Goal: Task Accomplishment & Management: Use online tool/utility

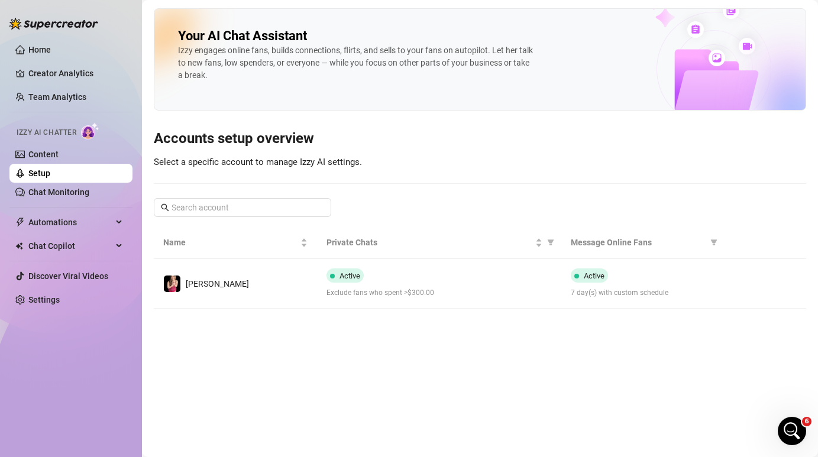
scroll to position [1205, 0]
click at [59, 156] on link "Content" at bounding box center [43, 154] width 30 height 9
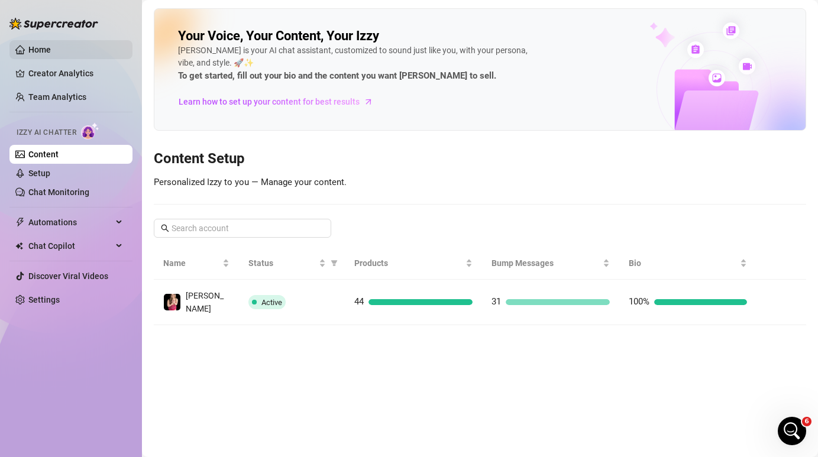
click at [51, 46] on link "Home" at bounding box center [39, 49] width 22 height 9
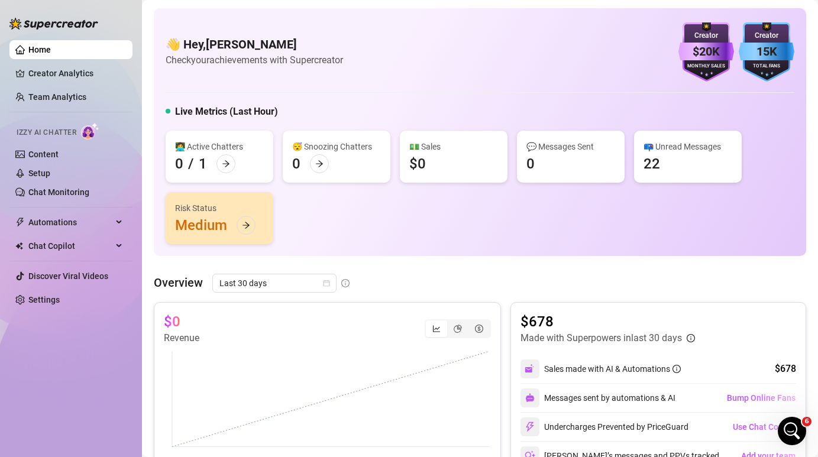
click at [51, 54] on link "Home" at bounding box center [39, 49] width 22 height 9
click at [53, 76] on link "Creator Analytics" at bounding box center [75, 73] width 95 height 19
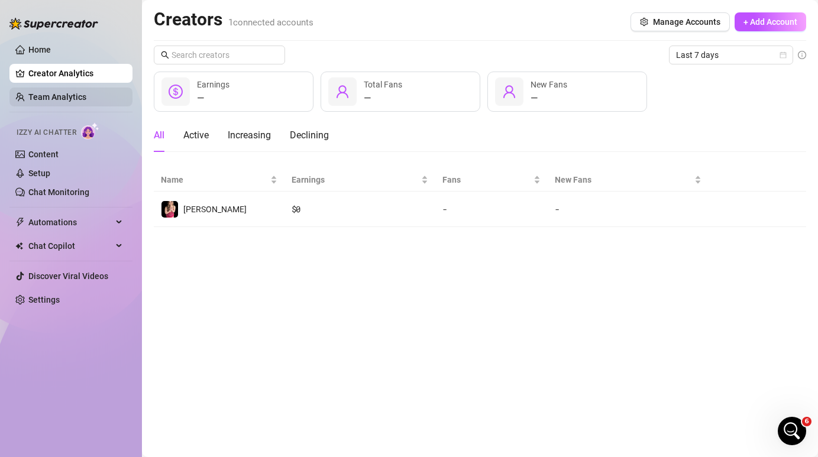
click at [57, 99] on link "Team Analytics" at bounding box center [57, 96] width 58 height 9
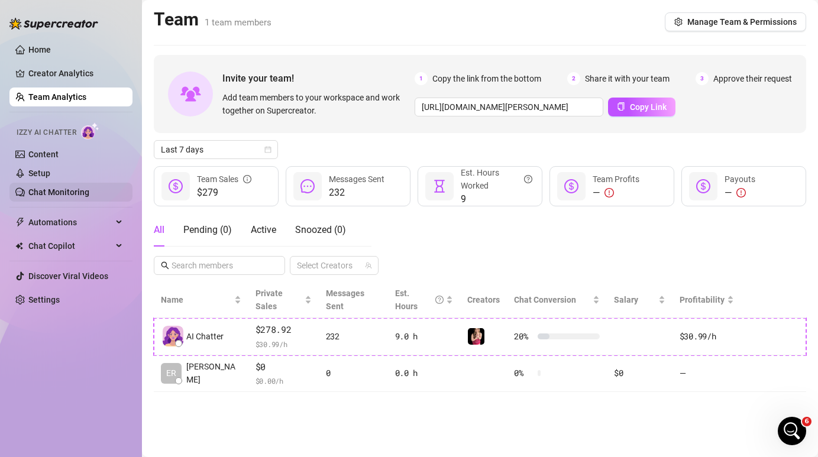
click at [78, 197] on link "Chat Monitoring" at bounding box center [58, 192] width 61 height 9
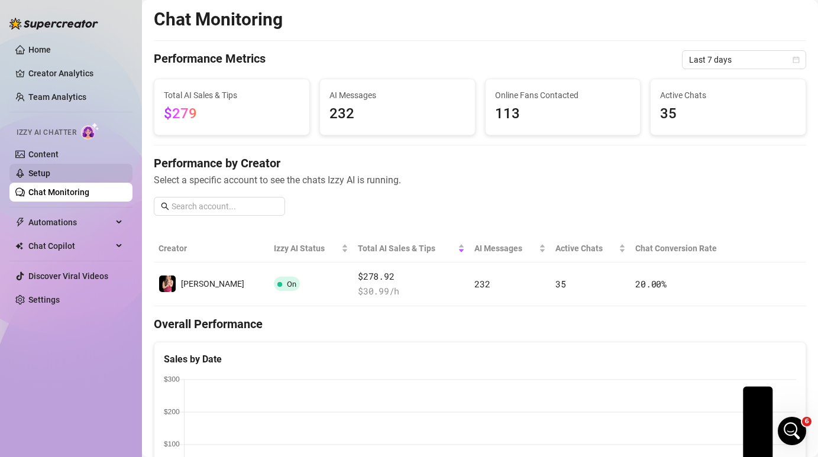
click at [50, 173] on link "Setup" at bounding box center [39, 173] width 22 height 9
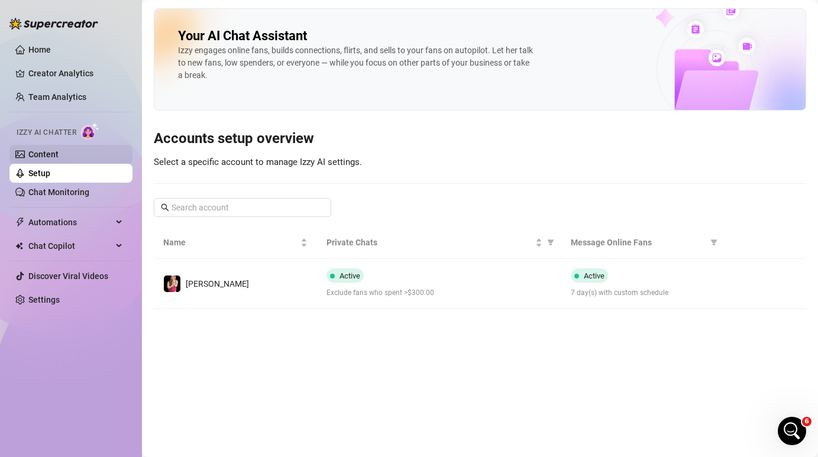
click at [59, 154] on link "Content" at bounding box center [43, 154] width 30 height 9
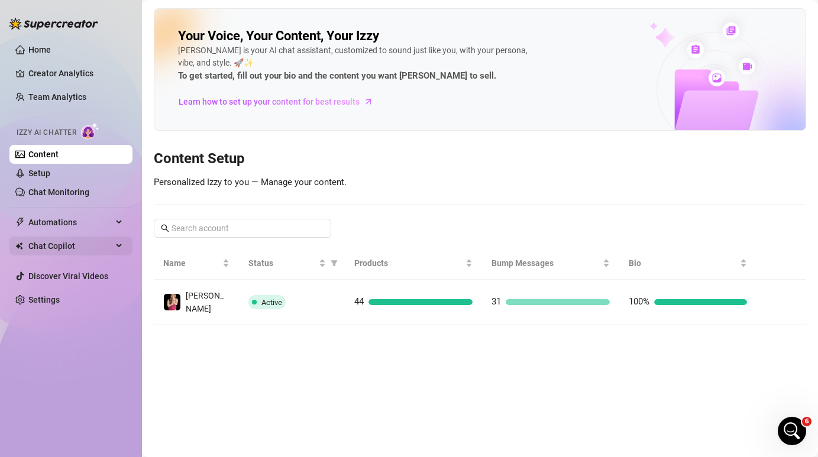
click at [88, 250] on span "Chat Copilot" at bounding box center [70, 246] width 84 height 19
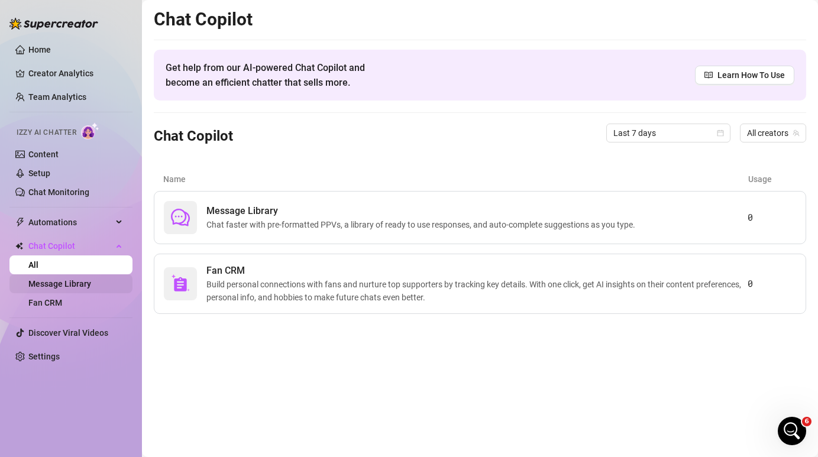
click at [82, 289] on link "Message Library" at bounding box center [59, 283] width 63 height 9
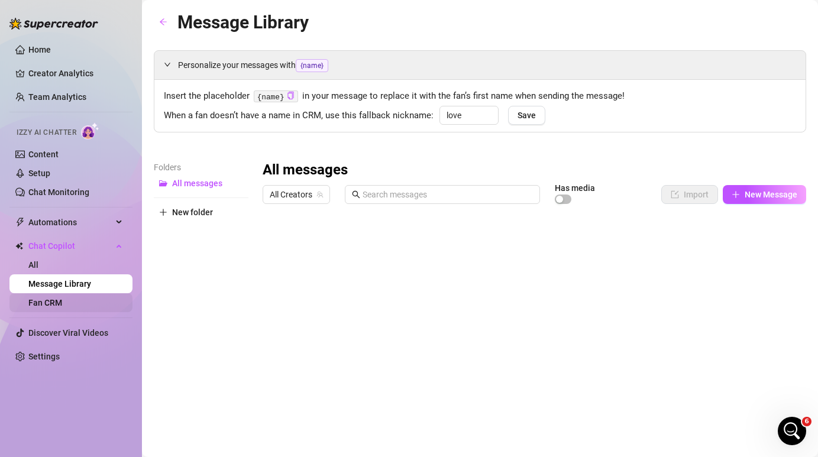
click at [62, 307] on link "Fan CRM" at bounding box center [45, 302] width 34 height 9
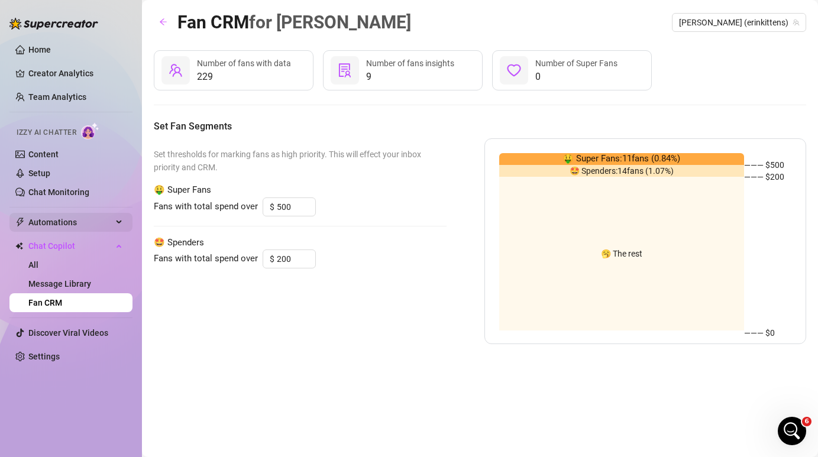
click at [79, 228] on span "Automations" at bounding box center [70, 222] width 84 height 19
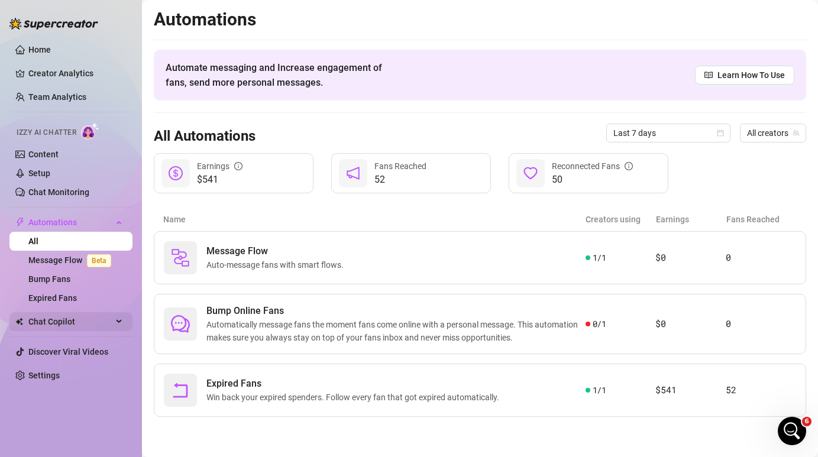
click at [75, 329] on span "Chat Copilot" at bounding box center [70, 321] width 84 height 19
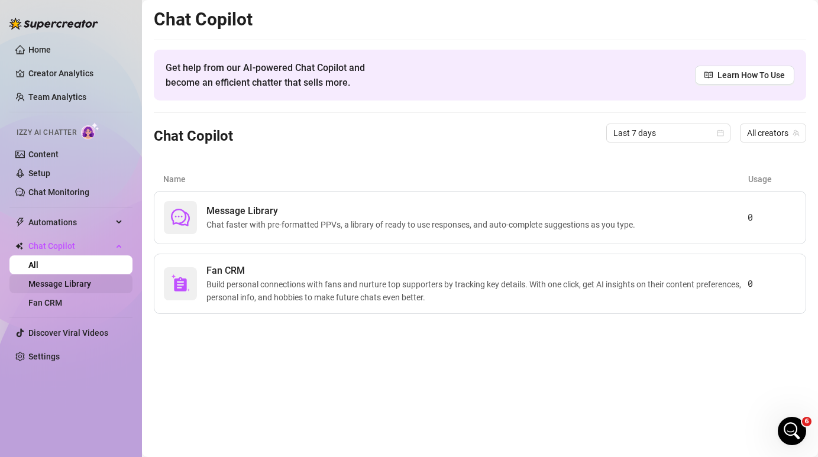
click at [79, 288] on link "Message Library" at bounding box center [59, 283] width 63 height 9
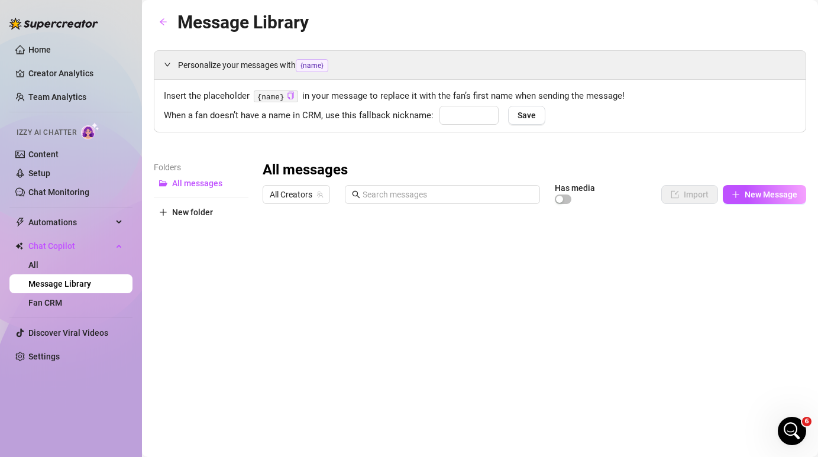
type input "love"
click at [62, 307] on link "Fan CRM" at bounding box center [45, 302] width 34 height 9
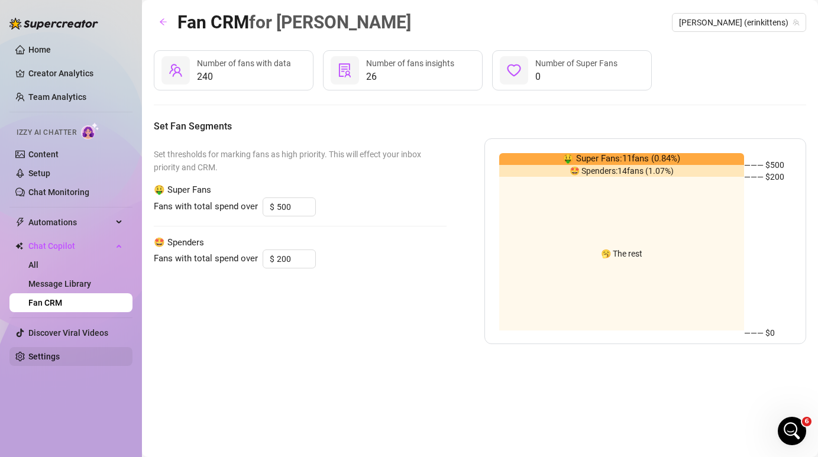
click at [60, 361] on link "Settings" at bounding box center [43, 356] width 31 height 9
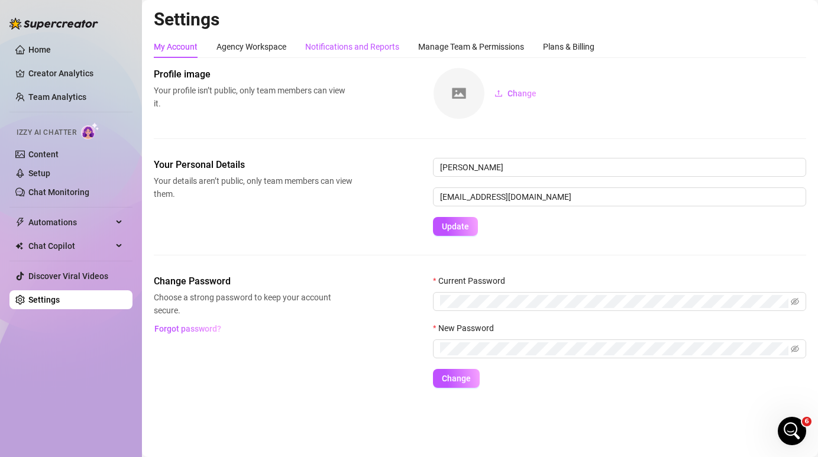
click at [345, 44] on div "Notifications and Reports" at bounding box center [352, 46] width 94 height 13
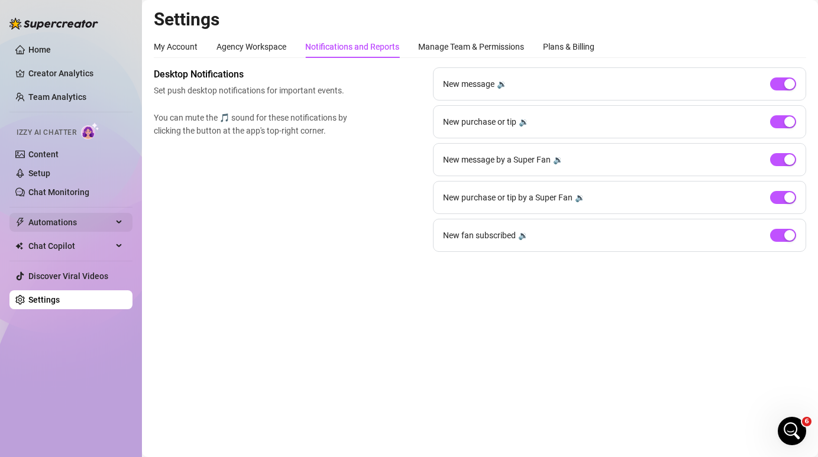
click at [71, 228] on span "Automations" at bounding box center [70, 222] width 84 height 19
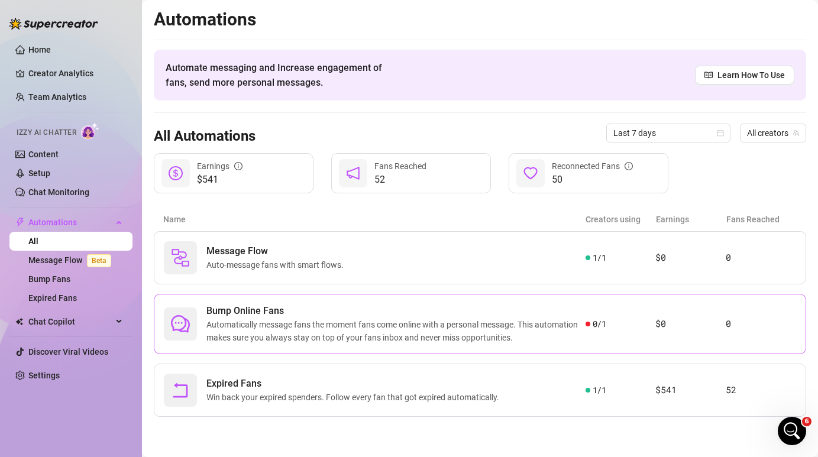
click at [311, 340] on span "Automatically message fans the moment fans come online with a personal message.…" at bounding box center [396, 331] width 379 height 26
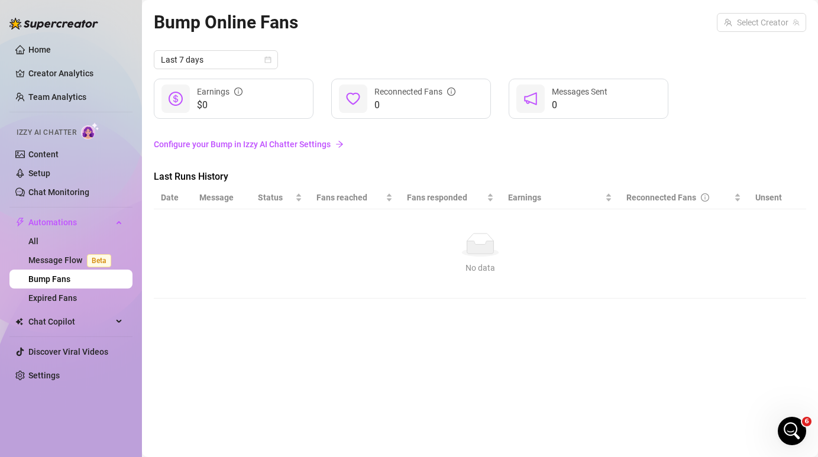
click at [278, 141] on link "Configure your Bump in Izzy AI Chatter Settings" at bounding box center [480, 144] width 653 height 13
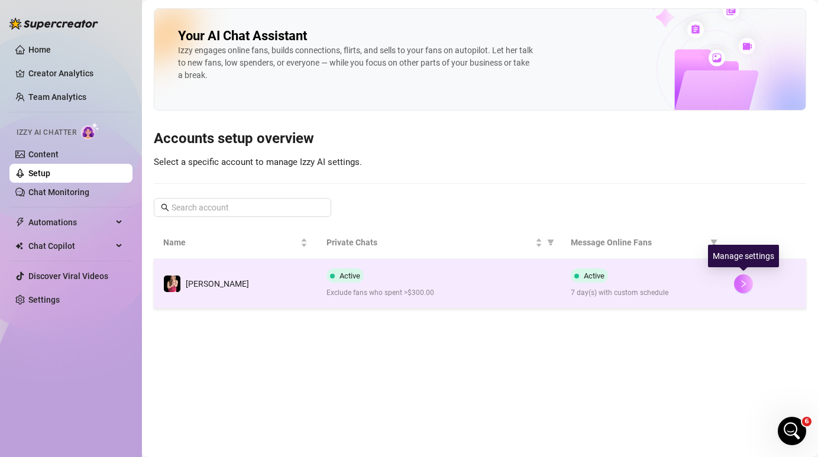
click at [743, 285] on icon "right" at bounding box center [744, 284] width 8 height 8
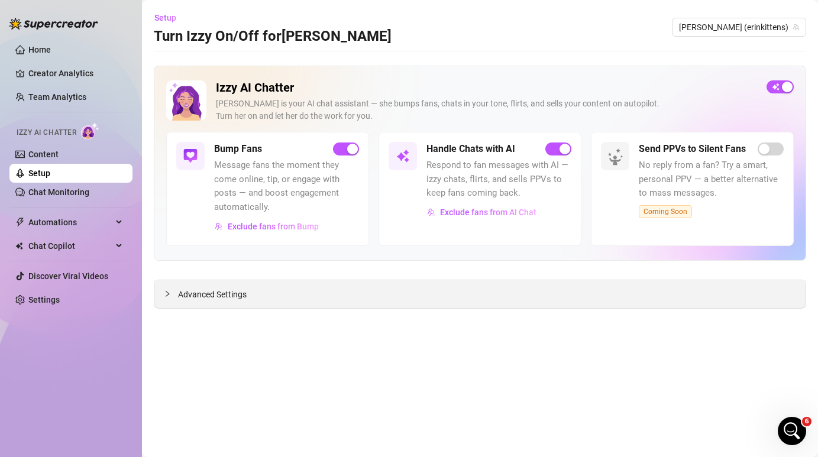
click at [223, 294] on span "Advanced Settings" at bounding box center [212, 294] width 69 height 13
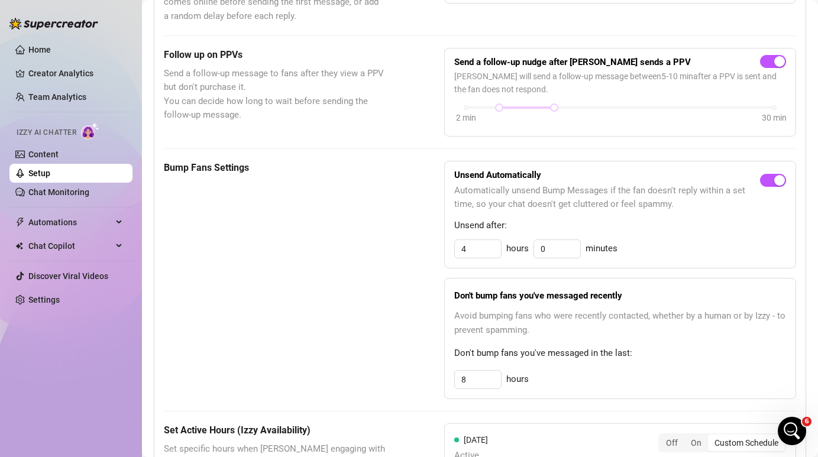
scroll to position [463, 0]
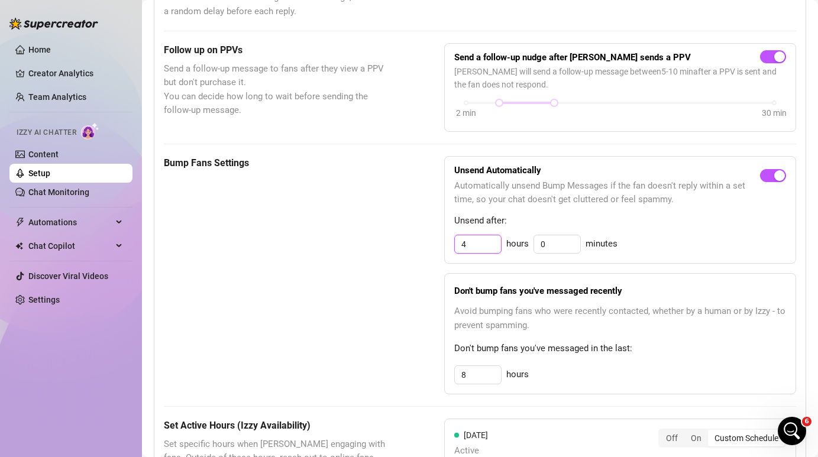
click at [459, 242] on input "4" at bounding box center [478, 245] width 46 height 18
click at [481, 241] on input "24" at bounding box center [478, 245] width 46 height 18
type input "23"
click at [612, 372] on div "8 hours" at bounding box center [620, 375] width 332 height 19
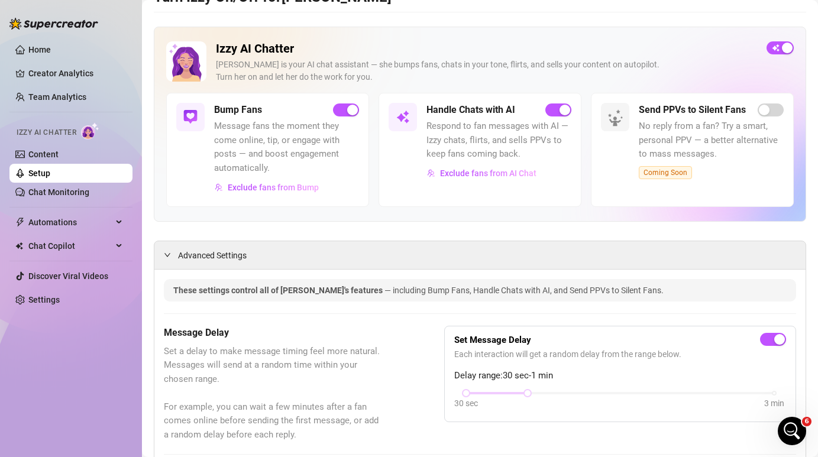
scroll to position [0, 0]
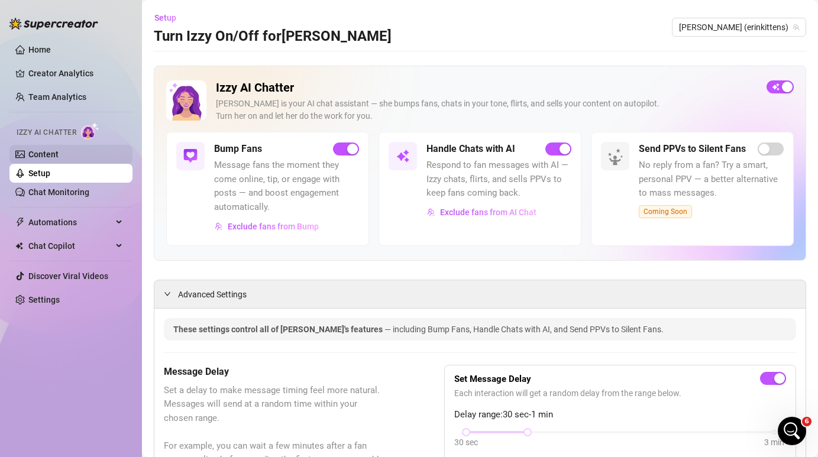
click at [59, 158] on link "Content" at bounding box center [43, 154] width 30 height 9
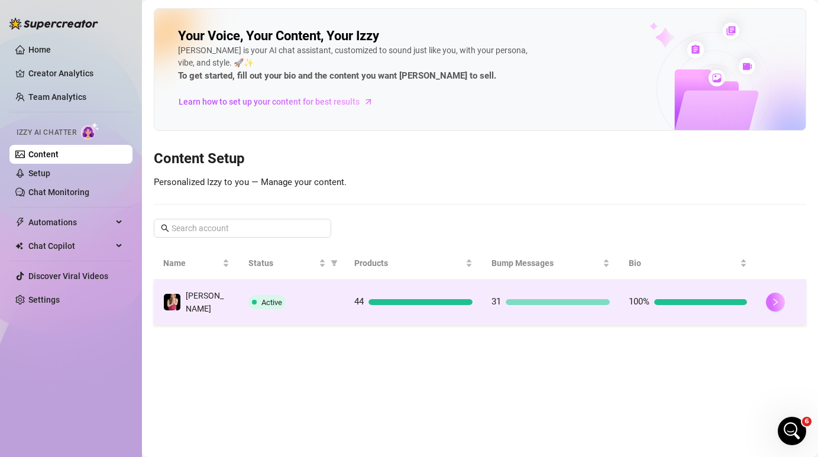
click at [781, 302] on button "button" at bounding box center [775, 302] width 19 height 19
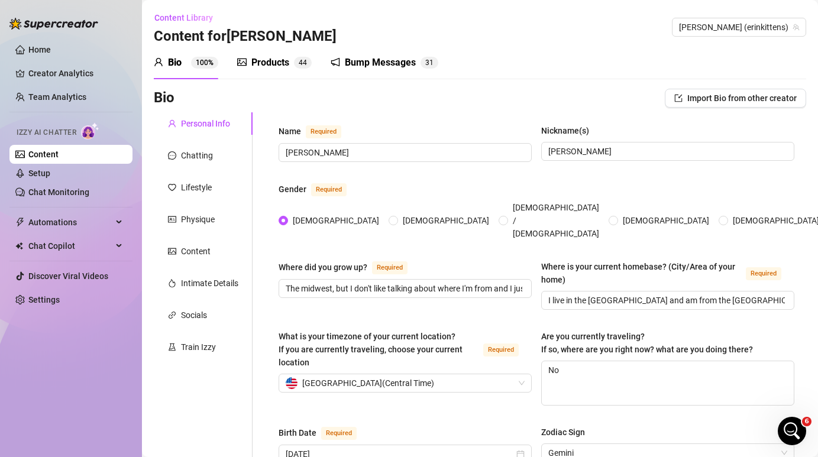
click at [380, 69] on div "Bump Messages" at bounding box center [380, 63] width 71 height 14
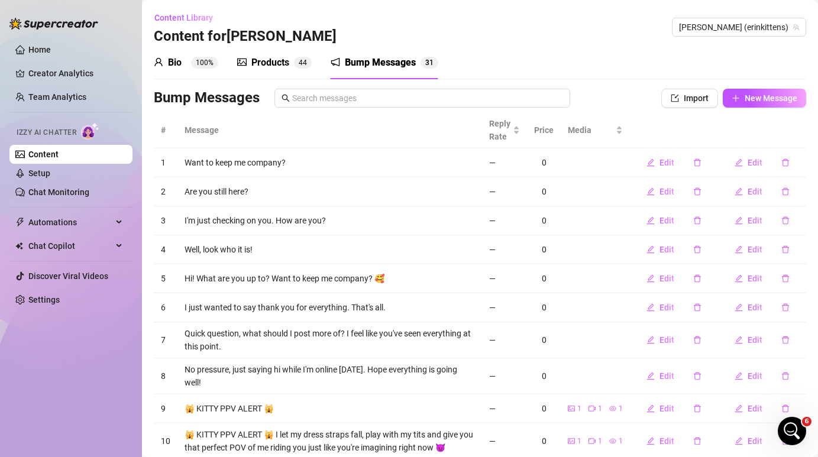
scroll to position [64, 0]
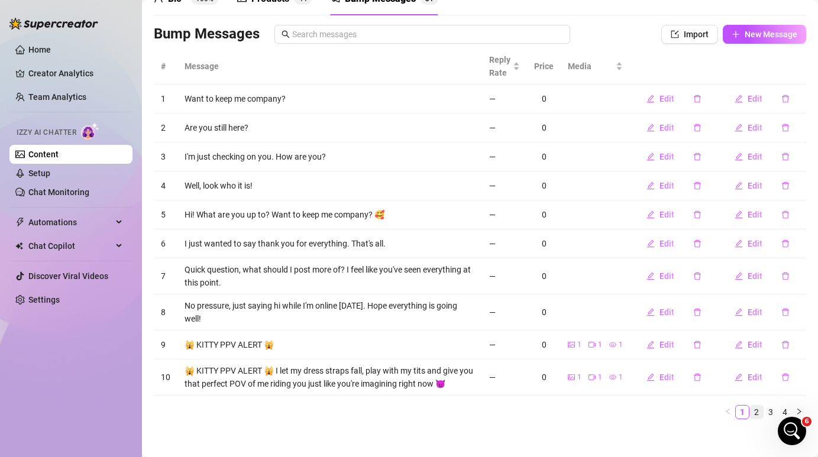
click at [762, 406] on link "2" at bounding box center [756, 412] width 13 height 13
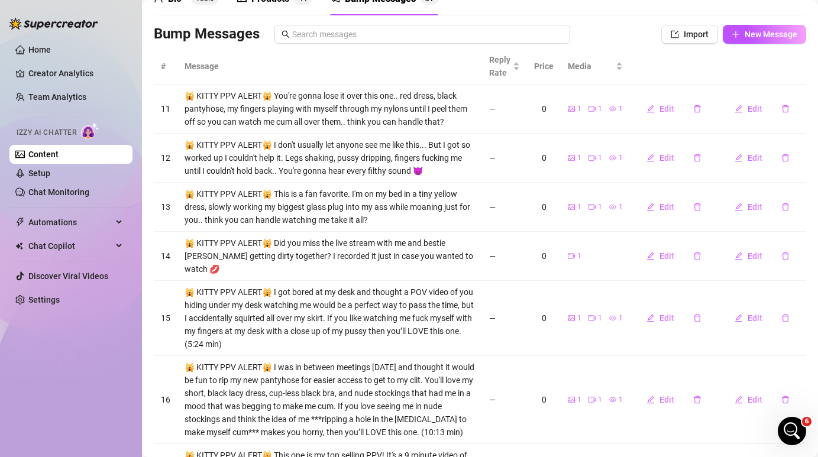
scroll to position [355, 0]
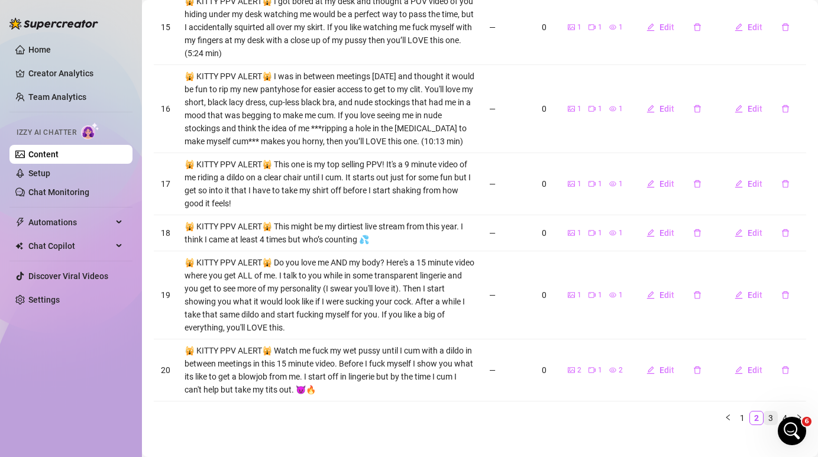
click at [776, 412] on link "3" at bounding box center [771, 418] width 13 height 13
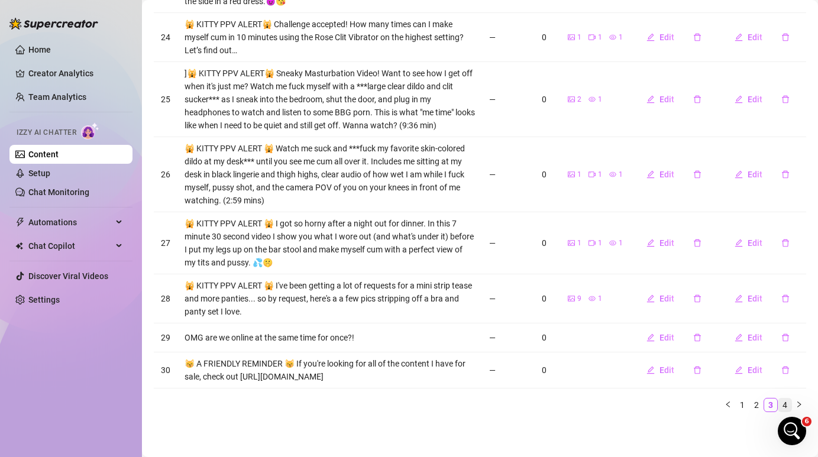
click at [783, 405] on link "4" at bounding box center [785, 405] width 13 height 13
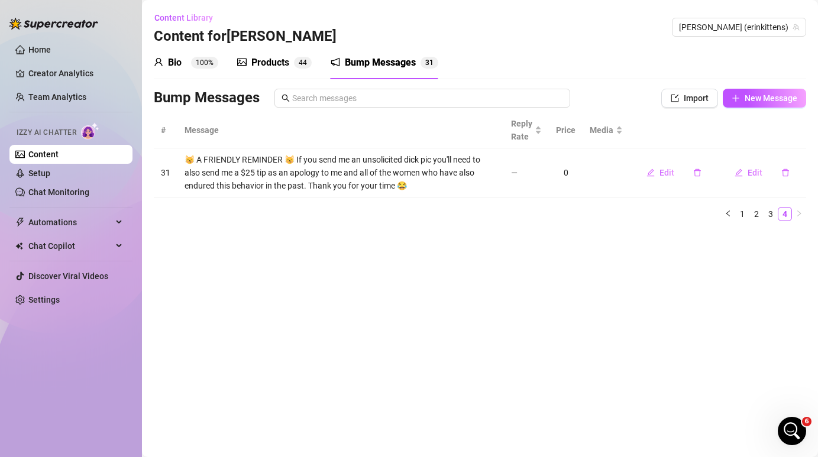
click at [795, 433] on icon "Open Intercom Messenger" at bounding box center [793, 432] width 20 height 20
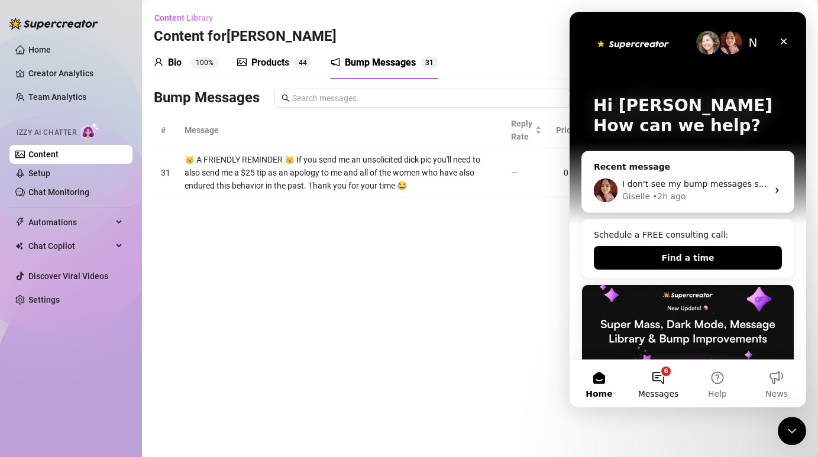
click at [662, 378] on button "6 Messages" at bounding box center [658, 383] width 59 height 47
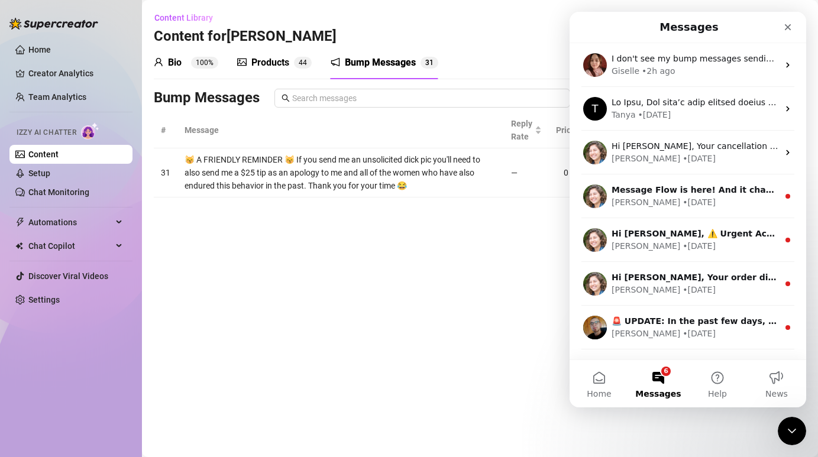
click at [441, 274] on main "Content Library Content for [PERSON_NAME] [PERSON_NAME] (erinkittens) Bio 100% …" at bounding box center [480, 228] width 676 height 457
click at [440, 272] on main "Content Library Content for [PERSON_NAME] [PERSON_NAME] (erinkittens) Bio 100% …" at bounding box center [480, 228] width 676 height 457
click at [788, 31] on icon "Close" at bounding box center [787, 26] width 9 height 9
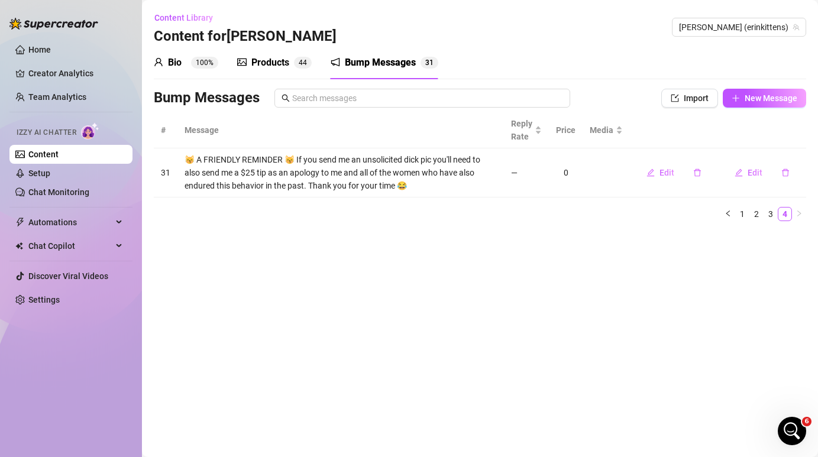
click at [287, 63] on div "Products" at bounding box center [270, 63] width 38 height 14
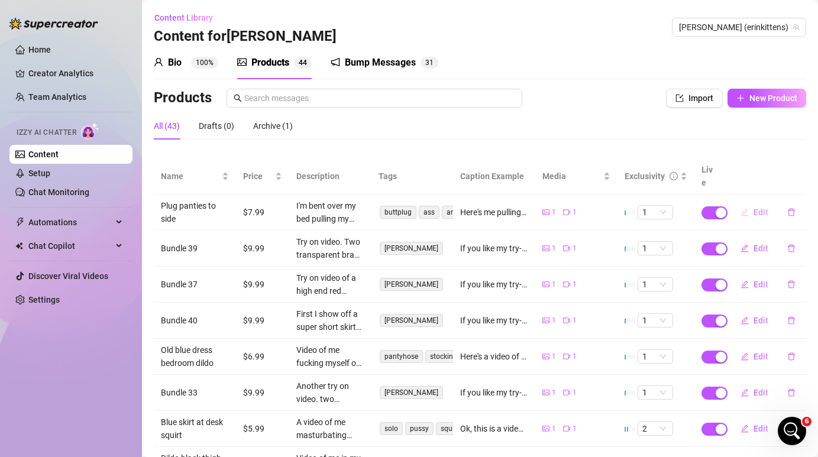
click at [751, 203] on button "Edit" at bounding box center [754, 212] width 47 height 19
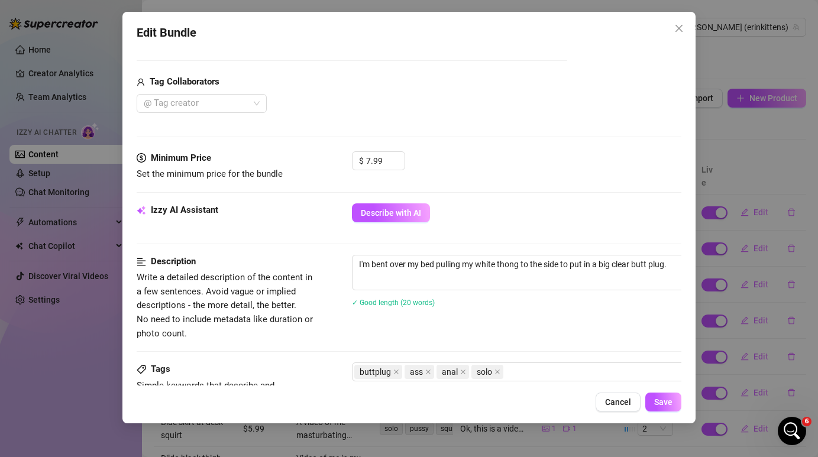
scroll to position [279, 0]
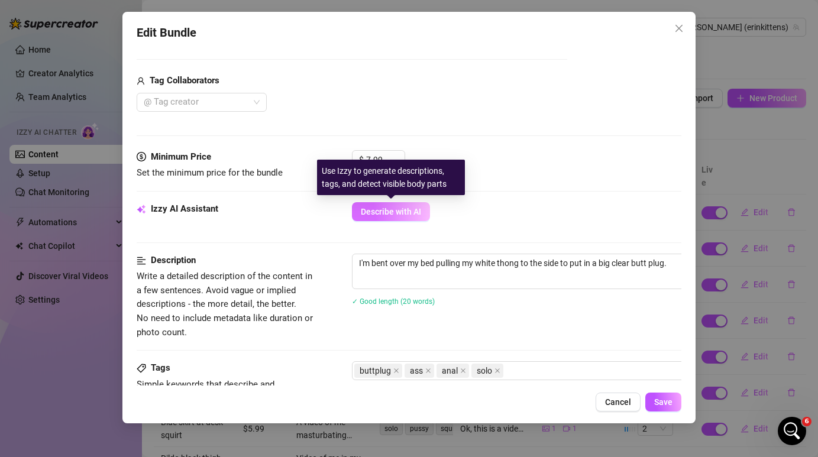
click at [378, 205] on button "Describe with AI" at bounding box center [391, 211] width 78 height 19
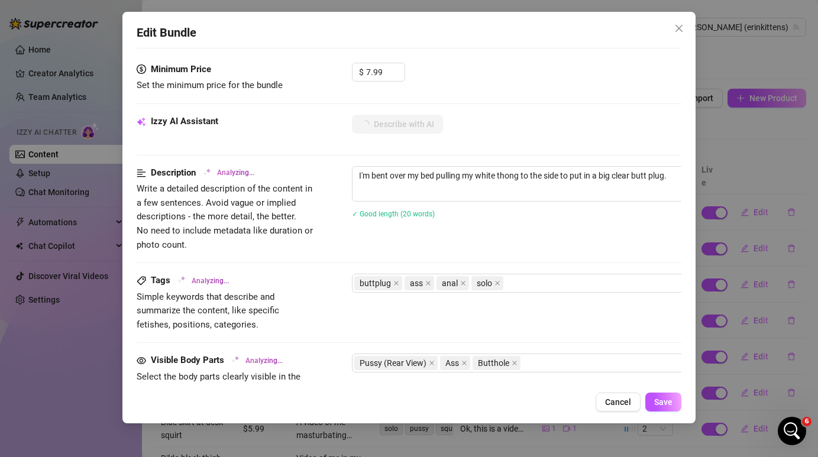
type textarea "[PERSON_NAME]"
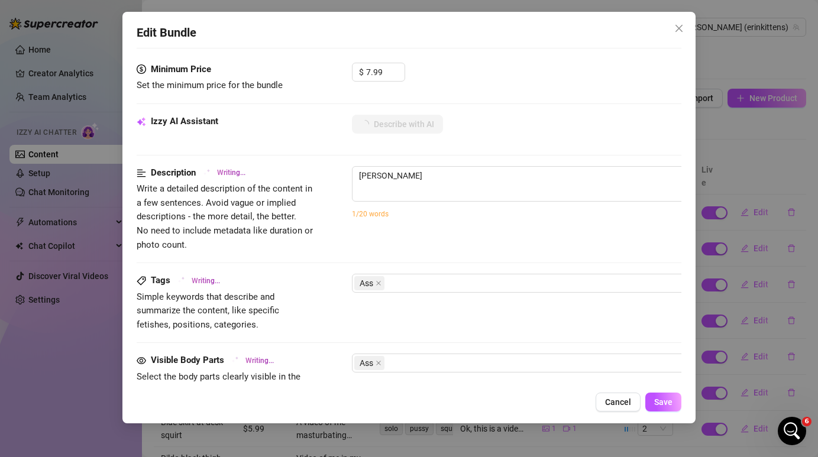
type textarea "[PERSON_NAME] is"
type textarea "[PERSON_NAME] is on"
type textarea "[PERSON_NAME] is on all"
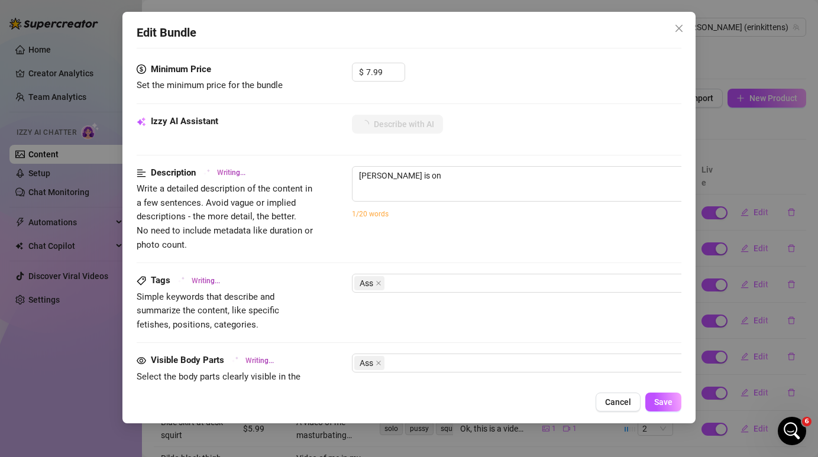
type textarea "[PERSON_NAME] is on all"
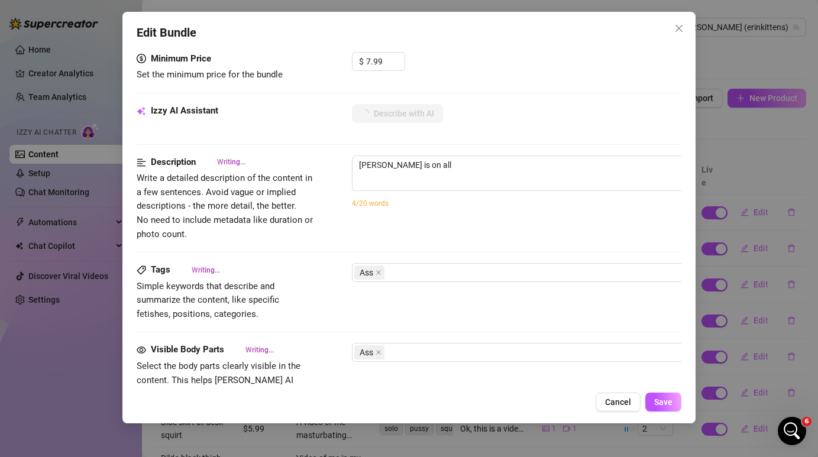
type textarea "[PERSON_NAME] is on all fours"
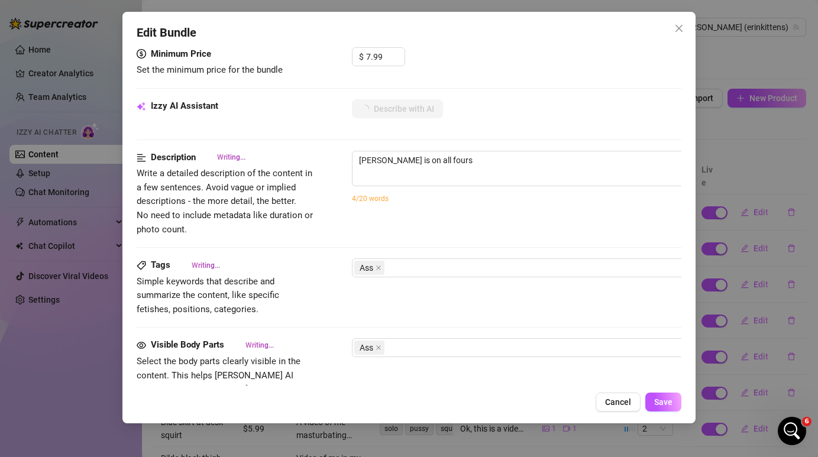
type textarea "[PERSON_NAME] is on all fours in"
type textarea "[PERSON_NAME] is on all fours in a"
type textarea "[PERSON_NAME] is on all fours in a bedroom"
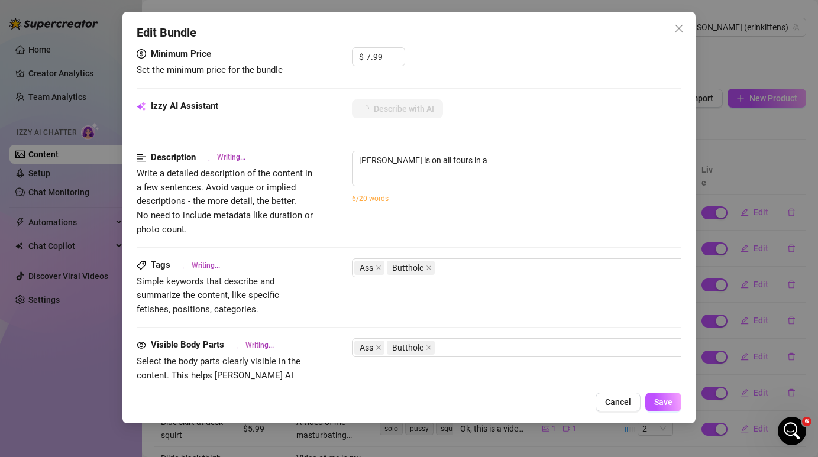
type textarea "[PERSON_NAME] is on all fours in a bedroom"
type textarea "[PERSON_NAME] is on all fours in a bedroom wearing"
type textarea "[PERSON_NAME] is on all fours in a bedroom wearing white"
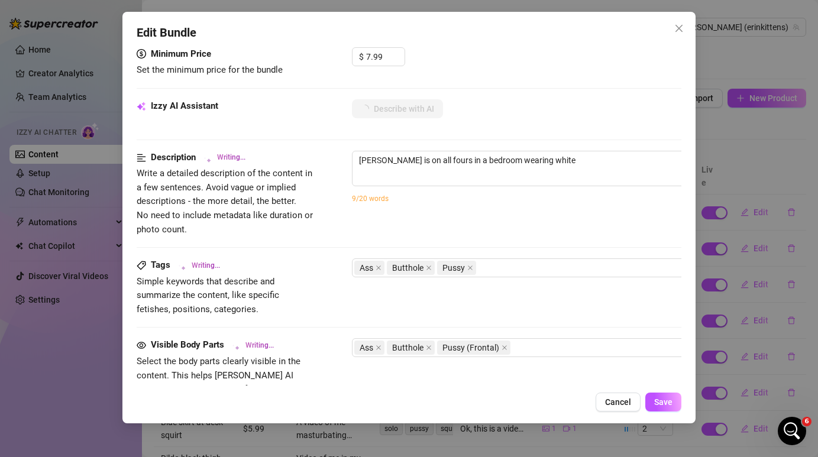
type textarea "[PERSON_NAME] is on all fours in a bedroom wearing white panties,"
type textarea "[PERSON_NAME] is on all fours in a bedroom wearing white panties, black"
type textarea "[PERSON_NAME] is on all fours in a bedroom wearing white panties, black fishnet"
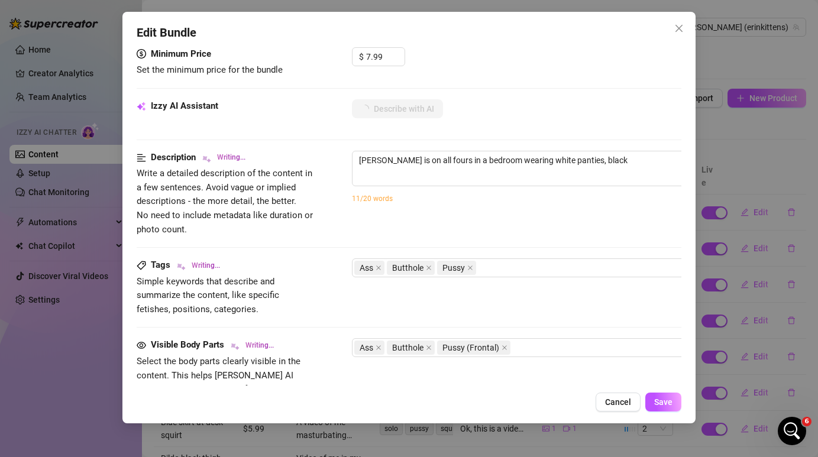
type textarea "[PERSON_NAME] is on all fours in a bedroom wearing white panties, black fishnet"
type textarea "[PERSON_NAME] is on all fours in a bedroom wearing white panties, black fishnet…"
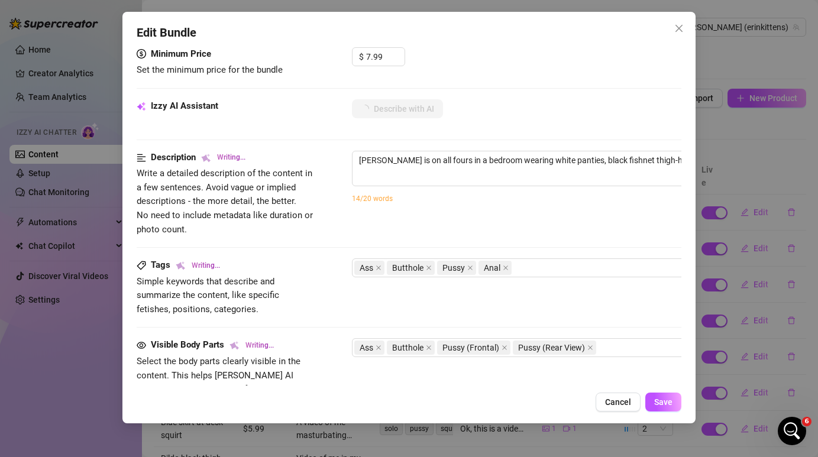
type textarea "[PERSON_NAME] is on all fours in a bedroom wearing white panties, black fishnet…"
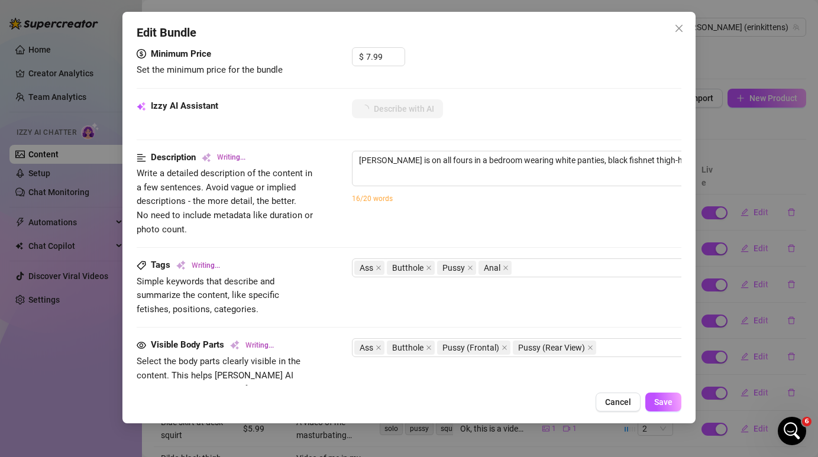
type textarea "[PERSON_NAME] is on all fours in a bedroom wearing white panties, black fishnet…"
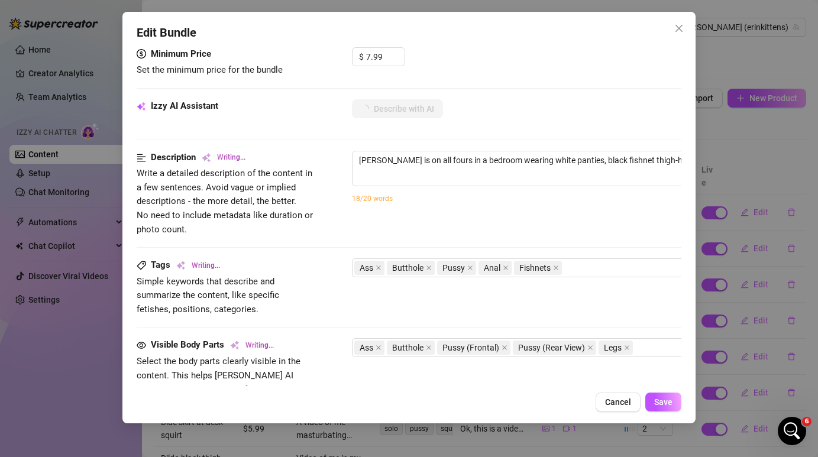
type textarea "[PERSON_NAME] is on all fours in a bedroom wearing white panties, black fishnet…"
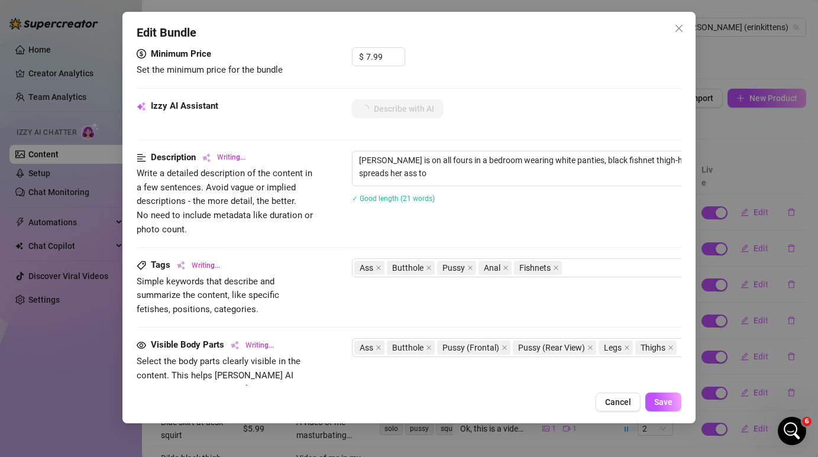
type textarea "[PERSON_NAME] is on all fours in a bedroom wearing white panties, black fishnet…"
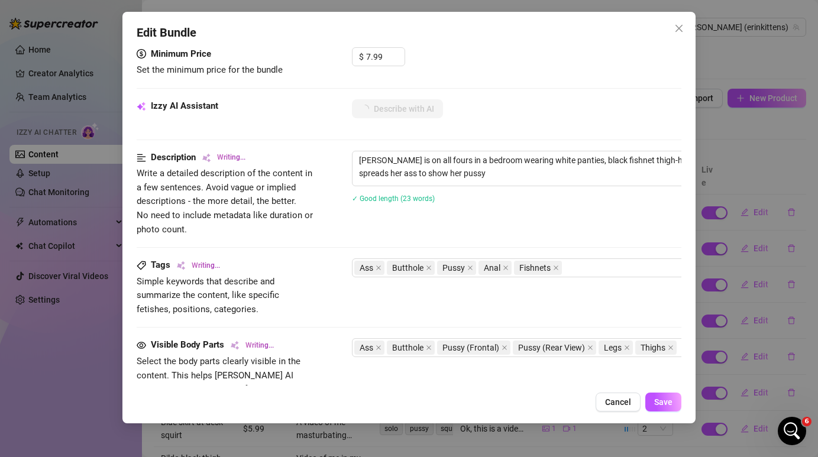
type textarea "[PERSON_NAME] is on all fours in a bedroom wearing white panties, black fishnet…"
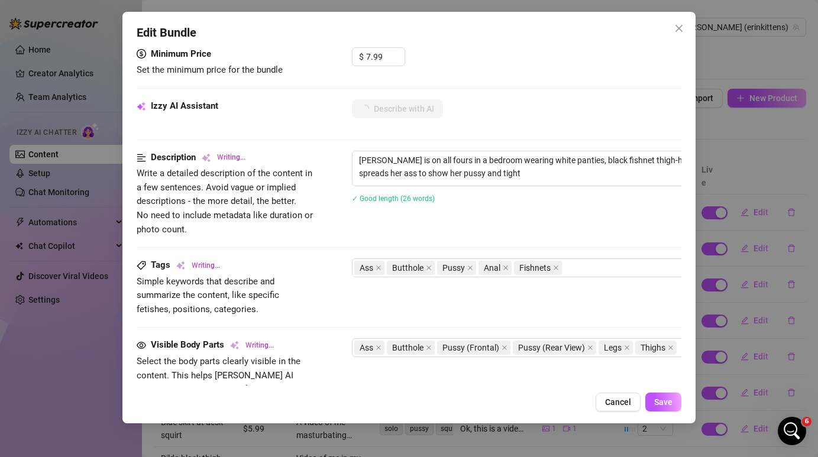
type textarea "[PERSON_NAME] is on all fours in a bedroom wearing white panties, black fishnet…"
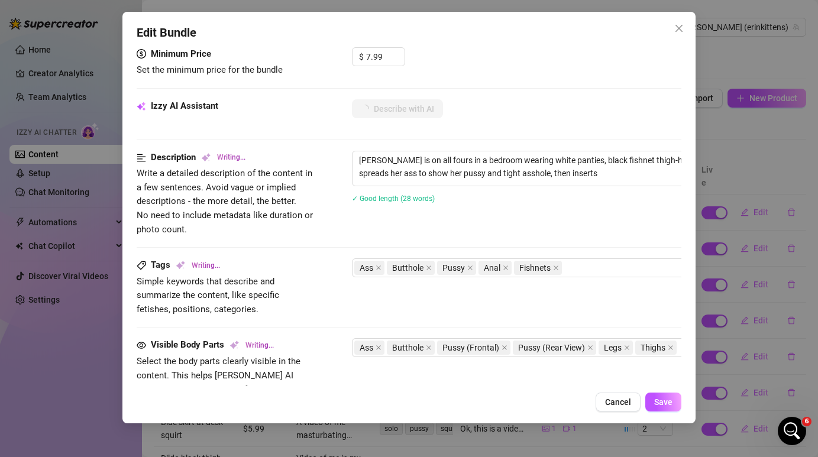
type textarea "[PERSON_NAME] is on all fours in a bedroom wearing white panties, black fishnet…"
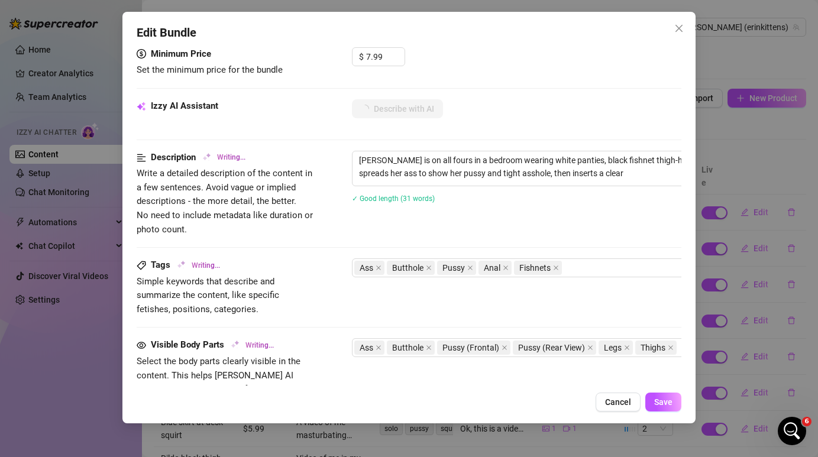
type textarea "[PERSON_NAME] is on all fours in a bedroom wearing white panties, black fishnet…"
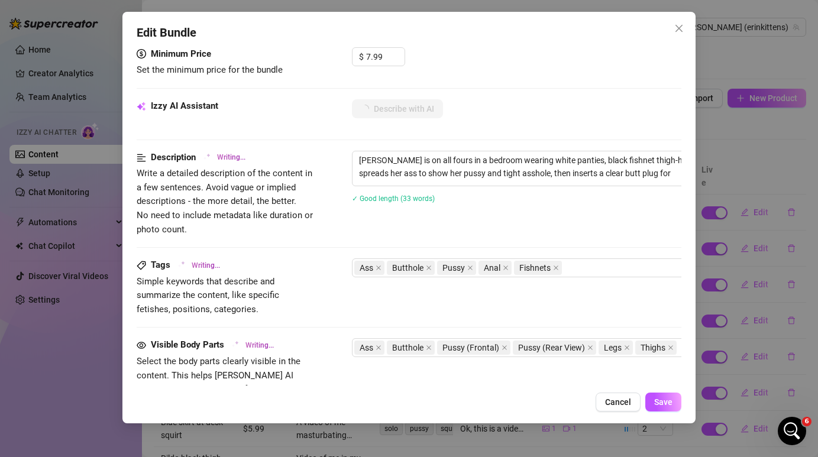
type textarea "[PERSON_NAME] is on all fours in a bedroom wearing white panties, black fishnet…"
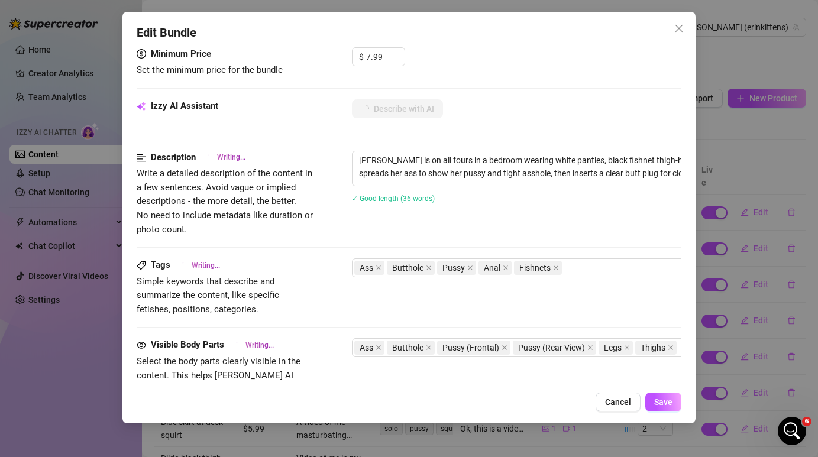
type textarea "[PERSON_NAME] is on all fours in a bedroom wearing white panties, black fishnet…"
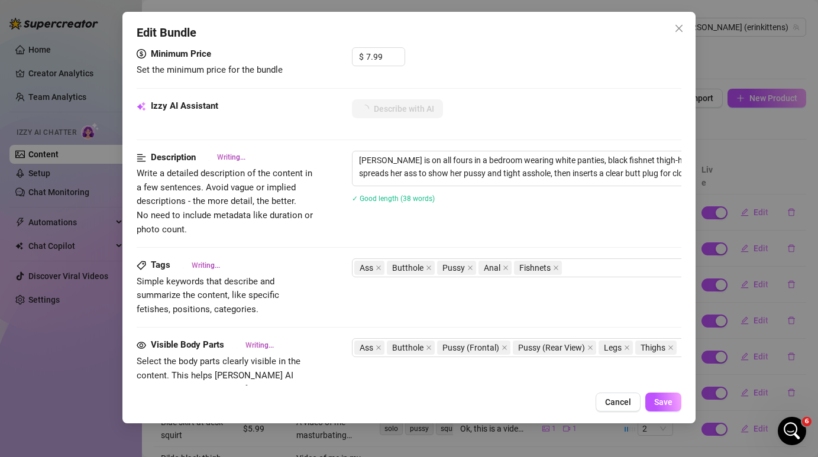
type textarea "[PERSON_NAME] is on all fours in a bedroom wearing white panties, black fishnet…"
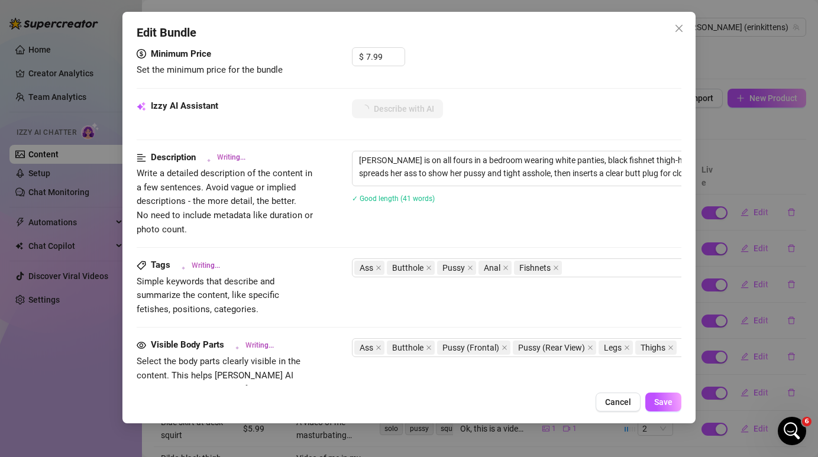
type textarea "[PERSON_NAME] is on all fours in a bedroom wearing white panties, black fishnet…"
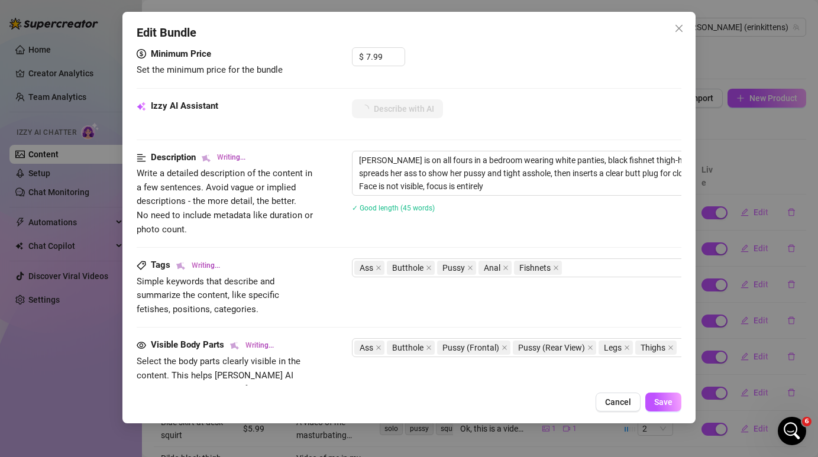
type textarea "[PERSON_NAME] is on all fours in a bedroom wearing white panties, black fishnet…"
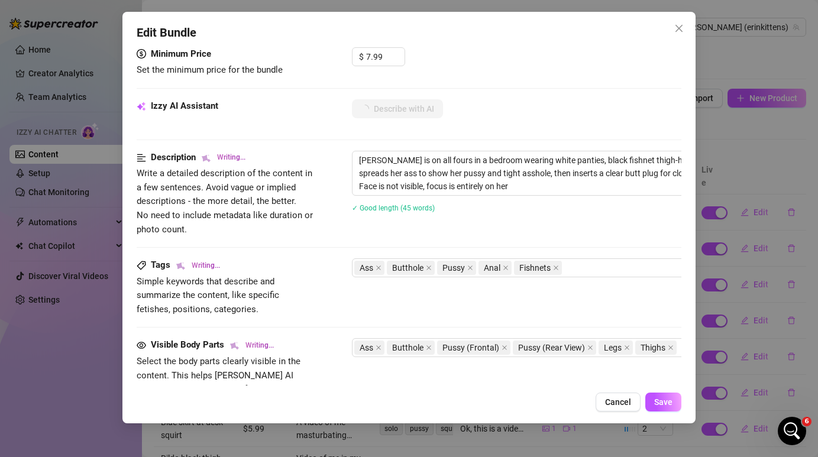
type textarea "[PERSON_NAME] is on all fours in a bedroom wearing white panties, black fishnet…"
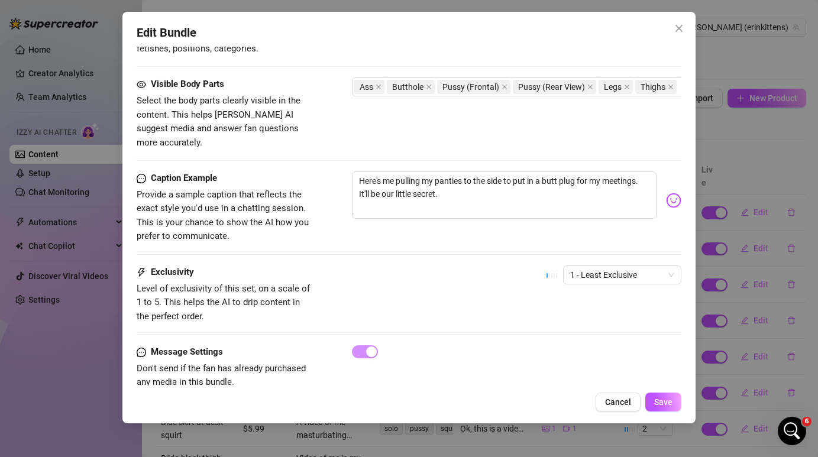
scroll to position [655, 0]
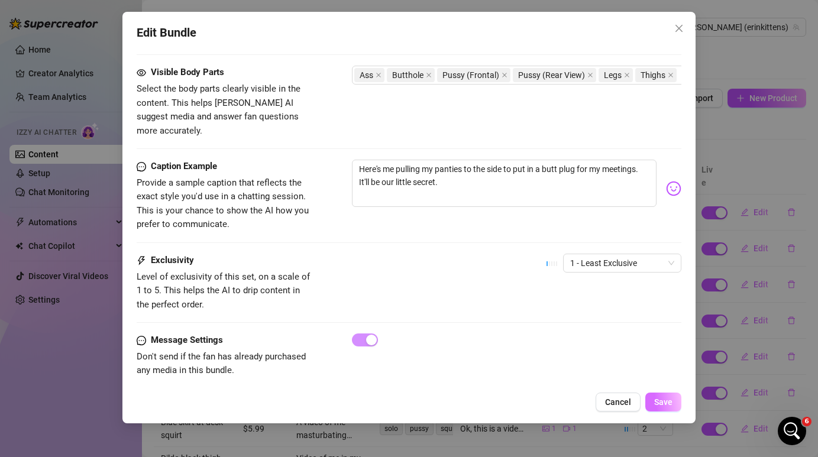
click at [668, 405] on span "Save" at bounding box center [663, 402] width 18 height 9
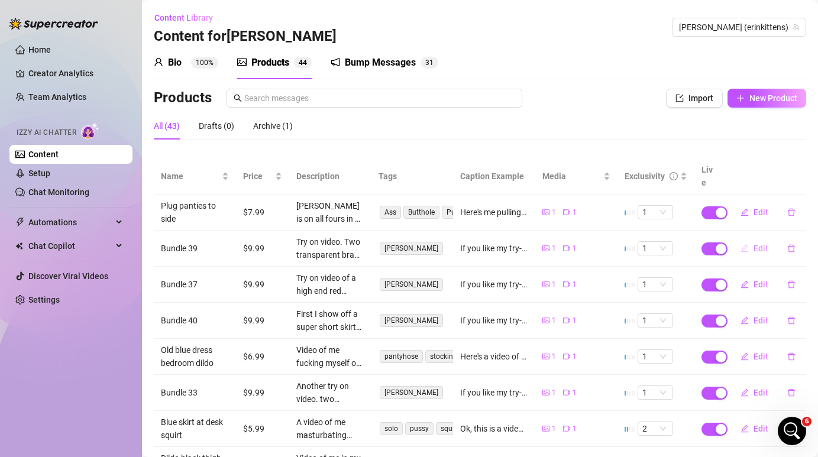
click at [763, 244] on span "Edit" at bounding box center [761, 248] width 15 height 9
type textarea "If you like my try-on videos, I still have some available that you might be int…"
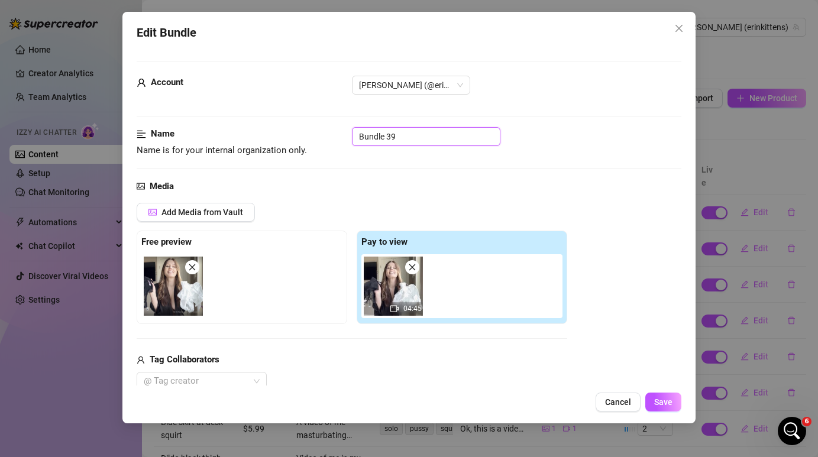
click at [414, 138] on input "Bundle 39" at bounding box center [426, 136] width 149 height 19
drag, startPoint x: 414, startPoint y: 138, endPoint x: 324, endPoint y: 137, distance: 89.9
click at [324, 137] on div "Name Name is for your internal organization only. Bundle 39" at bounding box center [409, 142] width 544 height 30
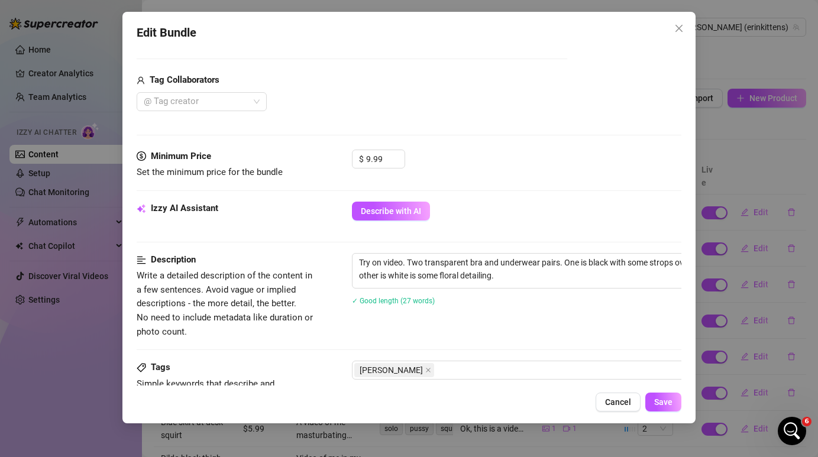
scroll to position [281, 0]
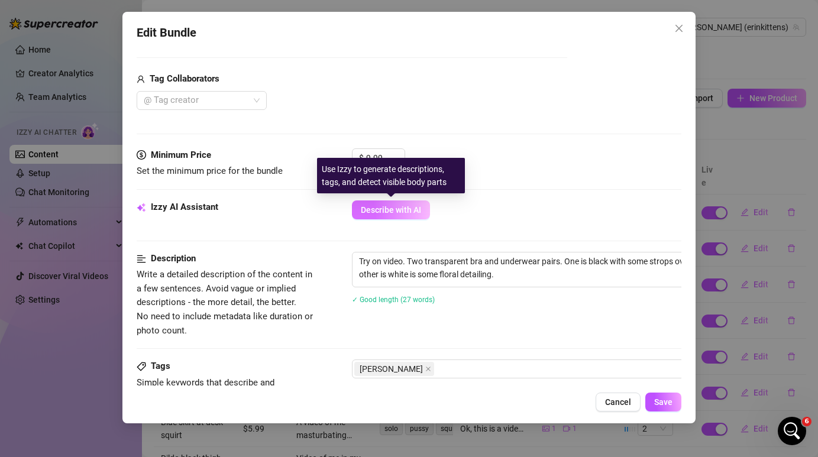
type input "YT Try On"
click at [393, 210] on span "Describe with AI" at bounding box center [391, 209] width 60 height 9
click at [409, 206] on span "Describe with AI" at bounding box center [391, 209] width 60 height 9
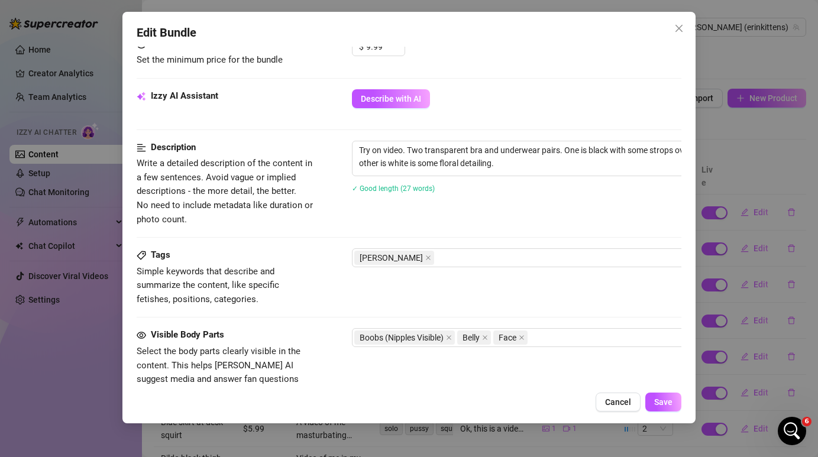
scroll to position [420, 0]
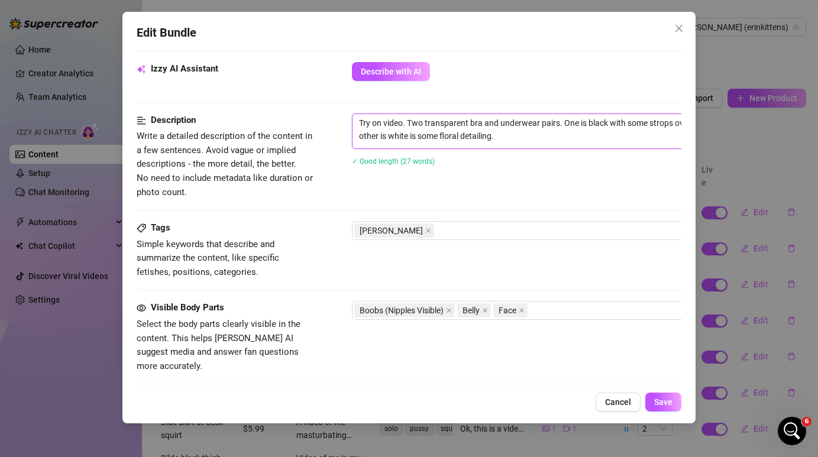
click at [371, 123] on textarea "Try on video. Two transparent bra and underwear pairs. One is black with some s…" at bounding box center [559, 129] width 413 height 31
type textarea "Tr on video. Two transparent bra and underwear pairs. One is black with some st…"
type textarea "T on video. Two transparent bra and underwear pairs. One is black with some str…"
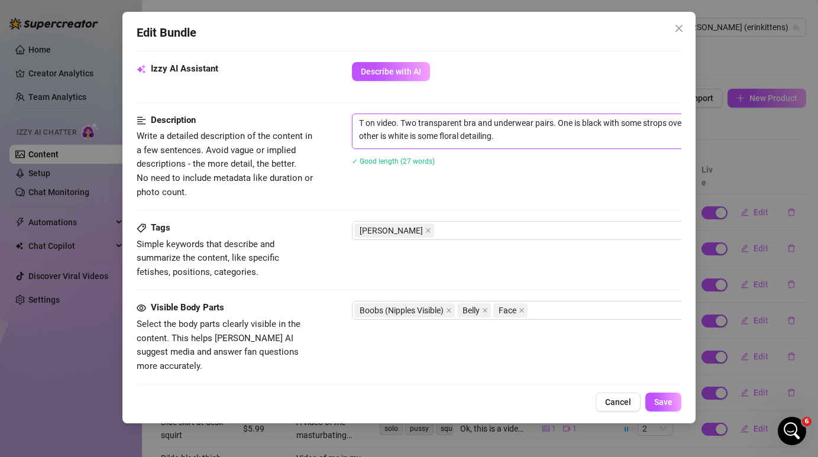
type textarea "on video. Two transparent bra and underwear pairs. One is black with some strop…"
type textarea "B on video. Two transparent bra and underwear pairs. One is black with some str…"
type textarea "Ba on video. Two transparent bra and underwear pairs. One is black with some st…"
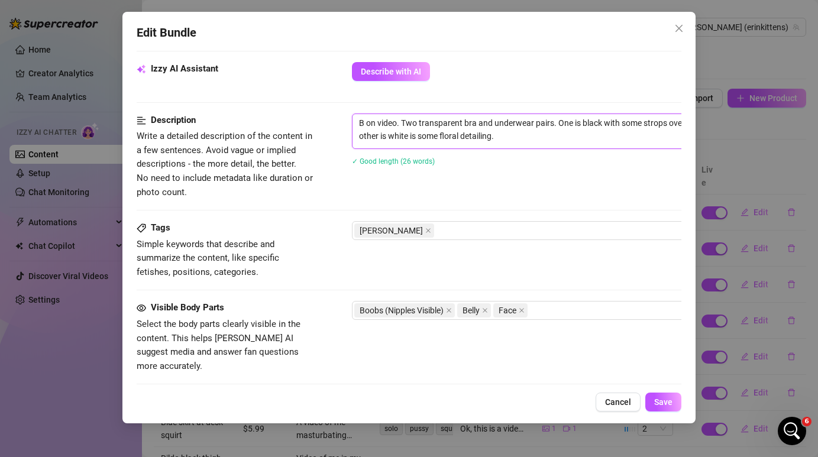
type textarea "Ba on video. Two transparent bra and underwear pairs. One is black with some st…"
type textarea "Ban on video. Two transparent bra and underwear pairs. One is black with some s…"
type textarea "Bann on video. Two transparent bra and underwear pairs. One is black with some …"
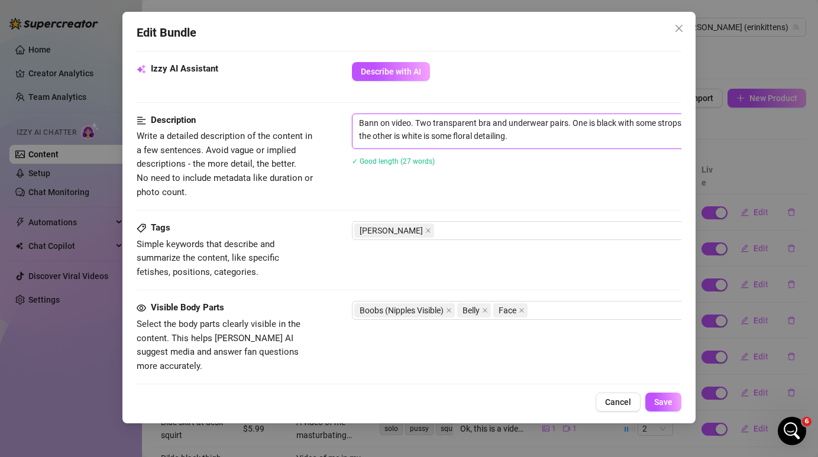
type textarea "Banne on video. Two transparent bra and underwear pairs. One is black with some…"
type textarea "Banned on video. Two transparent bra and underwear pairs. One is black with som…"
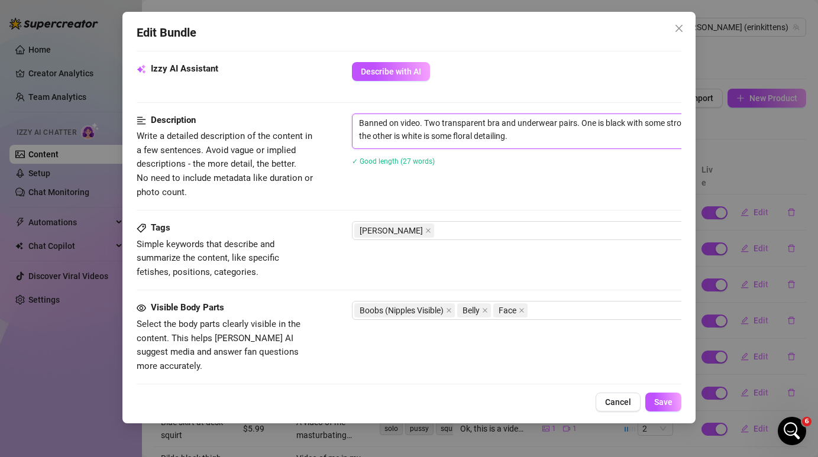
type textarea "Banned on video. Two transparent bra and underwear pairs. One is black with som…"
type textarea "Banned t on video. Two transparent bra and underwear pairs. One is black with s…"
type textarea "Banned tr on video. Two transparent bra and underwear pairs. One is black with …"
type textarea "Banned tra on video. Two transparent bra and underwear pairs. One is black with…"
type textarea "Banned [PERSON_NAME] on video. Two transparent bra and underwear pairs. One is …"
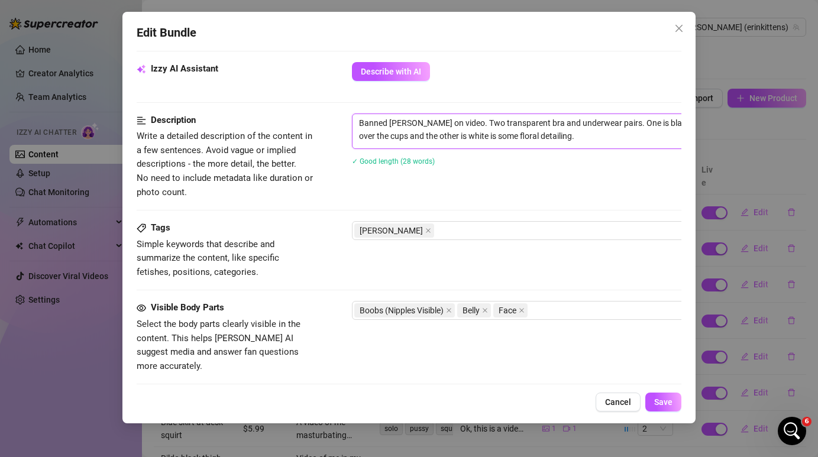
type textarea "Banned trans on video. Two transparent bra and underwear pairs. One is black wi…"
type textarea "Banned transp on video. Two transparent bra and underwear pairs. One is black w…"
type textarea "Banned transpa on video. Two transparent bra and underwear pairs. One is black …"
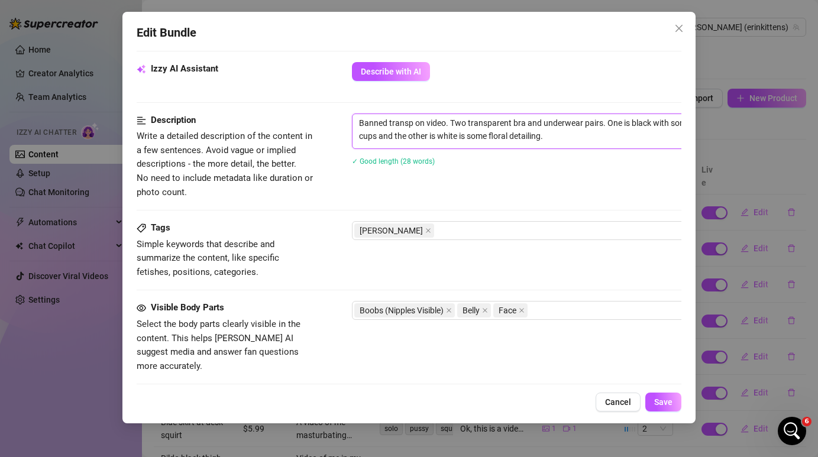
type textarea "Banned transpa on video. Two transparent bra and underwear pairs. One is black …"
type textarea "Banned transpar on video. Two transparent bra and underwear pairs. One is black…"
type textarea "Banned transpare on video. Two transparent bra and underwear pairs. One is blac…"
type textarea "Banned transparen on video. Two transparent bra and underwear pairs. One is bla…"
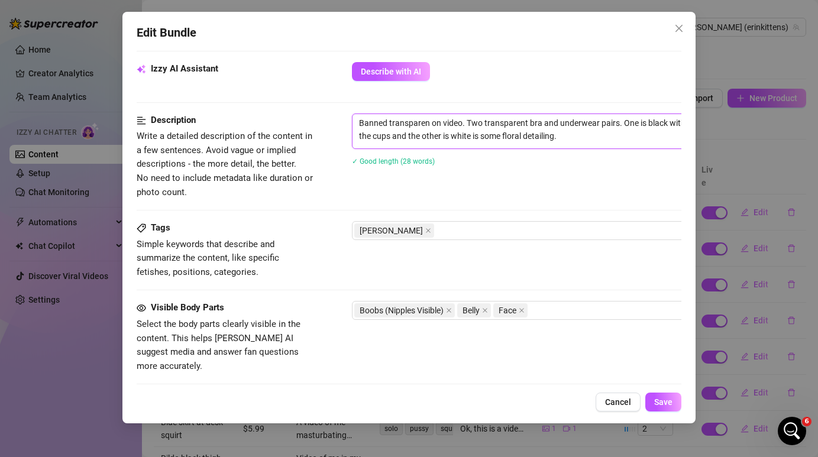
type textarea "Banned transparent on video. Two transparent bra and underwear pairs. One is bl…"
type textarea "Banned transparent t on video. Two transparent bra and underwear pairs. One is …"
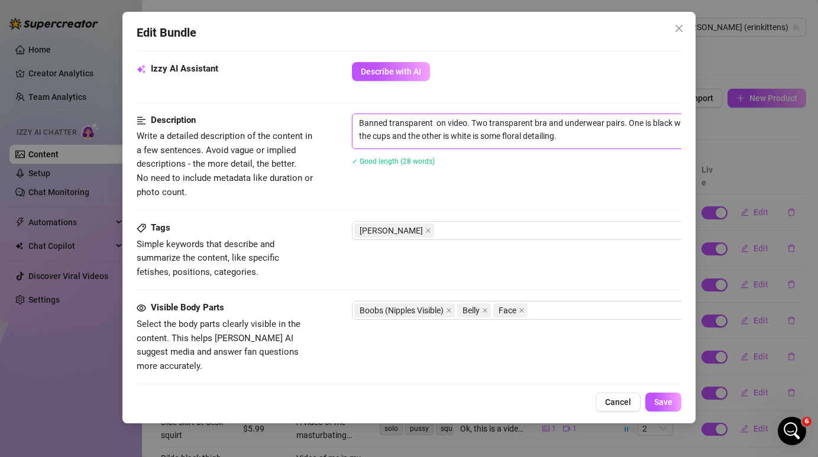
type textarea "Banned transparent t on video. Two transparent bra and underwear pairs. One is …"
type textarea "Banned transparent tr on video. Two transparent bra and underwear pairs. One is…"
type textarea "Banned transparent try on video. Two transparent bra and underwear pairs. One i…"
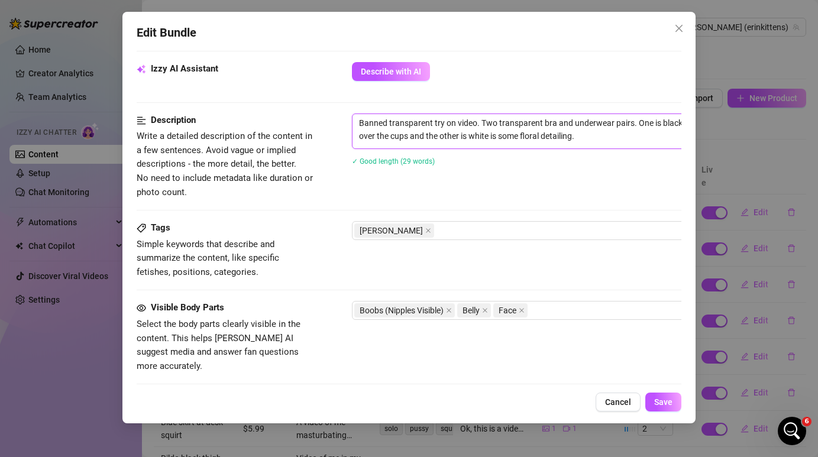
type textarea "Banned transparent try on video. Two transparent bra and underwear pairs. One i…"
type textarea "Banned transparent try o on video. Two transparent bra and underwear pairs. One…"
type textarea "Banned transparent try on on video. Two transparent bra and underwear pairs. On…"
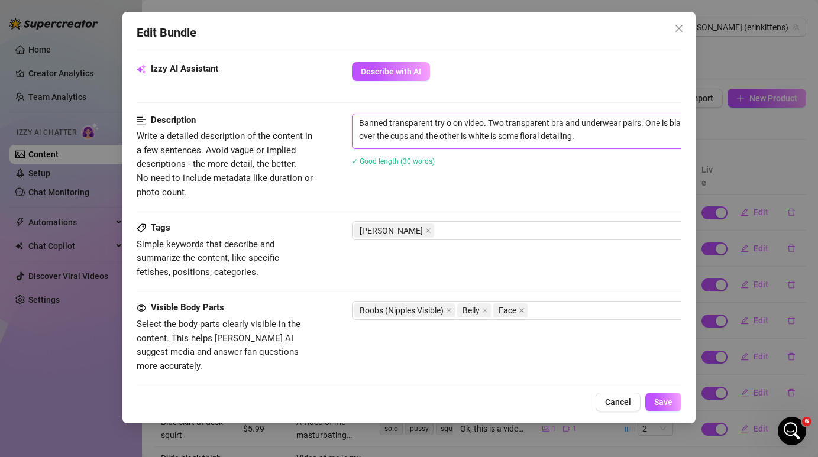
type textarea "Banned transparent try on on video. Two transparent bra and underwear pairs. On…"
type textarea "Banned transparent try onv on video. Two transparent bra and underwear pairs. O…"
type textarea "Banned transparent try on on video. Two transparent bra and underwear pairs. On…"
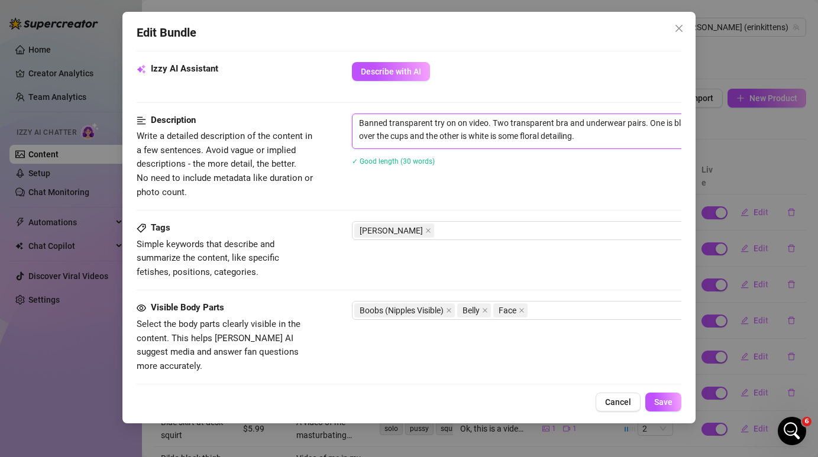
type textarea "Banned transparent try on on video. Two transparent bra and underwear pairs. On…"
type textarea "Banned transparent try on v on video. Two transparent bra and underwear pairs. …"
type textarea "Banned transparent try on vi on video. Two transparent bra and underwear pairs.…"
type textarea "Banned transparent try on vid on video. Two transparent bra and underwear pairs…"
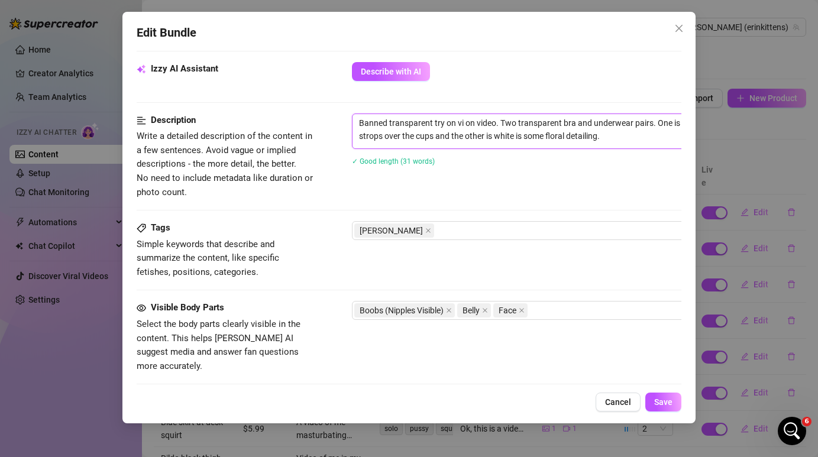
type textarea "Banned transparent try on vid on video. Two transparent bra and underwear pairs…"
type textarea "Banned transparent try on vide on video. Two transparent bra and underwear pair…"
type textarea "Banned transparent try on video on video. Two transparent bra and underwear pai…"
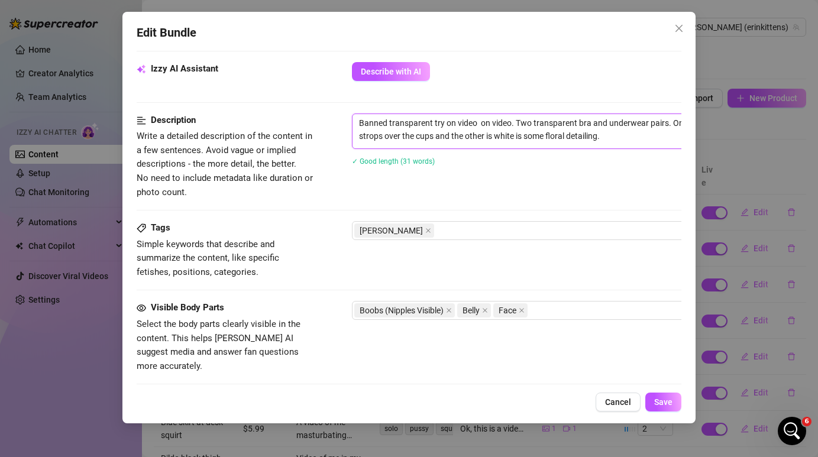
type textarea "Banned transparent try on video f on video. Two transparent bra and underwear p…"
type textarea "Banned transparent try on video fr on video. Two transparent bra and underwear …"
type textarea "Banned transparent try on video fro on video. Two transparent bra and underwear…"
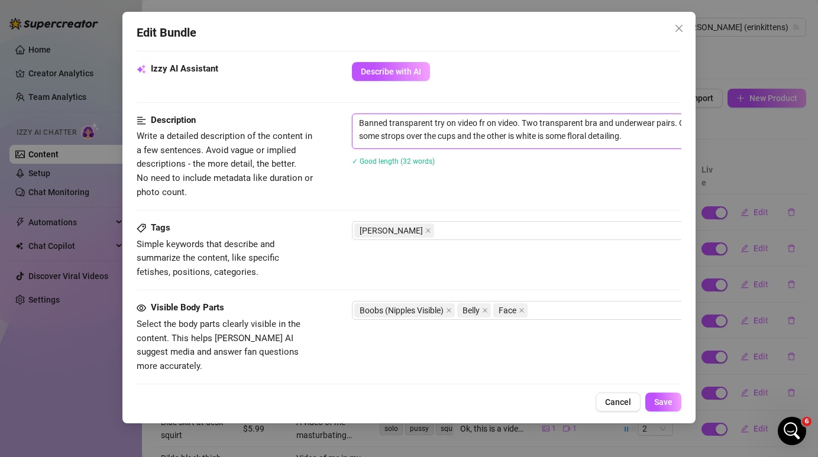
type textarea "Banned transparent try on video fro on video. Two transparent bra and underwear…"
type textarea "Banned transparent try on video from on video. Two transparent bra and underwea…"
drag, startPoint x: 529, startPoint y: 122, endPoint x: 495, endPoint y: 124, distance: 33.8
click at [495, 124] on textarea "Banned transparent try on video from on video. Two transparent bra and underwea…" at bounding box center [559, 129] width 413 height 31
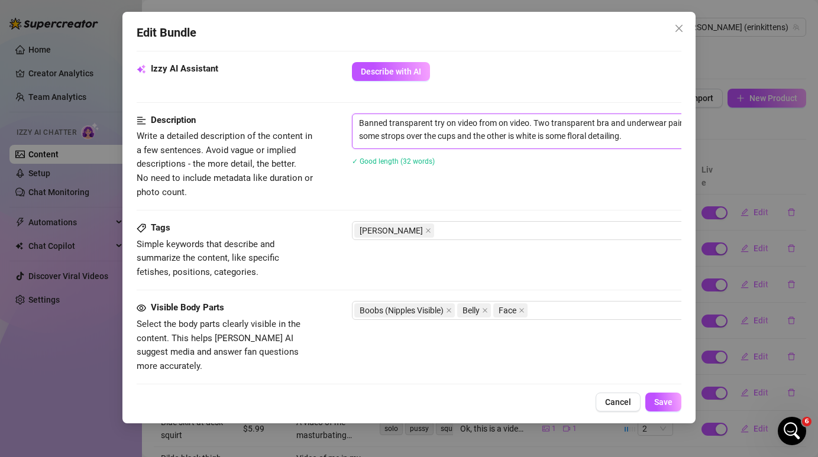
type textarea "Banned transparent try on video from . Two transparent bra and underwear pairs.…"
type textarea "Banned transparent try on video from y. Two transparent bra and underwear pairs…"
type textarea "Banned transparent try on video from yo. Two transparent bra and underwear pair…"
type textarea "Banned transparent try on video from you. Two transparent bra and underwear pai…"
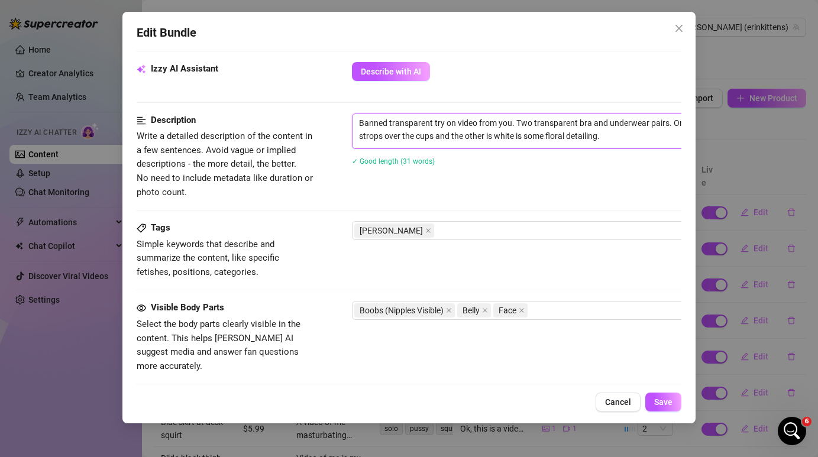
type textarea "Banned transparent try on video from yout. Two transparent bra and underwear pa…"
type textarea "Banned transparent try on video from youtu. Two transparent bra and underwear p…"
type textarea "Banned transparent try on video from yout. Two transparent bra and underwear pa…"
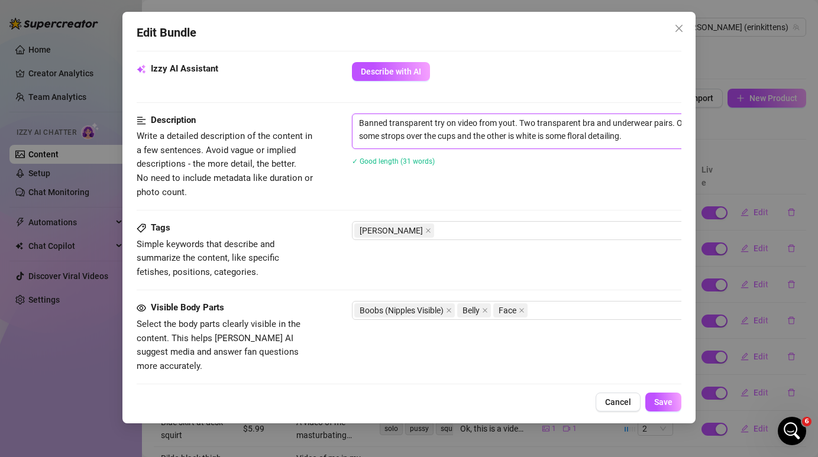
type textarea "Banned transparent try on video from you. Two transparent bra and underwear pai…"
type textarea "Banned transparent try on video from yo. Two transparent bra and underwear pair…"
type textarea "Banned transparent try on video from y. Two transparent bra and underwear pairs…"
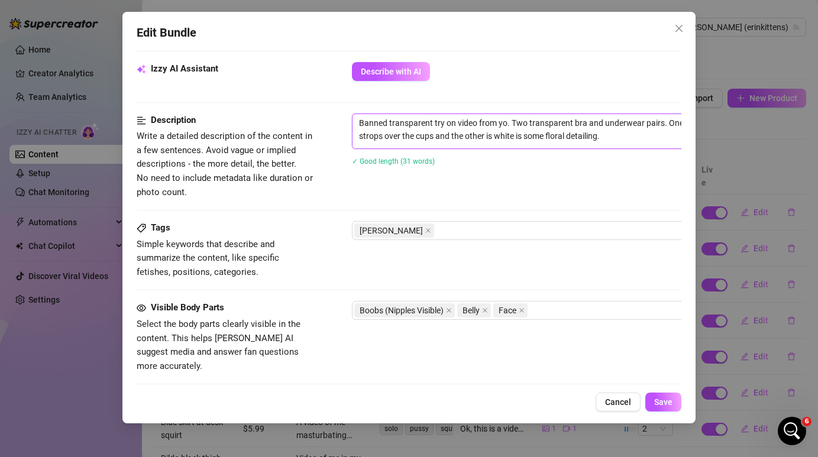
type textarea "Banned transparent try on video from y. Two transparent bra and underwear pairs…"
type textarea "Banned transparent try on video from . Two transparent bra and underwear pairs.…"
type textarea "Banned transparent try on video from Y. Two transparent bra and underwear pairs…"
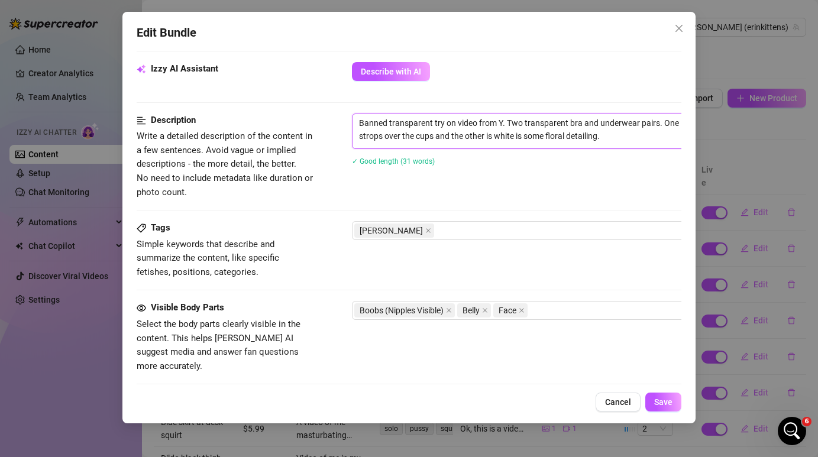
type textarea "Banned transparent try on video from Yo. Two transparent bra and underwear pair…"
type textarea "Banned transparent try on video from You. Two transparent bra and underwear pai…"
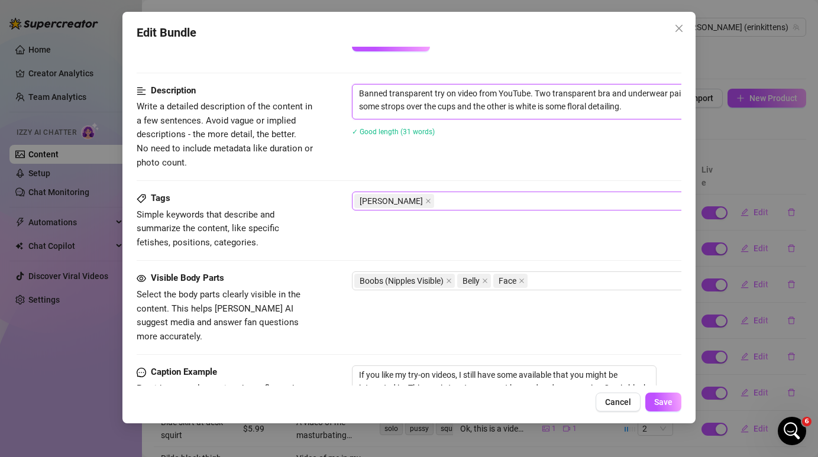
click at [459, 201] on div "[PERSON_NAME]" at bounding box center [552, 201] width 397 height 17
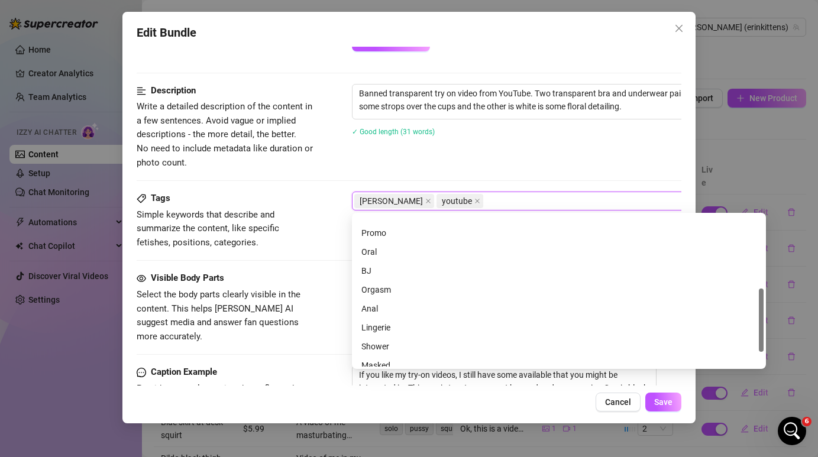
scroll to position [208, 0]
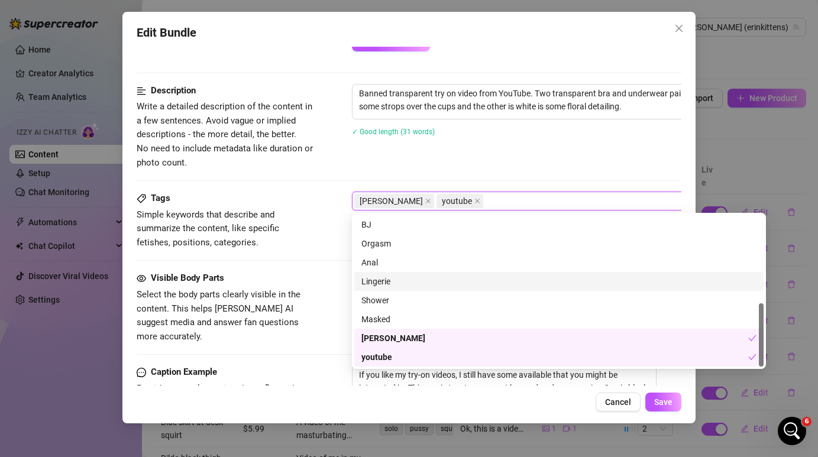
click at [430, 281] on div "Lingerie" at bounding box center [559, 281] width 395 height 13
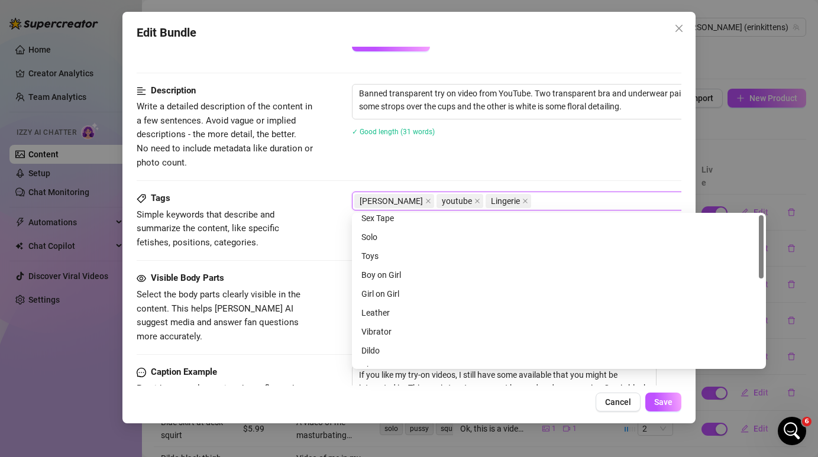
scroll to position [0, 0]
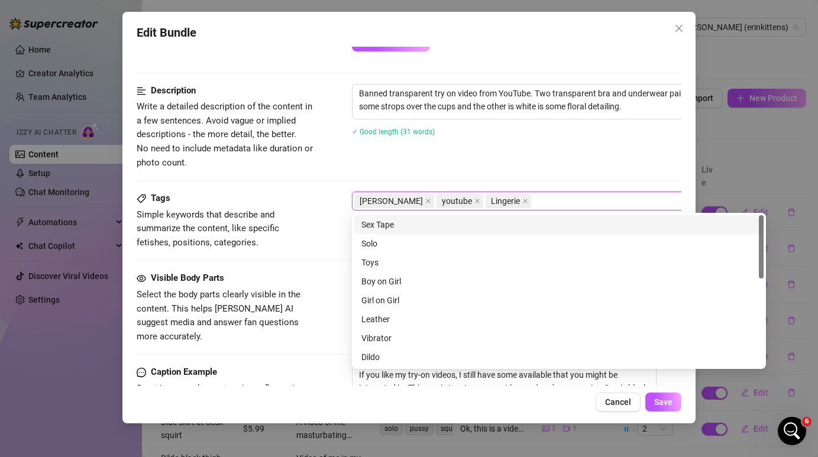
click at [501, 139] on div "✓ Good length (31 words)" at bounding box center [559, 131] width 414 height 19
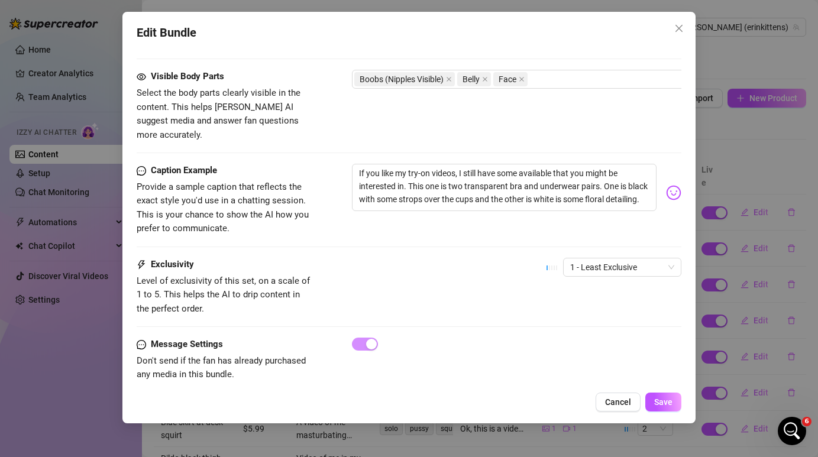
scroll to position [655, 0]
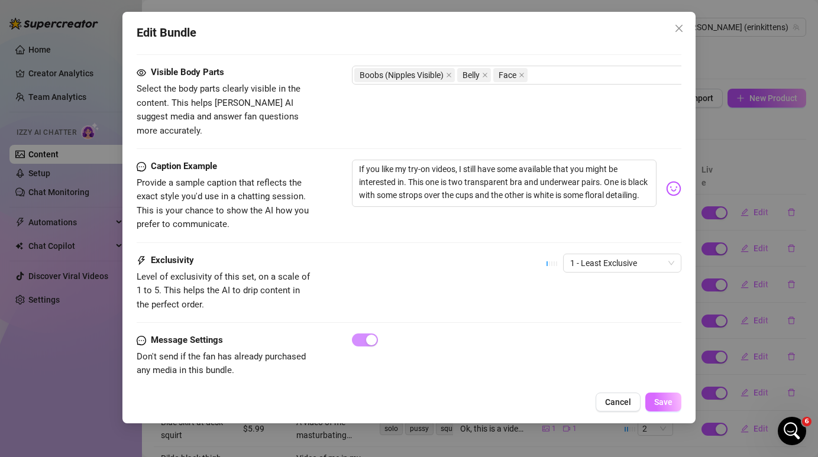
click at [669, 400] on span "Save" at bounding box center [663, 402] width 18 height 9
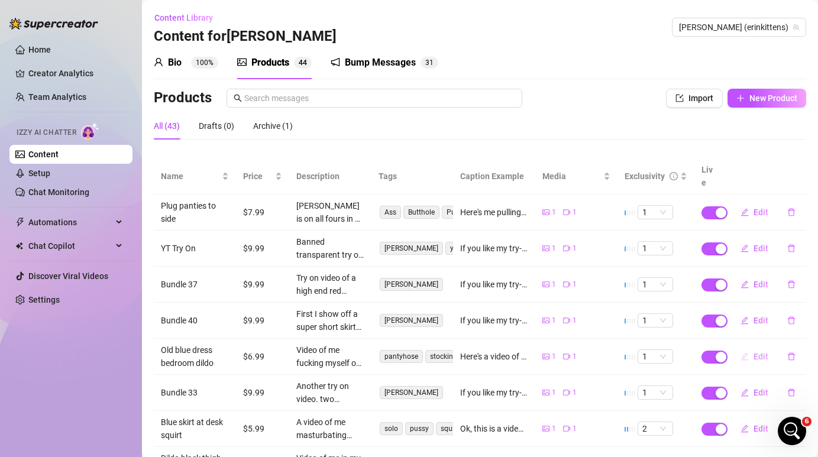
click at [753, 347] on button "Edit" at bounding box center [754, 356] width 47 height 19
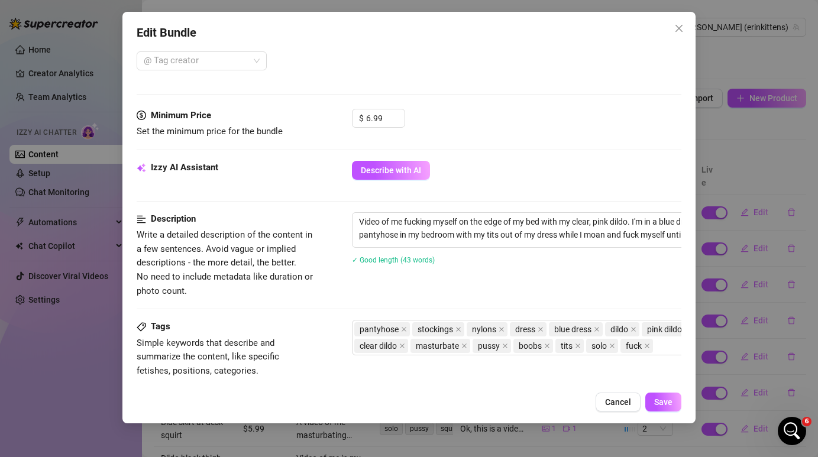
scroll to position [321, 0]
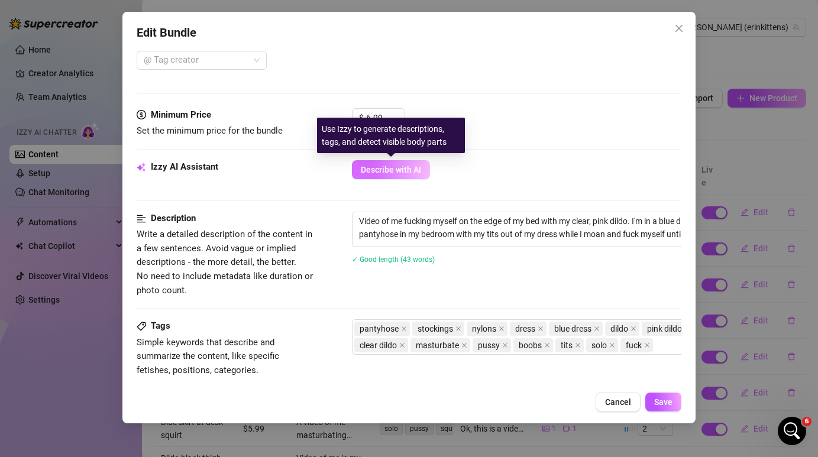
click at [402, 169] on span "Describe with AI" at bounding box center [391, 169] width 60 height 9
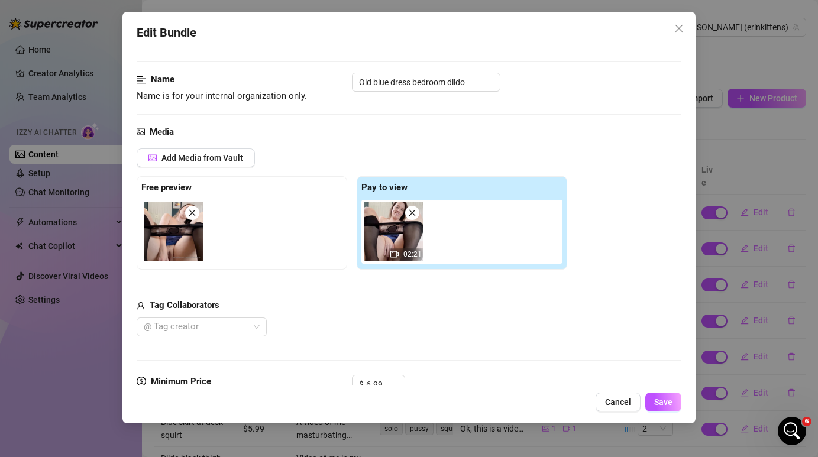
scroll to position [0, 0]
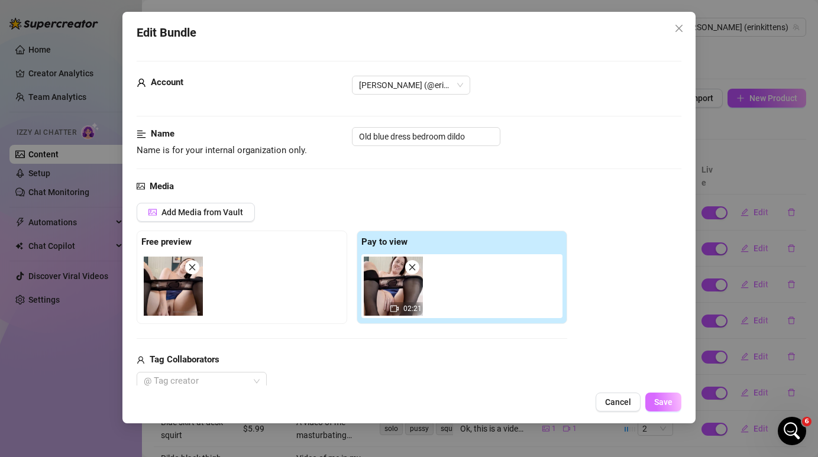
click at [669, 402] on span "Save" at bounding box center [663, 402] width 18 height 9
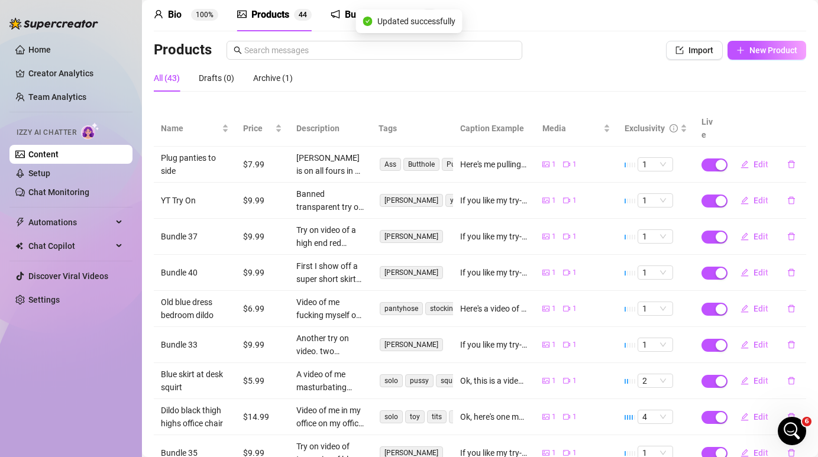
scroll to position [50, 0]
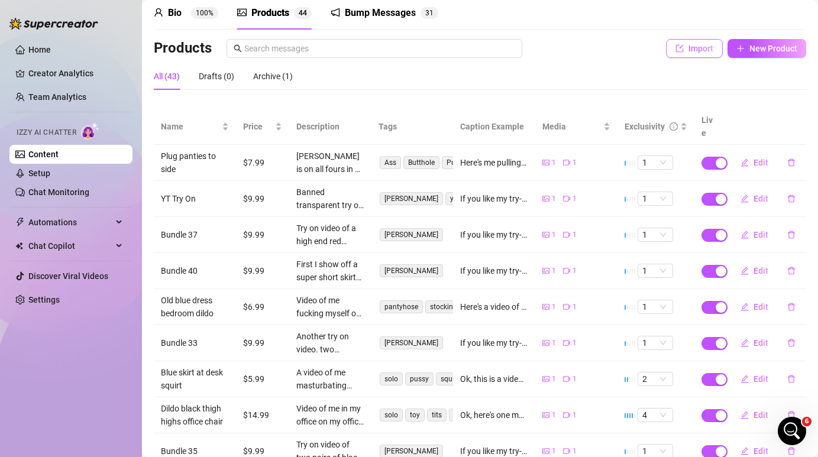
click at [695, 52] on span "Import" at bounding box center [701, 48] width 25 height 9
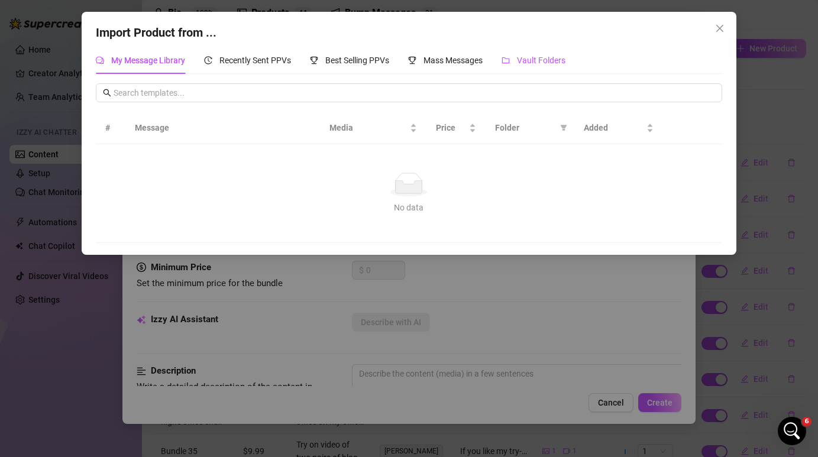
click at [543, 62] on span "Vault Folders" at bounding box center [541, 60] width 49 height 9
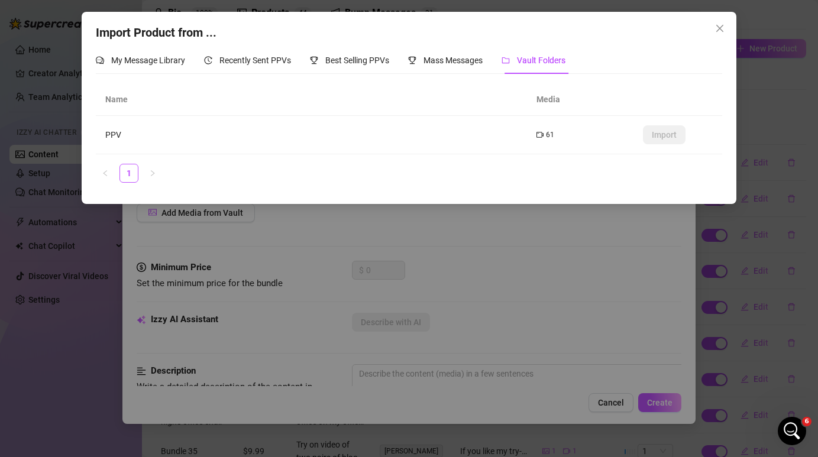
click at [616, 140] on div "61" at bounding box center [581, 135] width 88 height 11
click at [120, 135] on td "PPV" at bounding box center [311, 135] width 431 height 38
click at [445, 58] on span "Mass Messages" at bounding box center [453, 60] width 59 height 9
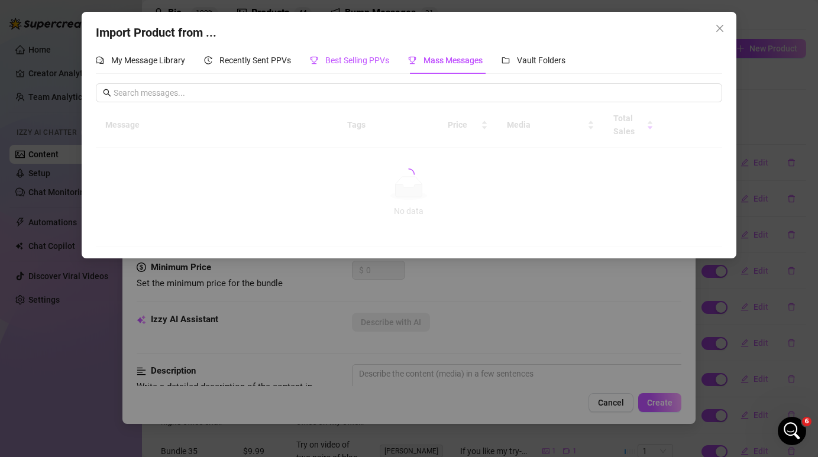
click at [359, 54] on div "Best Selling PPVs" at bounding box center [349, 60] width 79 height 13
click at [253, 59] on span "Recently Sent PPVs" at bounding box center [256, 60] width 72 height 9
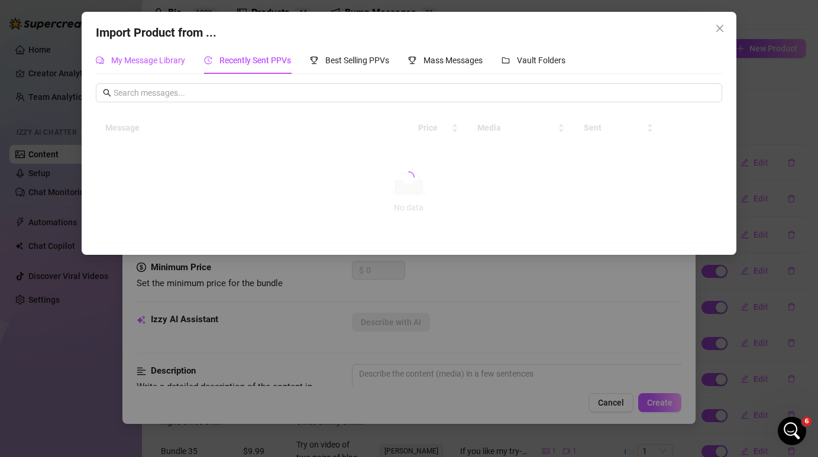
click at [169, 56] on span "My Message Library" at bounding box center [148, 60] width 74 height 9
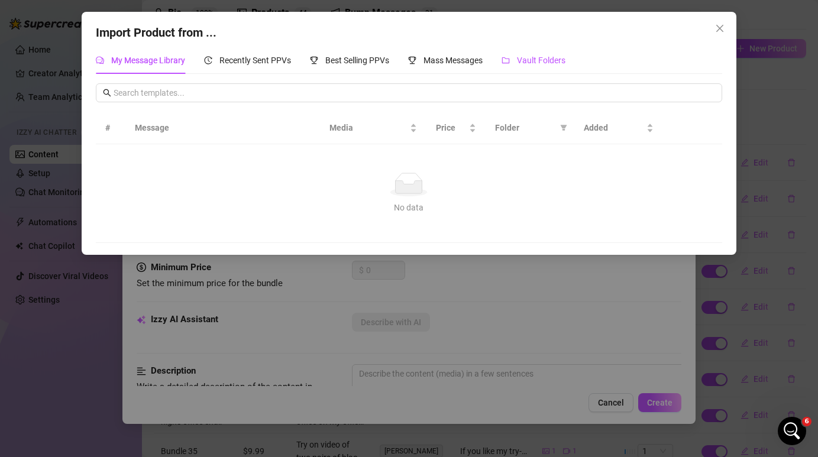
click at [547, 62] on span "Vault Folders" at bounding box center [541, 60] width 49 height 9
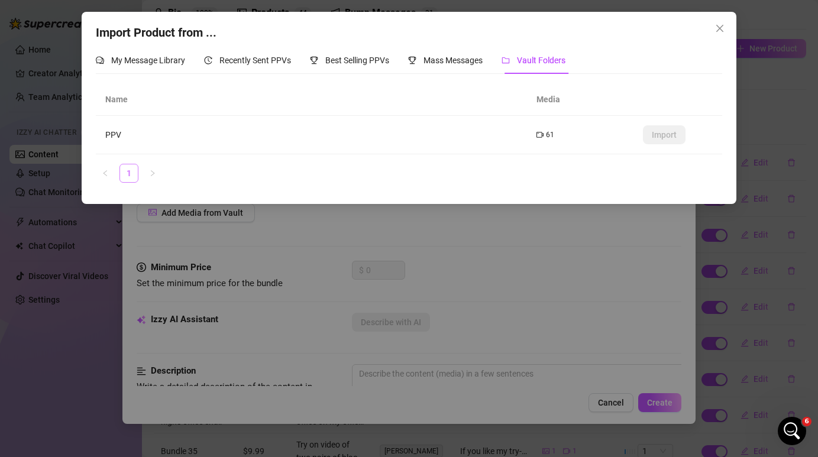
click at [131, 175] on link "1" at bounding box center [129, 174] width 18 height 18
click at [549, 135] on span "61" at bounding box center [550, 135] width 8 height 11
click at [717, 27] on icon "close" at bounding box center [719, 28] width 9 height 9
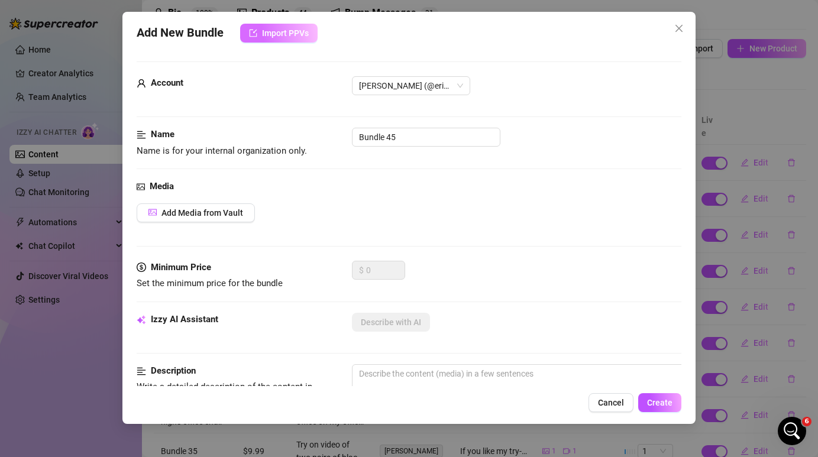
click at [296, 32] on span "Import PPVs" at bounding box center [285, 32] width 47 height 9
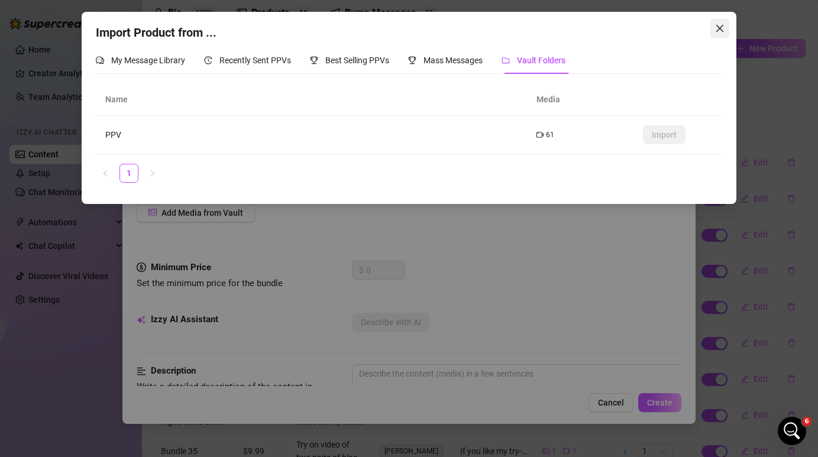
click at [724, 32] on icon "close" at bounding box center [719, 28] width 9 height 9
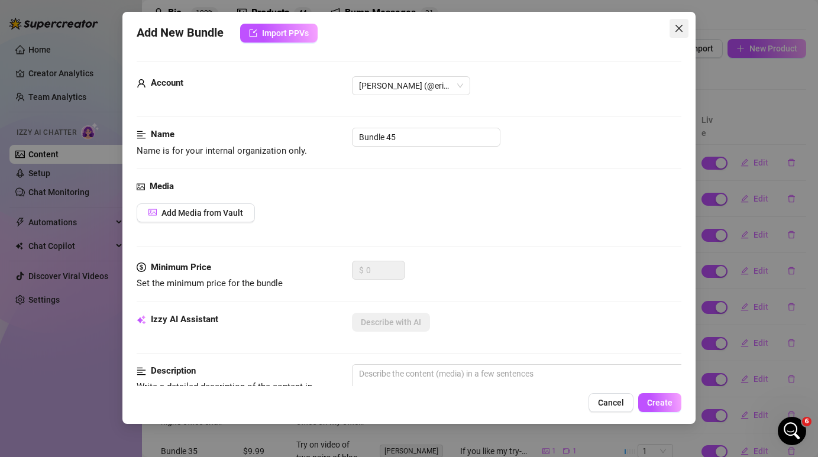
click at [679, 30] on icon "close" at bounding box center [679, 28] width 9 height 9
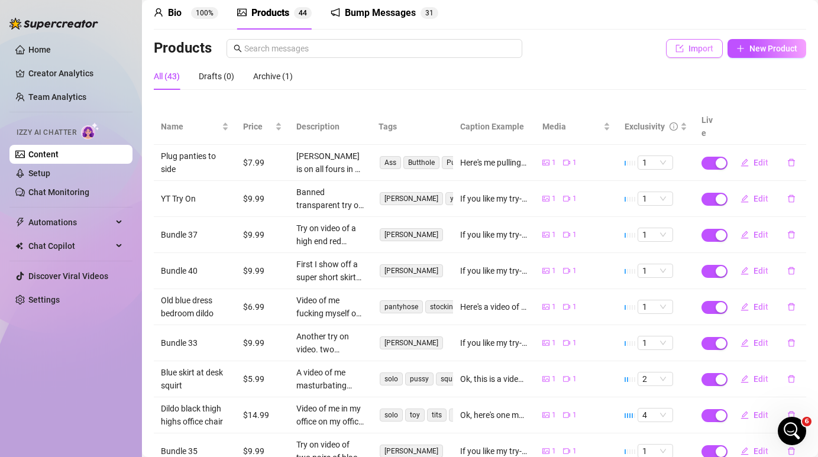
click at [694, 47] on span "Import" at bounding box center [701, 48] width 25 height 9
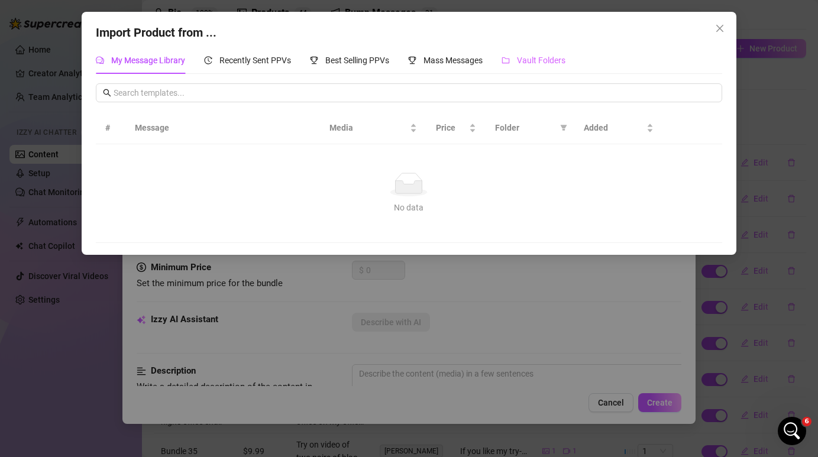
click at [566, 53] on div "Vault Folders" at bounding box center [534, 60] width 64 height 27
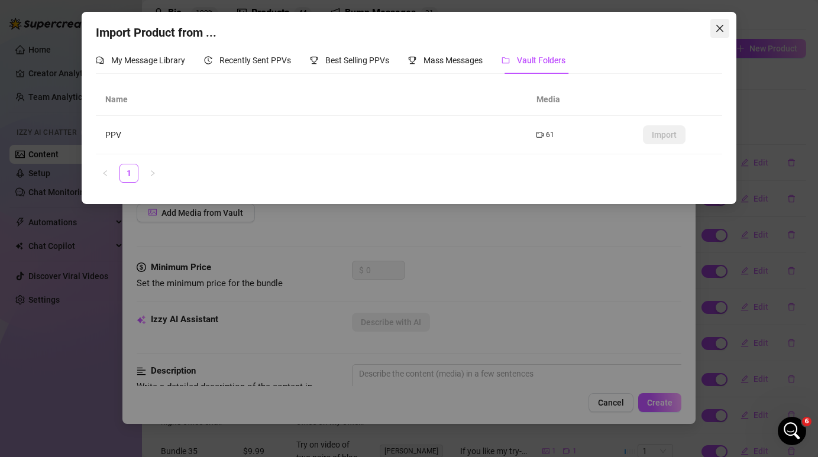
click at [720, 31] on icon "close" at bounding box center [719, 28] width 9 height 9
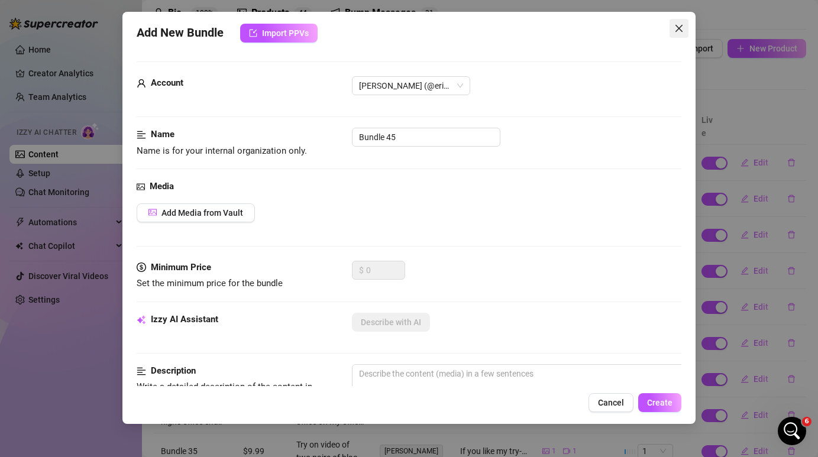
click at [681, 32] on icon "close" at bounding box center [679, 28] width 9 height 9
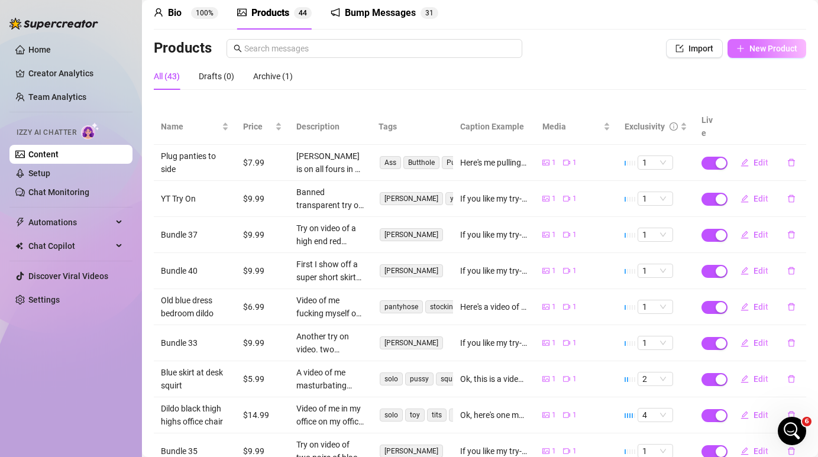
click at [757, 50] on span "New Product" at bounding box center [774, 48] width 48 height 9
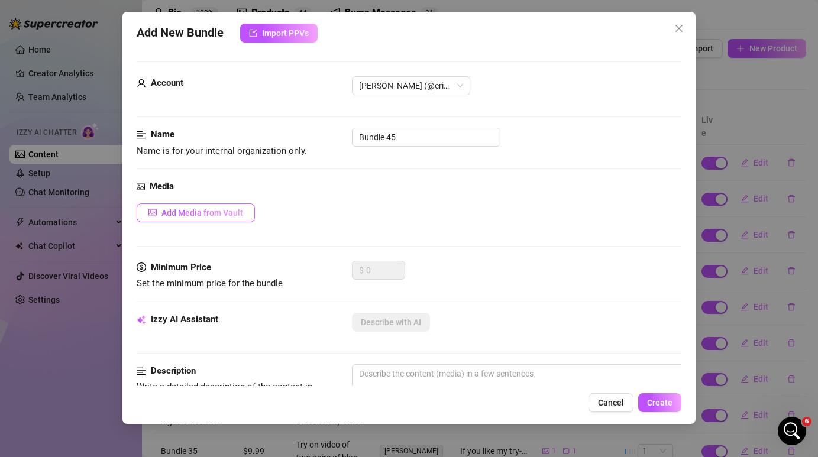
click at [229, 217] on span "Add Media from Vault" at bounding box center [203, 212] width 82 height 9
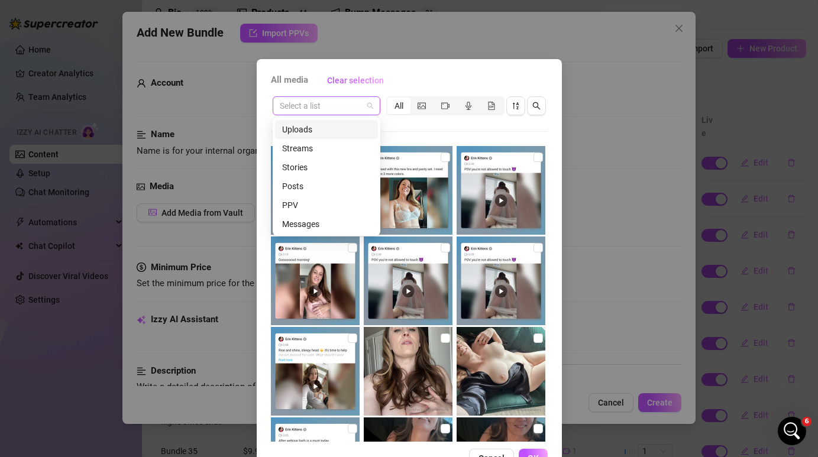
click at [366, 108] on span at bounding box center [326, 106] width 93 height 18
click at [317, 185] on div "Posts" at bounding box center [326, 186] width 89 height 13
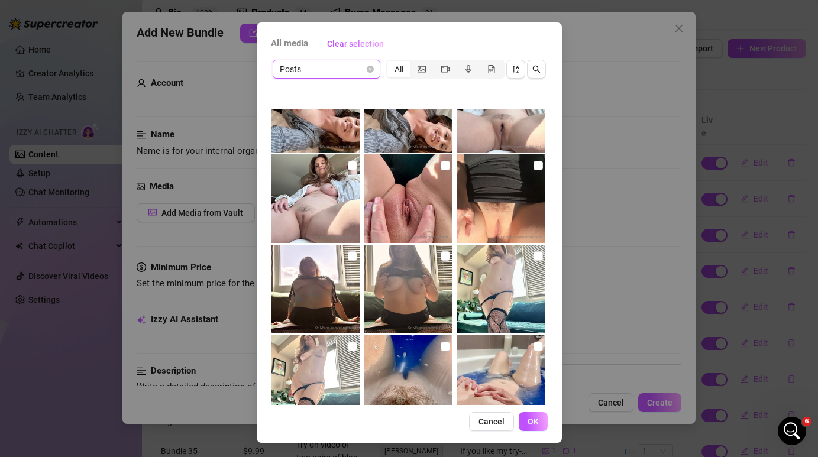
scroll to position [1317, 0]
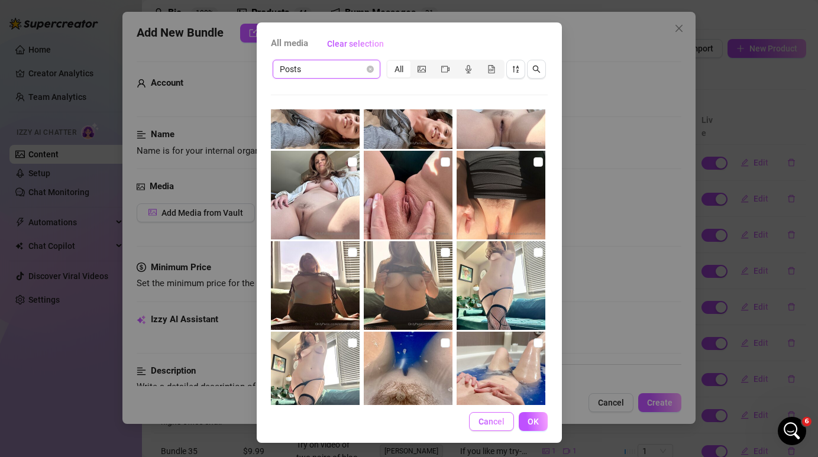
click at [489, 415] on button "Cancel" at bounding box center [491, 421] width 45 height 19
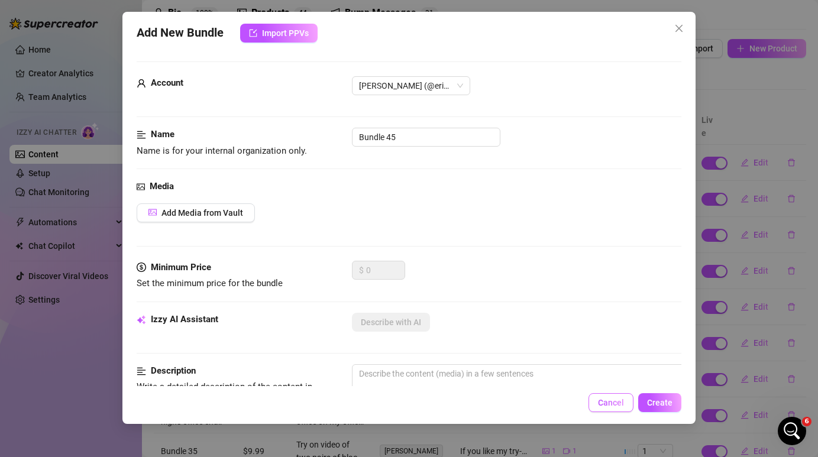
click at [624, 408] on button "Cancel" at bounding box center [611, 403] width 45 height 19
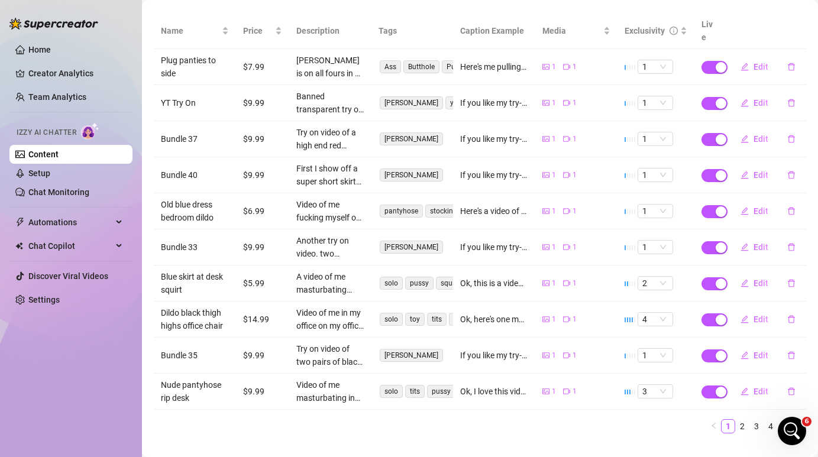
scroll to position [154, 0]
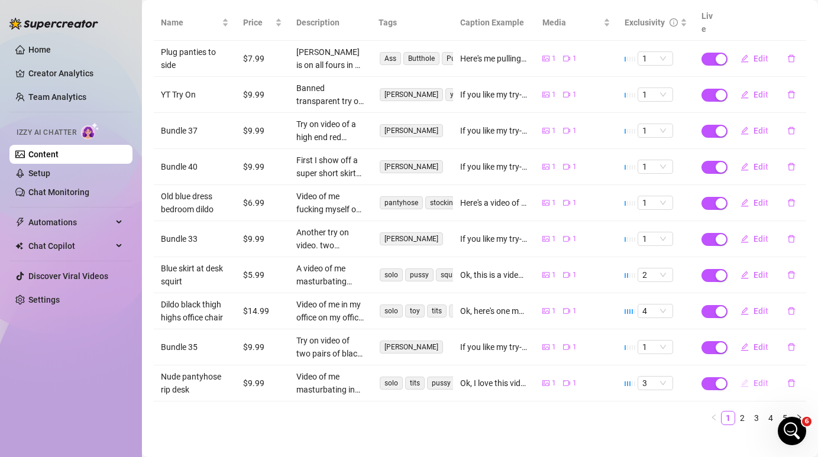
click at [759, 379] on span "Edit" at bounding box center [761, 383] width 15 height 9
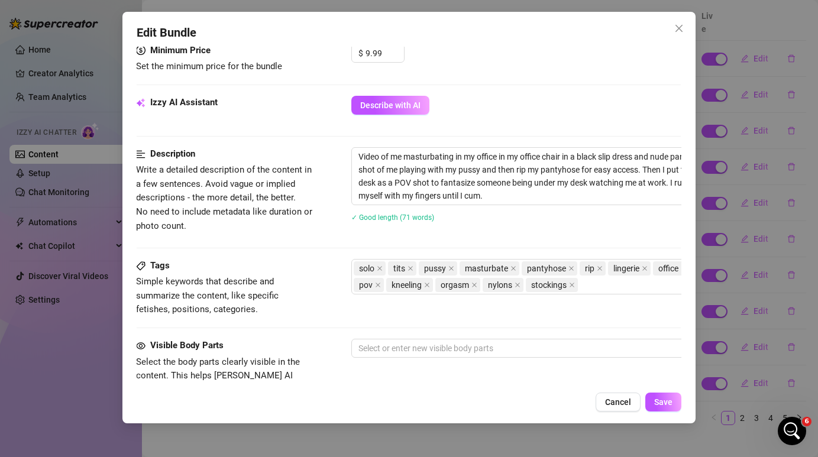
scroll to position [406, 1]
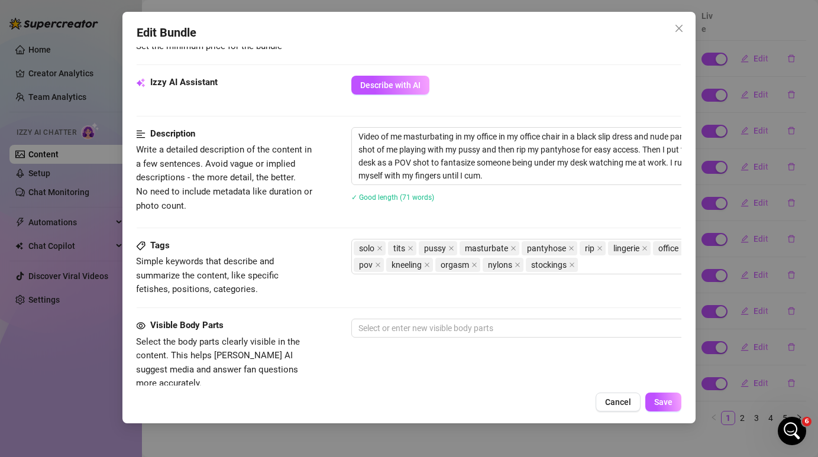
click at [414, 338] on div "Visible Body Parts Select the body parts clearly visible in the content. This h…" at bounding box center [408, 355] width 544 height 72
click at [413, 325] on div at bounding box center [552, 328] width 397 height 17
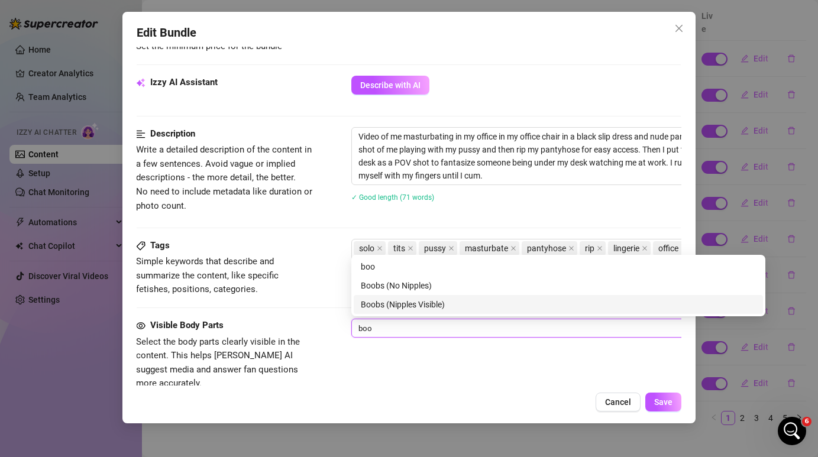
click at [449, 312] on div "Boobs (Nipples Visible)" at bounding box center [558, 304] width 409 height 19
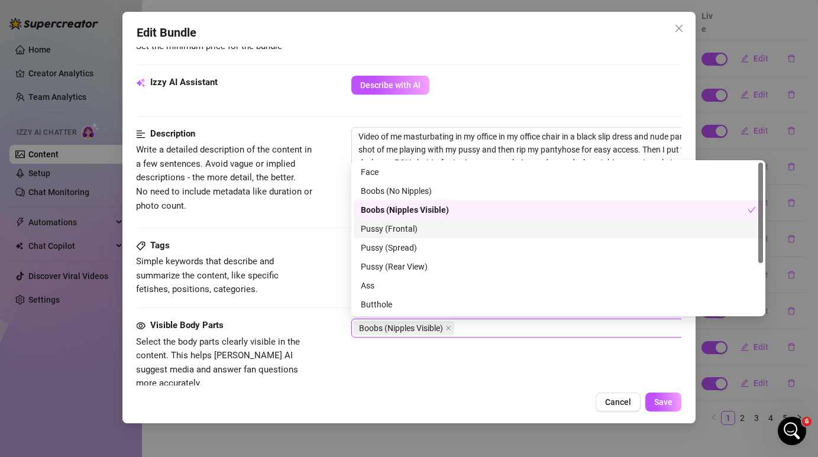
click at [435, 235] on div "Pussy (Frontal)" at bounding box center [558, 228] width 395 height 13
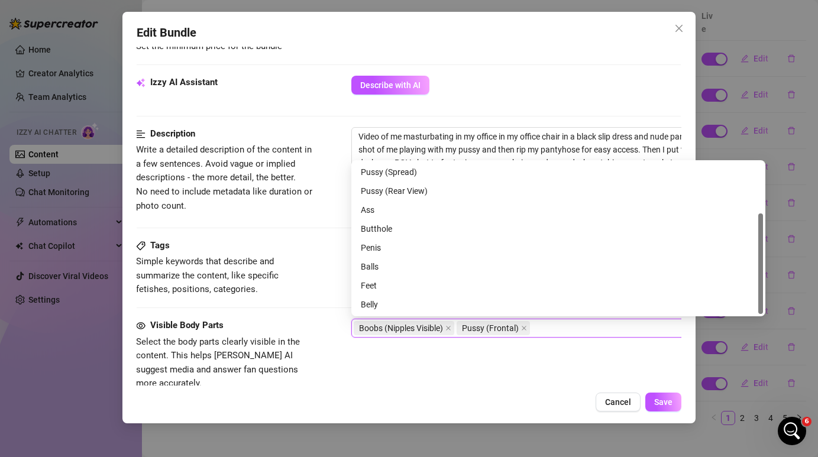
scroll to position [0, 0]
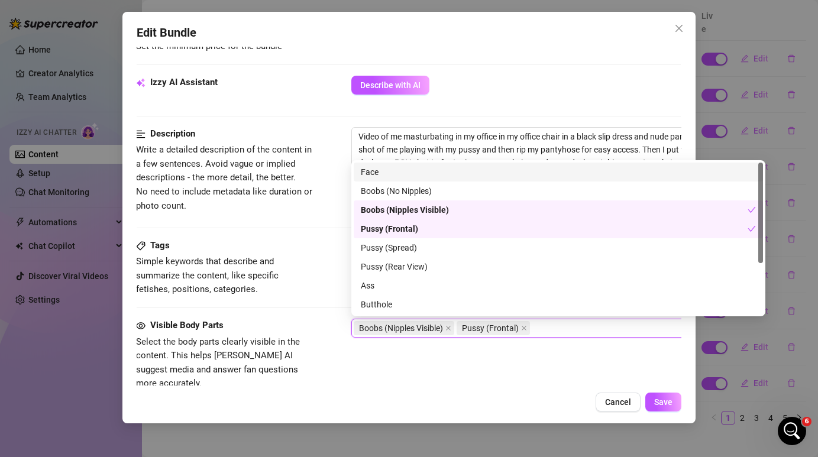
click at [419, 176] on div "Face" at bounding box center [558, 172] width 395 height 13
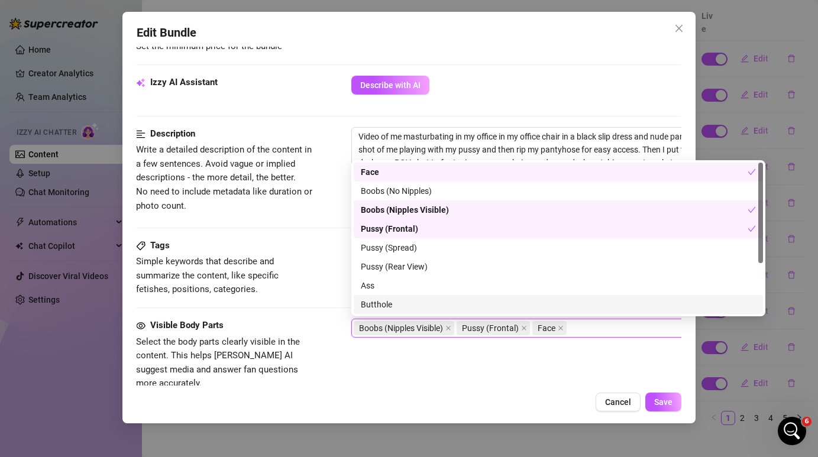
click at [540, 362] on div "Visible Body Parts Select the body parts clearly visible in the content. This h…" at bounding box center [408, 355] width 544 height 72
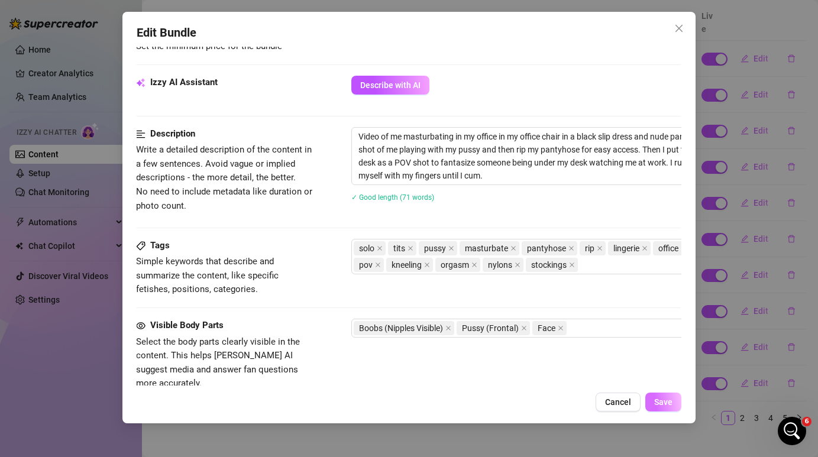
click at [669, 403] on span "Save" at bounding box center [663, 402] width 18 height 9
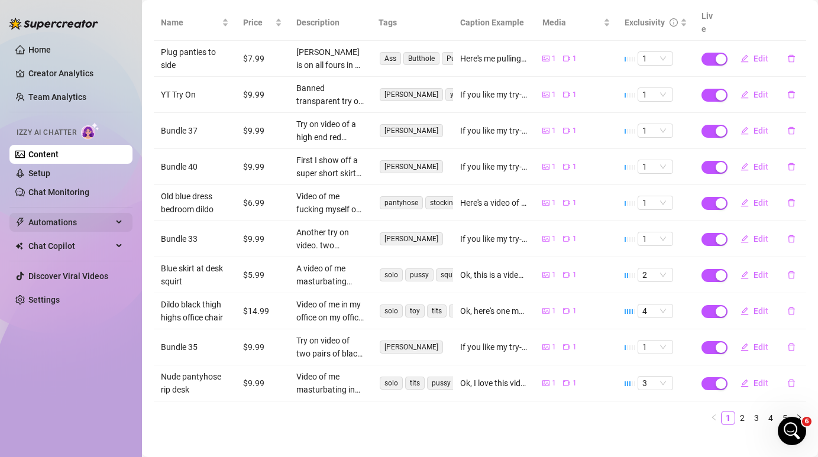
click at [66, 221] on span "Automations" at bounding box center [70, 222] width 84 height 19
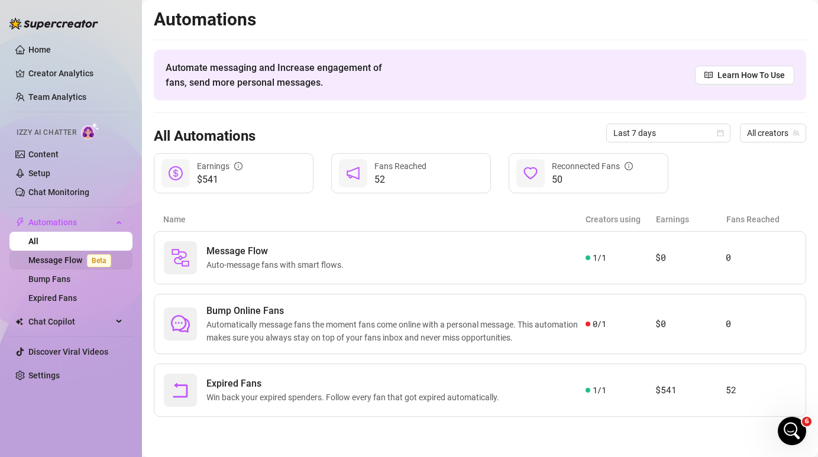
click at [79, 265] on link "Message Flow Beta" at bounding box center [72, 260] width 88 height 9
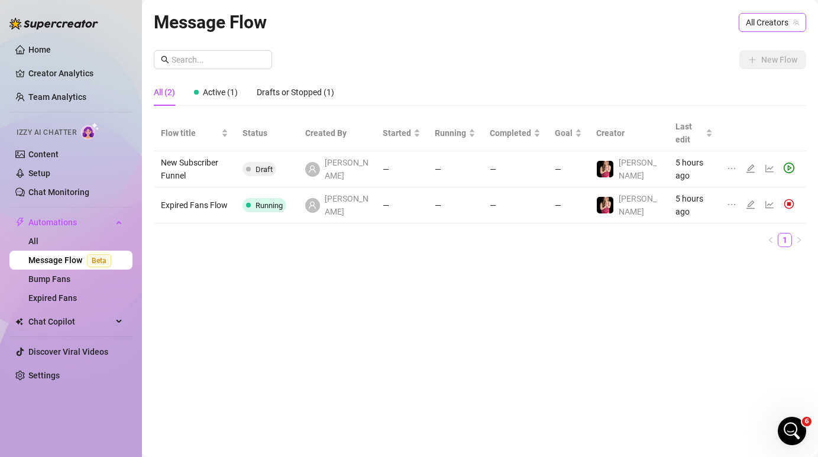
click at [793, 22] on icon "team" at bounding box center [796, 22] width 7 height 7
click at [701, 67] on div "New Flow" at bounding box center [480, 59] width 653 height 19
click at [768, 26] on span "All Creators" at bounding box center [772, 23] width 53 height 18
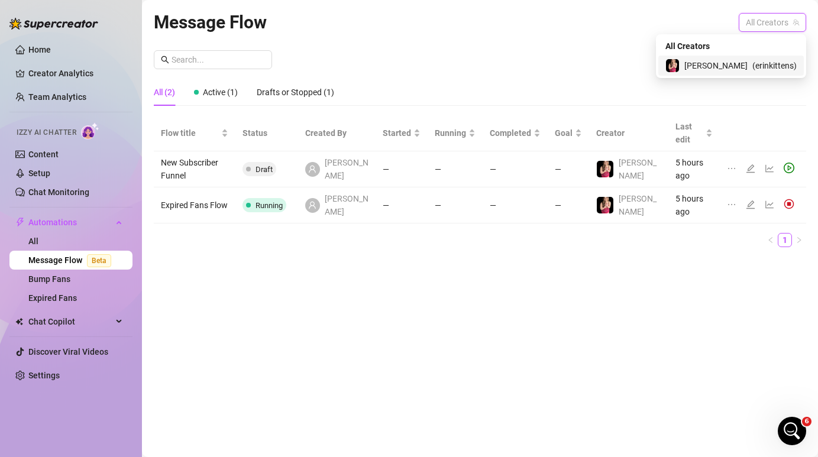
click at [761, 69] on span "( erinkittens )" at bounding box center [775, 65] width 44 height 13
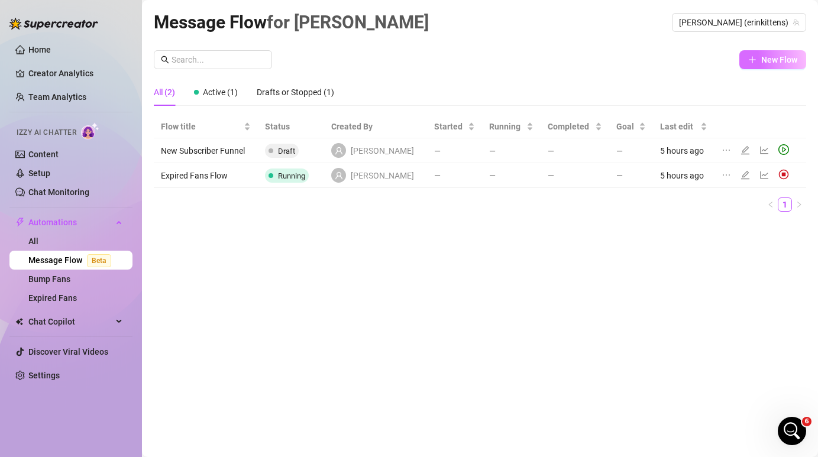
click at [774, 56] on span "New Flow" at bounding box center [780, 59] width 36 height 9
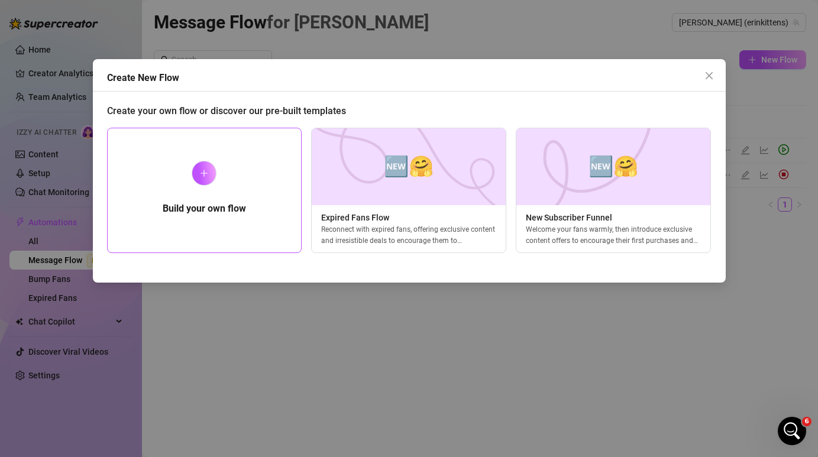
click at [238, 189] on div "Build your own flow" at bounding box center [204, 190] width 195 height 125
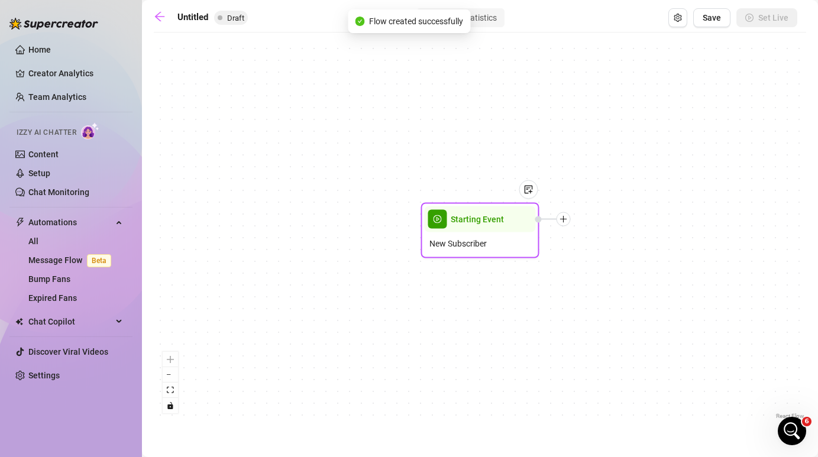
click at [471, 227] on div "Starting Event" at bounding box center [480, 220] width 111 height 26
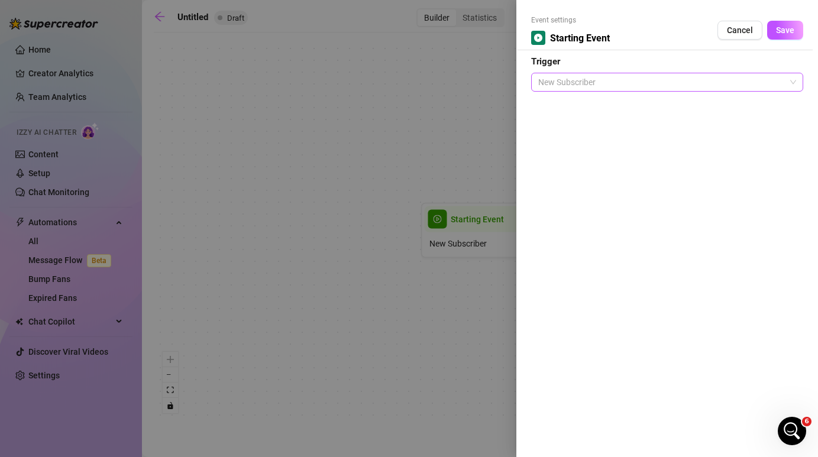
click at [621, 83] on span "New Subscriber" at bounding box center [667, 82] width 258 height 18
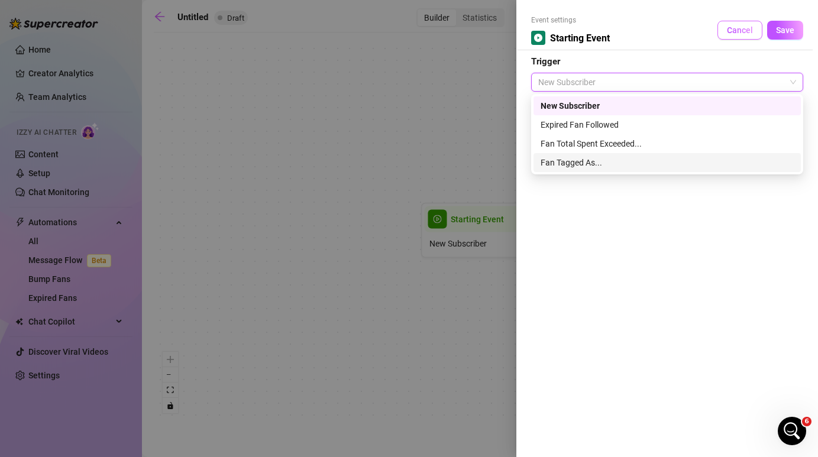
click at [740, 30] on span "Cancel" at bounding box center [740, 29] width 26 height 9
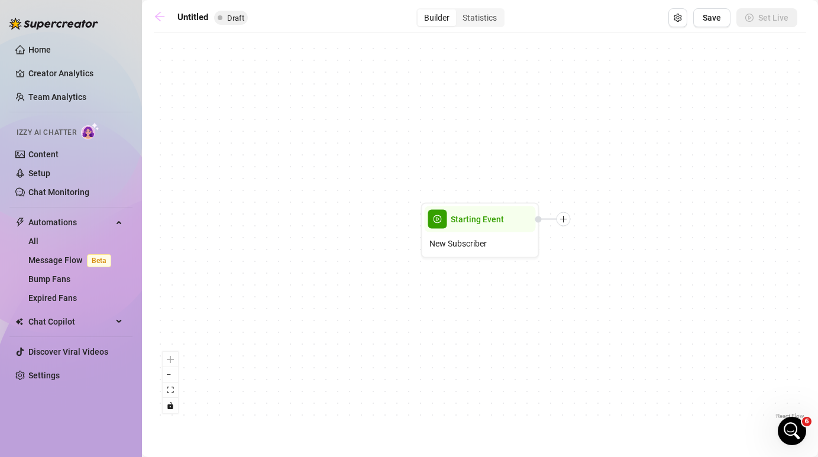
click at [160, 15] on icon "arrow-left" at bounding box center [160, 17] width 12 height 12
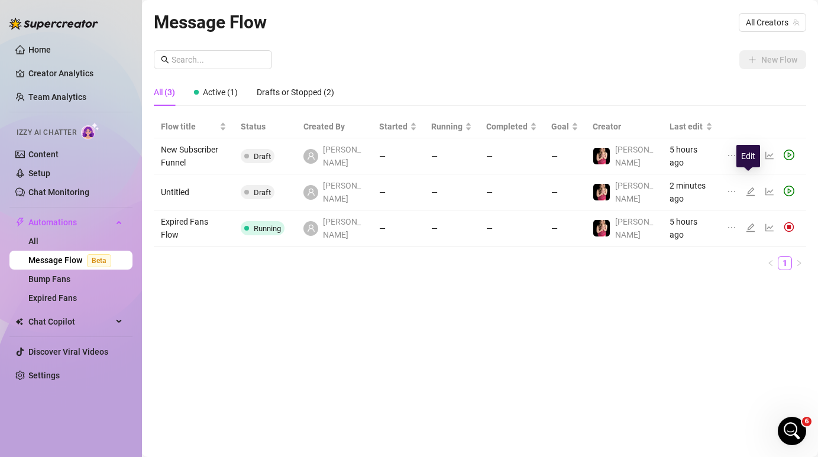
click at [747, 187] on icon "edit" at bounding box center [750, 191] width 9 height 9
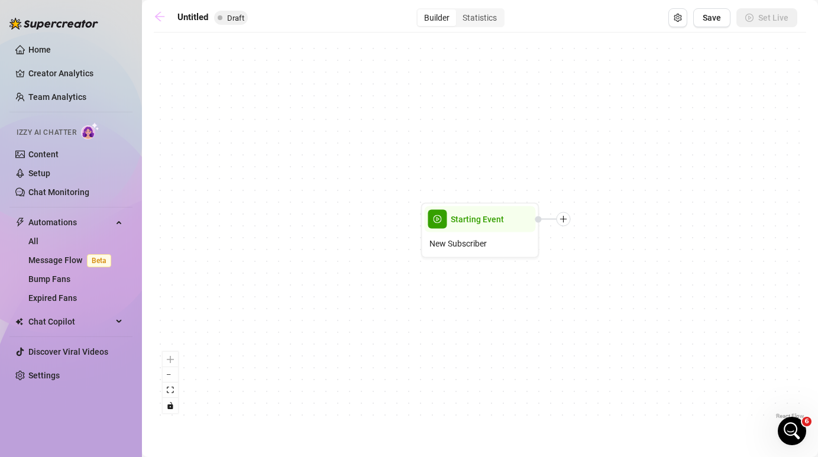
click at [157, 17] on icon "arrow-left" at bounding box center [159, 16] width 9 height 9
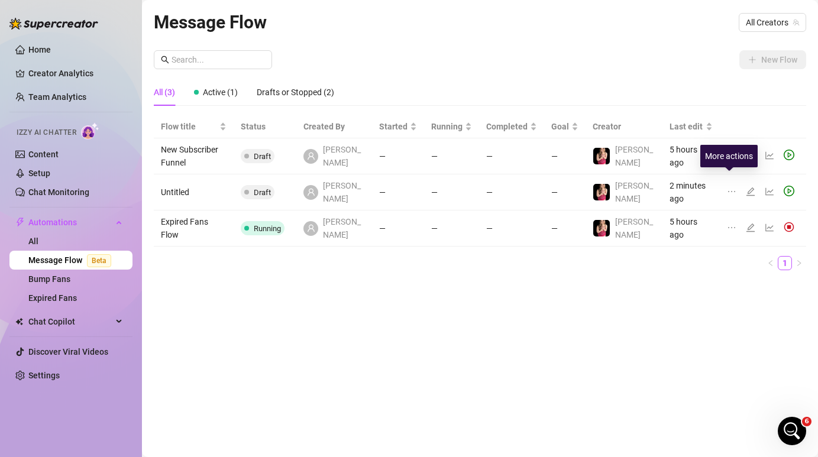
click at [729, 187] on icon "ellipsis" at bounding box center [731, 191] width 9 height 9
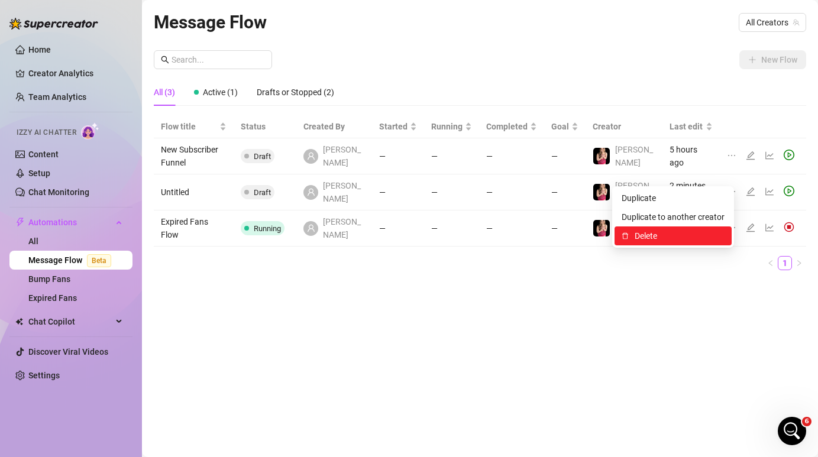
click at [685, 243] on li "Delete" at bounding box center [673, 236] width 117 height 19
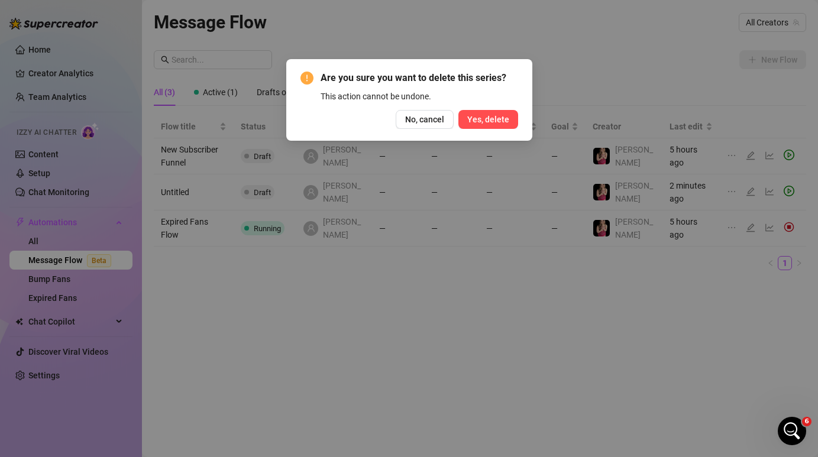
click at [487, 117] on span "Yes, delete" at bounding box center [488, 119] width 42 height 9
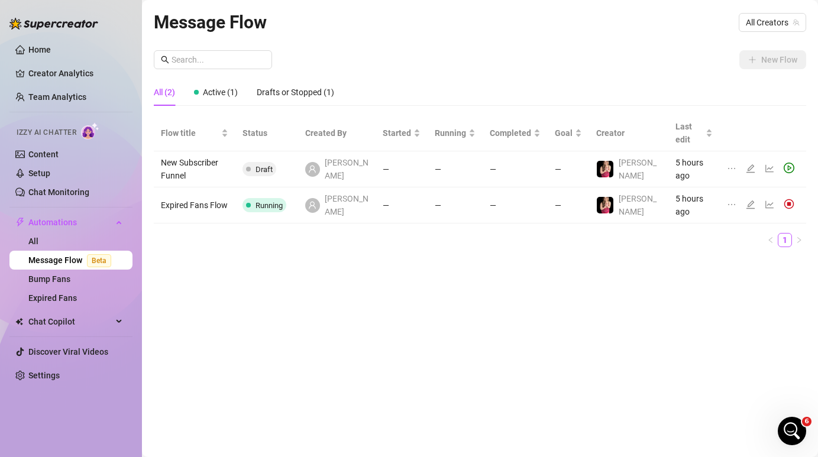
click at [591, 14] on div "Message Flow All Creators" at bounding box center [480, 22] width 653 height 28
click at [788, 163] on icon "play-circle" at bounding box center [789, 168] width 11 height 11
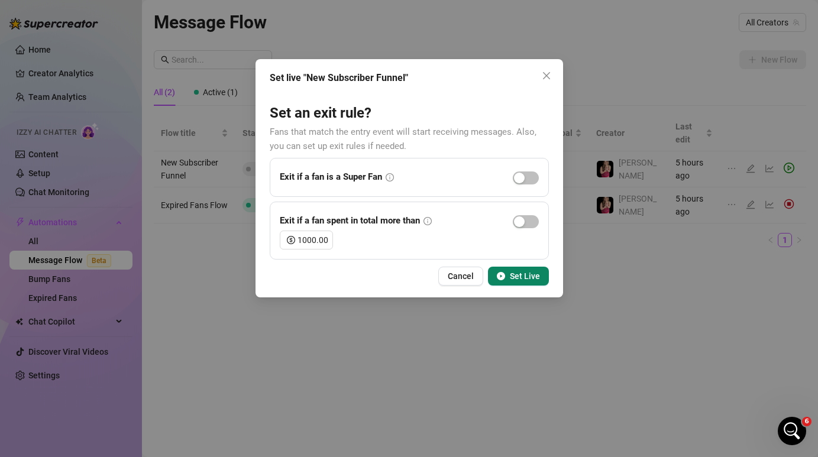
click at [517, 275] on span "Set Live" at bounding box center [525, 276] width 30 height 9
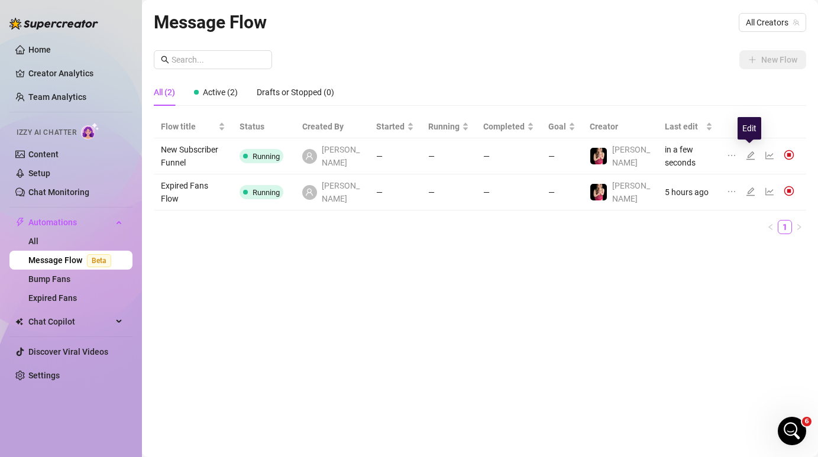
click at [746, 153] on icon "edit" at bounding box center [750, 155] width 9 height 9
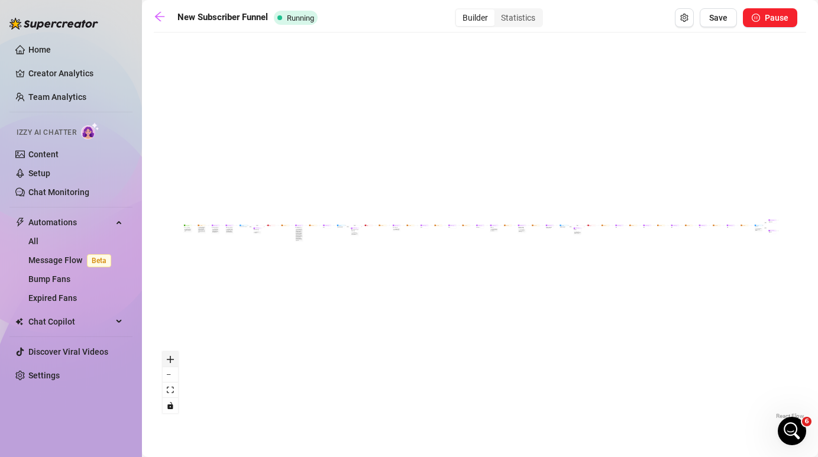
click at [168, 357] on icon "zoom in" at bounding box center [170, 359] width 7 height 7
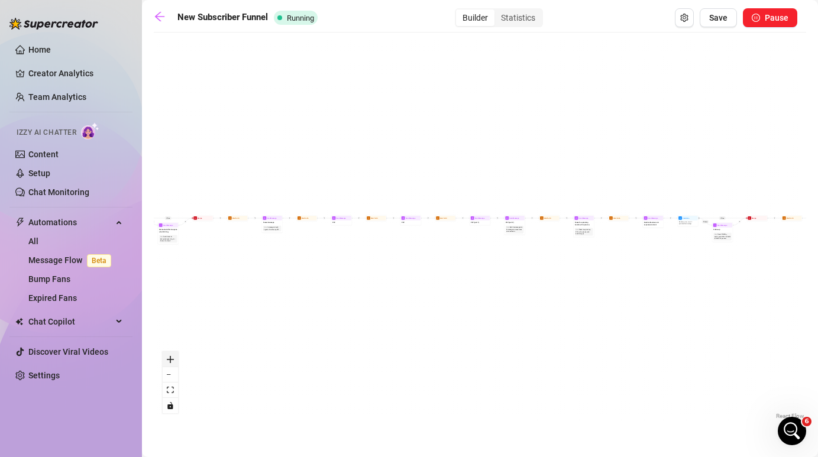
click at [168, 357] on icon "zoom in" at bounding box center [170, 359] width 7 height 7
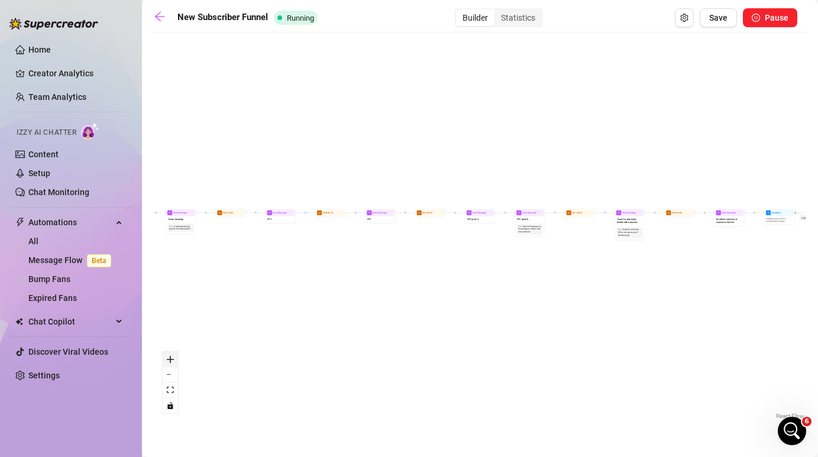
click at [168, 357] on icon "zoom in" at bounding box center [170, 359] width 7 height 7
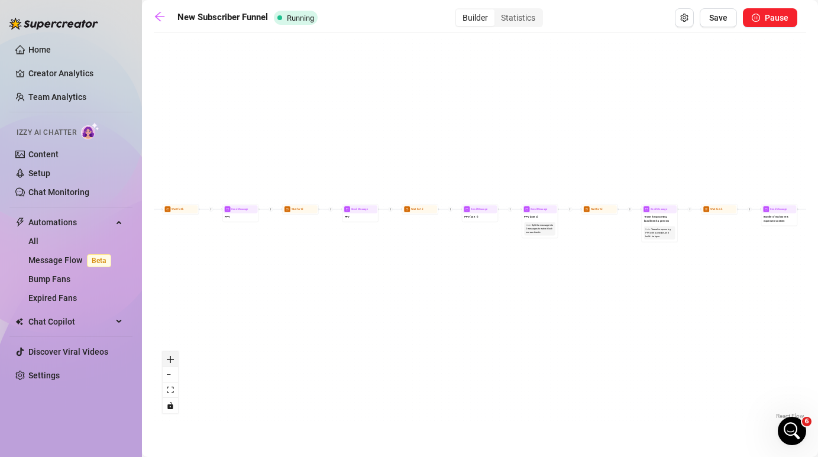
click at [168, 357] on icon "zoom in" at bounding box center [170, 359] width 7 height 7
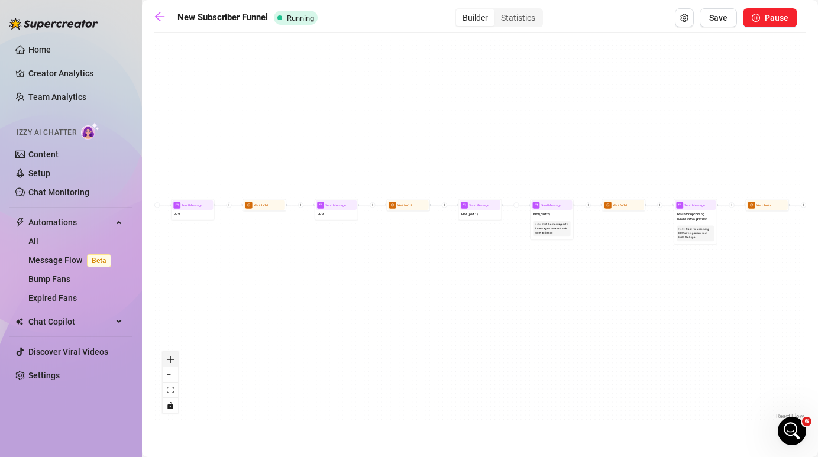
click at [168, 357] on icon "zoom in" at bounding box center [170, 359] width 7 height 7
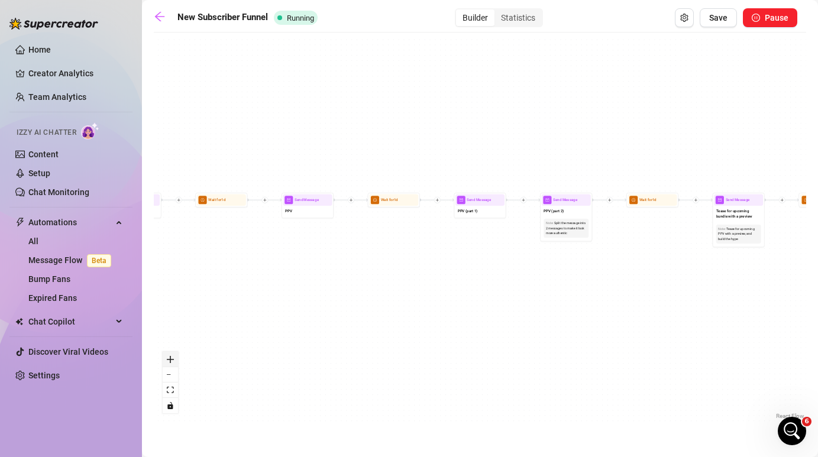
click at [168, 357] on icon "zoom in" at bounding box center [170, 359] width 7 height 7
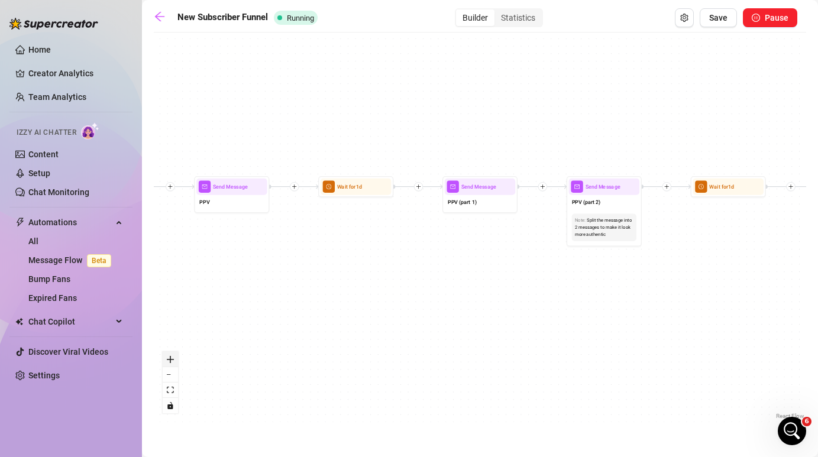
click at [168, 357] on icon "zoom in" at bounding box center [170, 359] width 7 height 7
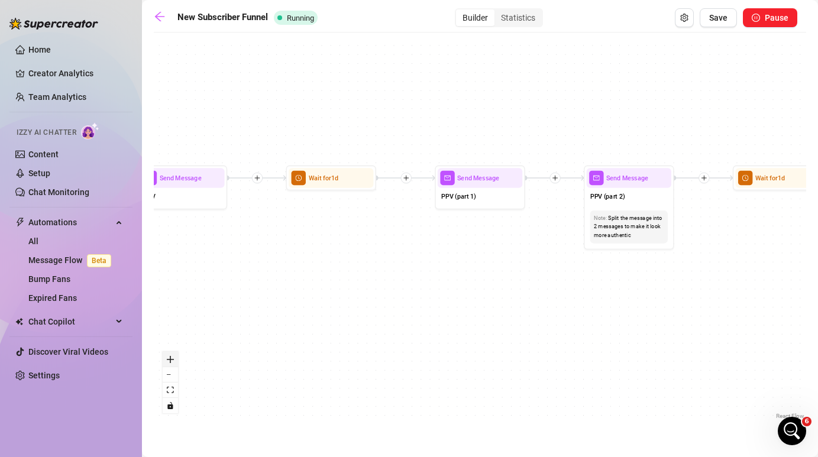
click at [168, 357] on icon "zoom in" at bounding box center [170, 359] width 7 height 7
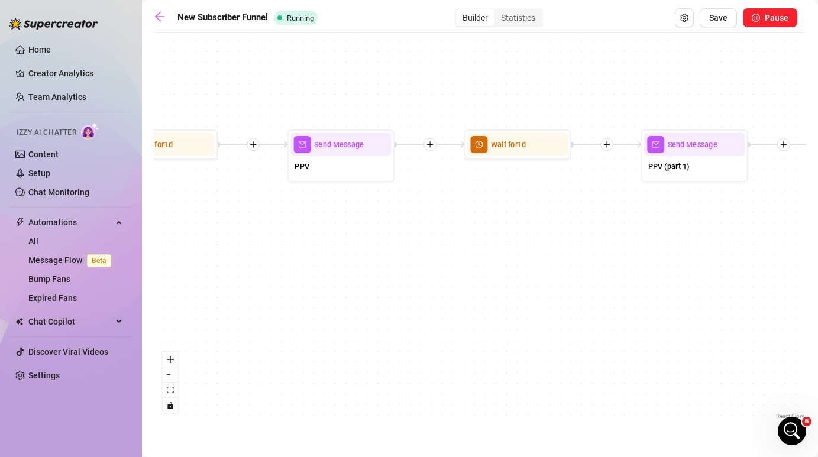
drag, startPoint x: 238, startPoint y: 283, endPoint x: 472, endPoint y: 254, distance: 234.9
click at [472, 254] on div "If True If True If True If False If False If False If True If False Merge Merge…" at bounding box center [480, 230] width 653 height 384
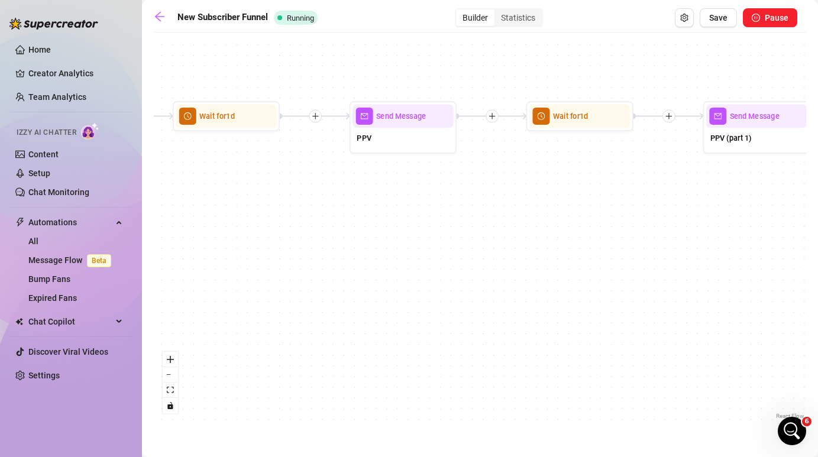
drag, startPoint x: 826, startPoint y: 196, endPoint x: 826, endPoint y: 187, distance: 8.9
click at [818, 187] on html "Home Creator Analytics Team Analytics Izzy AI Chatter Content Setup Chat Monito…" at bounding box center [409, 228] width 818 height 457
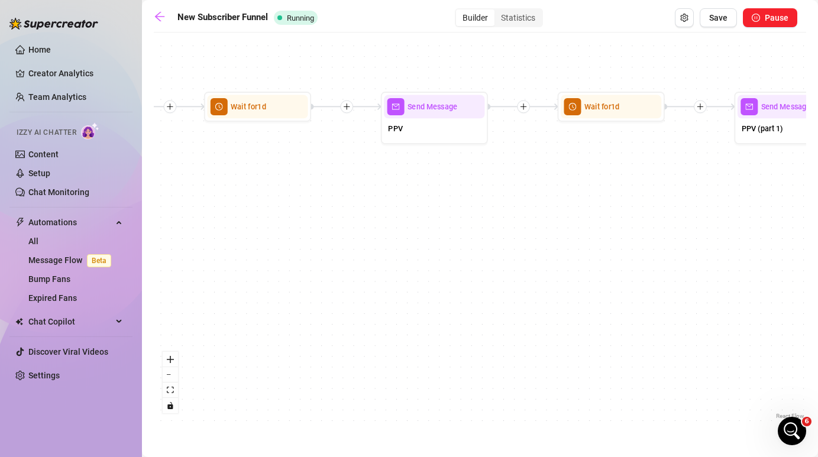
drag, startPoint x: 317, startPoint y: 192, endPoint x: 826, endPoint y: 160, distance: 509.9
click at [818, 160] on html "Home Creator Analytics Team Analytics Izzy AI Chatter Content Setup Chat Monito…" at bounding box center [409, 228] width 818 height 457
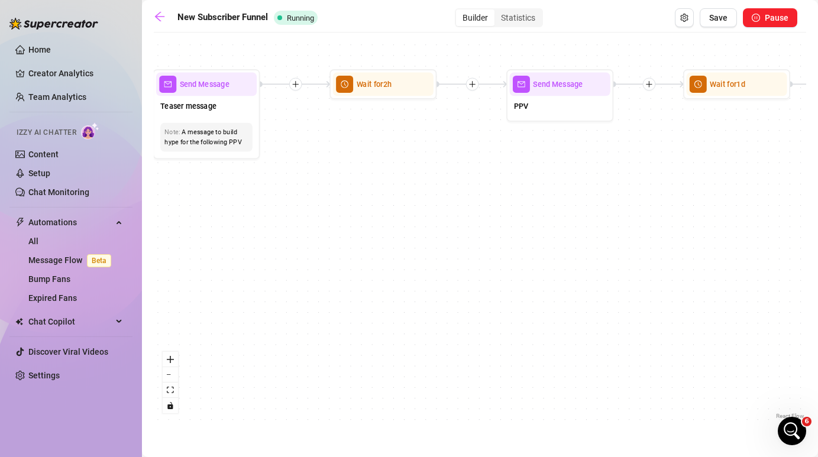
drag, startPoint x: 412, startPoint y: 217, endPoint x: 826, endPoint y: 216, distance: 413.6
click at [818, 216] on html "Home Creator Analytics Team Analytics Izzy AI Chatter Content Setup Chat Monito…" at bounding box center [409, 228] width 818 height 457
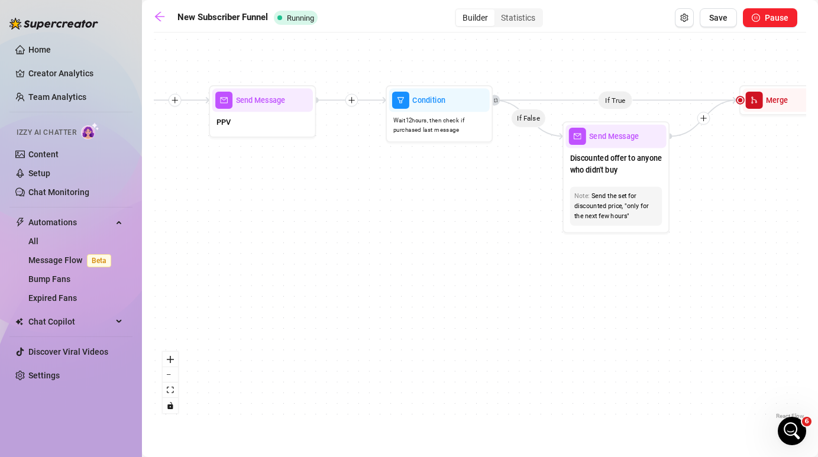
drag, startPoint x: 308, startPoint y: 232, endPoint x: 826, endPoint y: 249, distance: 518.0
click at [818, 249] on html "Home Creator Analytics Team Analytics Izzy AI Chatter Content Setup Chat Monito…" at bounding box center [409, 228] width 818 height 457
drag, startPoint x: 446, startPoint y: 267, endPoint x: 826, endPoint y: 262, distance: 379.9
click at [818, 262] on html "Home Creator Analytics Team Analytics Izzy AI Chatter Content Setup Chat Monito…" at bounding box center [409, 228] width 818 height 457
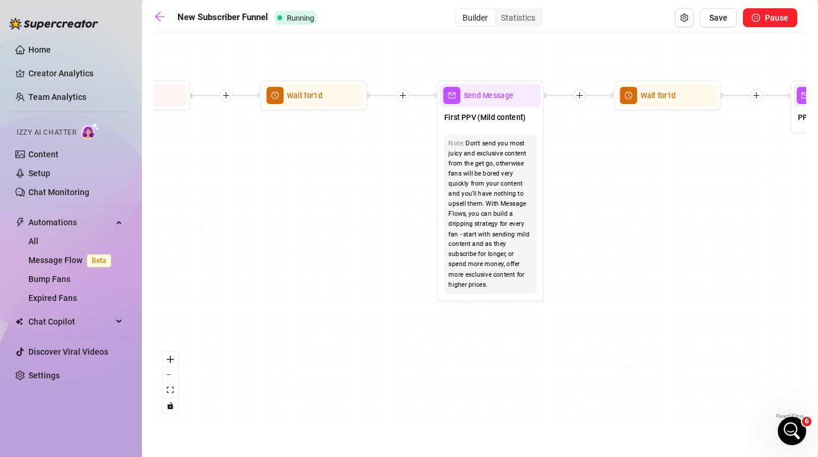
drag, startPoint x: 188, startPoint y: 266, endPoint x: 826, endPoint y: 241, distance: 638.4
click at [818, 241] on html "Home Creator Analytics Team Analytics Izzy AI Chatter Content Setup Chat Monito…" at bounding box center [409, 228] width 818 height 457
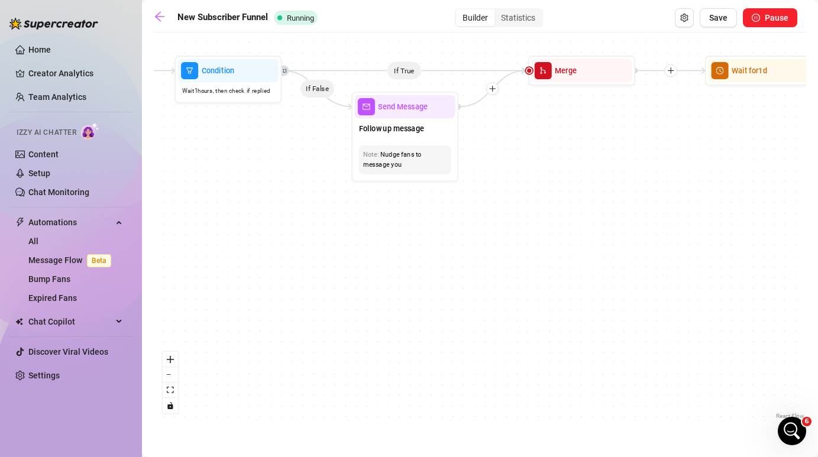
drag, startPoint x: 321, startPoint y: 254, endPoint x: 826, endPoint y: 287, distance: 506.4
click at [818, 287] on html "Home Creator Analytics Team Analytics Izzy AI Chatter Content Setup Chat Monito…" at bounding box center [409, 228] width 818 height 457
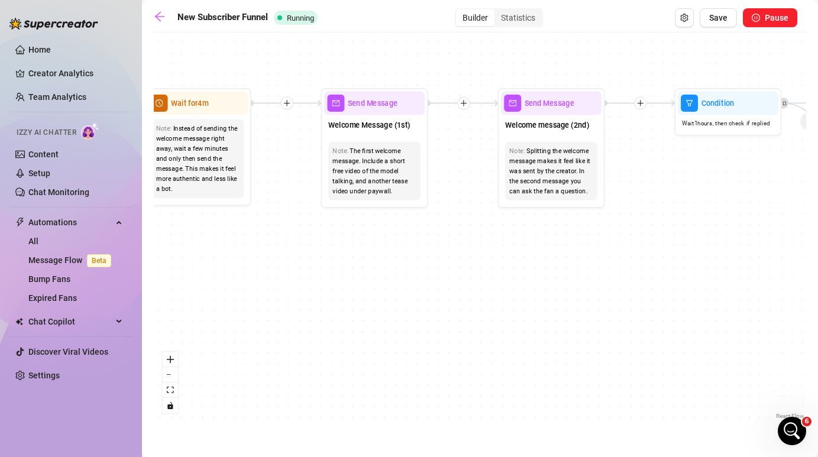
drag, startPoint x: 348, startPoint y: 288, endPoint x: 826, endPoint y: 288, distance: 478.1
click at [818, 288] on html "Home Creator Analytics Team Analytics Izzy AI Chatter Content Setup Chat Monito…" at bounding box center [409, 228] width 818 height 457
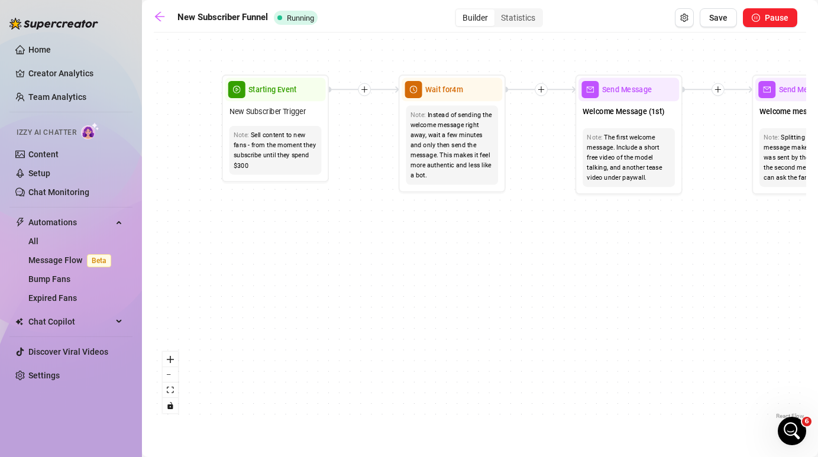
drag, startPoint x: 540, startPoint y: 277, endPoint x: 317, endPoint y: 265, distance: 224.0
click at [316, 265] on div "If True If True If True If False If False If False If True If False Merge Merge…" at bounding box center [480, 230] width 653 height 384
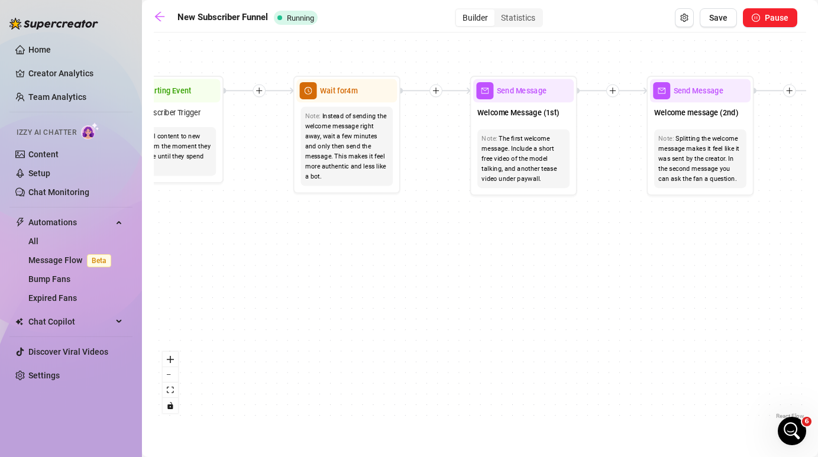
drag, startPoint x: 447, startPoint y: 254, endPoint x: 306, endPoint y: 254, distance: 141.4
click at [306, 254] on div "If True If True If True If False If False If False If True If False Merge Merge…" at bounding box center [480, 230] width 653 height 384
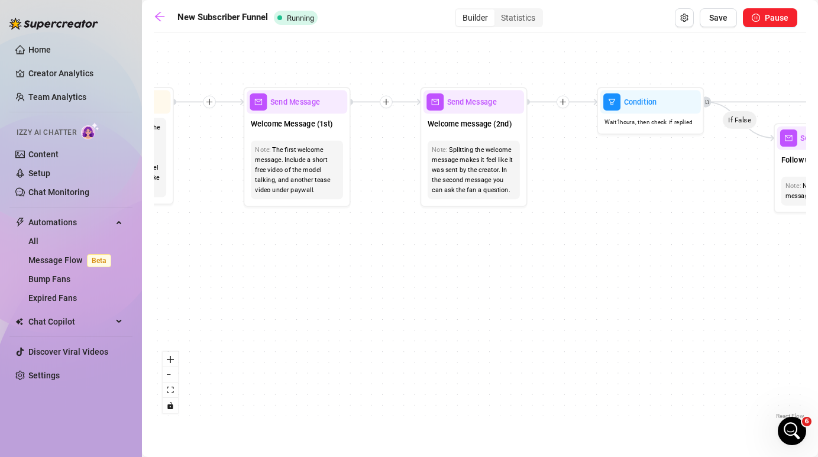
drag, startPoint x: 513, startPoint y: 281, endPoint x: 335, endPoint y: 292, distance: 178.5
click at [335, 292] on div "If True If True If True If False If False If False If True If False Merge Merge…" at bounding box center [480, 230] width 653 height 384
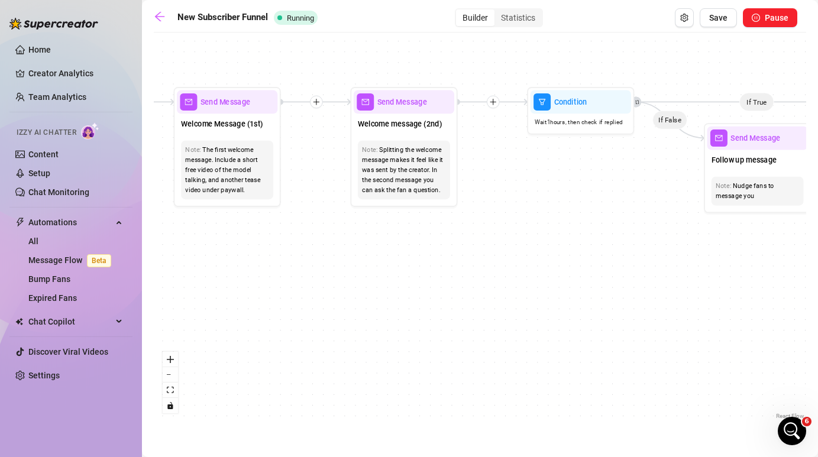
drag, startPoint x: 500, startPoint y: 289, endPoint x: 430, endPoint y: 292, distance: 69.9
click at [430, 291] on div "If True If True If True If False If False If False If True If False Merge Merge…" at bounding box center [480, 230] width 653 height 384
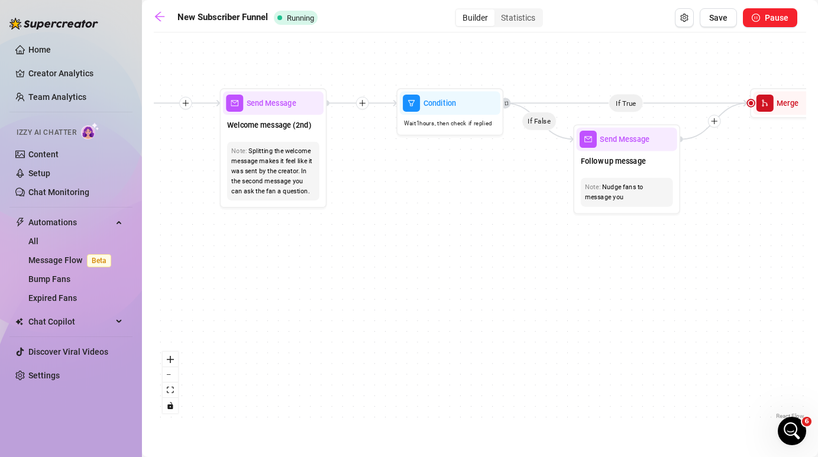
drag, startPoint x: 646, startPoint y: 189, endPoint x: 515, endPoint y: 189, distance: 130.8
click at [515, 189] on div "If True If True If True If False If False If False If True If False Merge Merge…" at bounding box center [480, 230] width 653 height 384
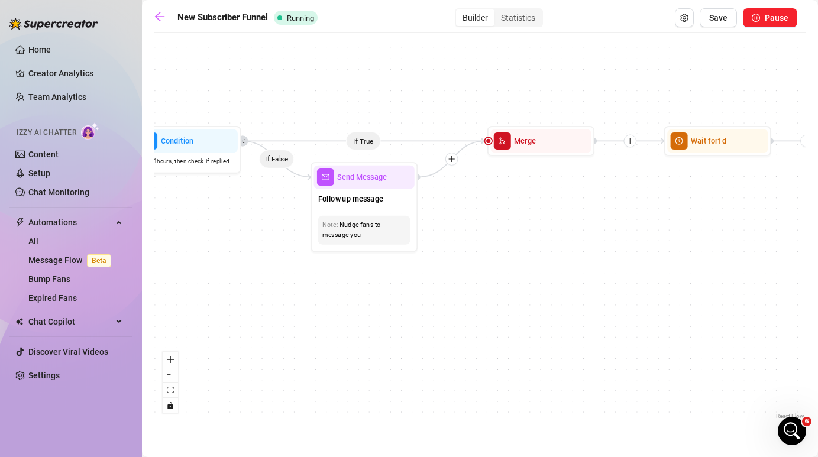
drag, startPoint x: 725, startPoint y: 244, endPoint x: 442, endPoint y: 280, distance: 285.7
click at [442, 280] on div "If True If True If True If False If False If False If True If False Merge Merge…" at bounding box center [480, 230] width 653 height 384
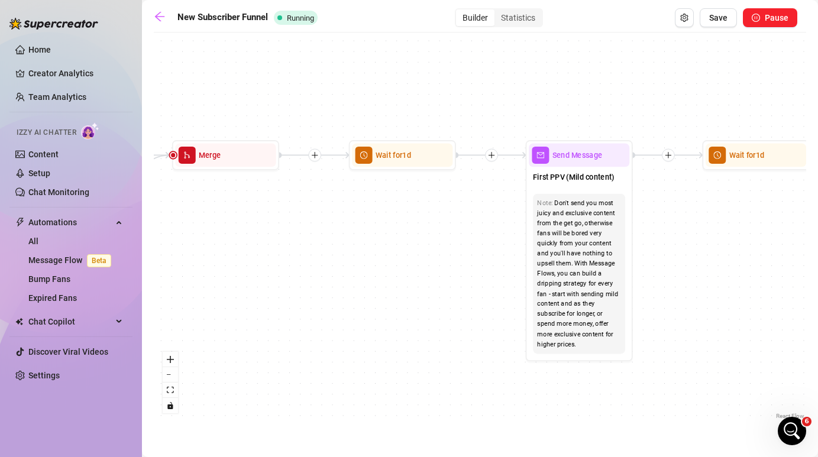
drag, startPoint x: 669, startPoint y: 237, endPoint x: 375, endPoint y: 254, distance: 294.0
click at [375, 254] on div "If True If True If True If False If False If False If True If False Merge Merge…" at bounding box center [480, 230] width 653 height 384
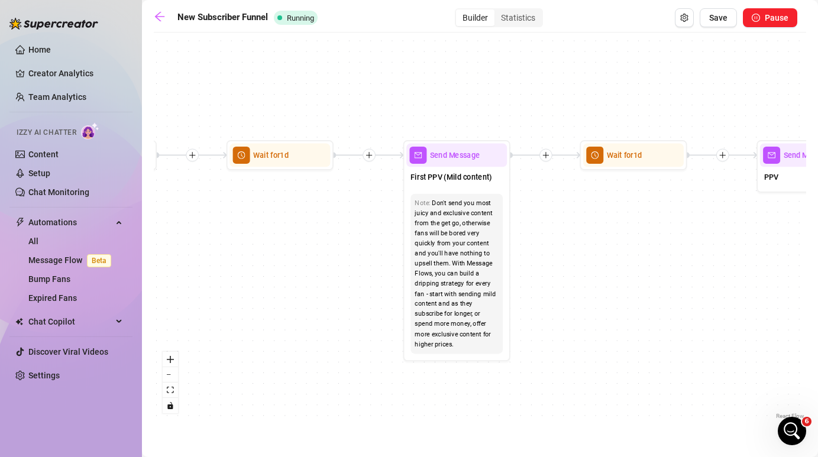
drag, startPoint x: 496, startPoint y: 220, endPoint x: 395, endPoint y: 221, distance: 101.8
click at [371, 220] on div "If True If True If True If False If False If False If True If False Merge Merge…" at bounding box center [480, 230] width 653 height 384
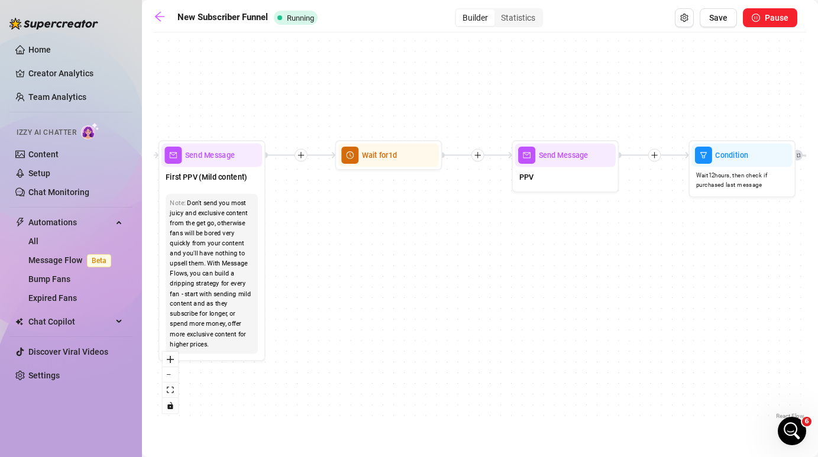
drag, startPoint x: 736, startPoint y: 247, endPoint x: 494, endPoint y: 247, distance: 242.0
click at [494, 247] on div "If True If True If True If False If False If False If True If False Merge Merge…" at bounding box center [480, 230] width 653 height 384
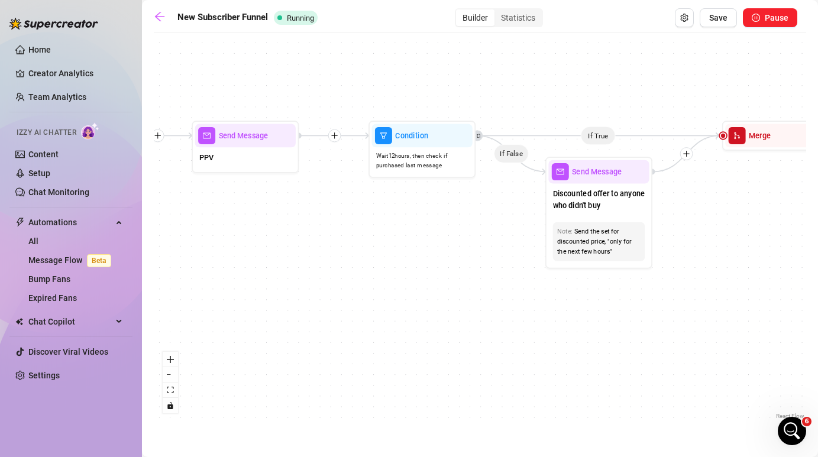
drag, startPoint x: 609, startPoint y: 246, endPoint x: 289, endPoint y: 227, distance: 320.7
click at [289, 227] on div "If True If True If True If False If False If False If True If False Merge Merge…" at bounding box center [480, 230] width 653 height 384
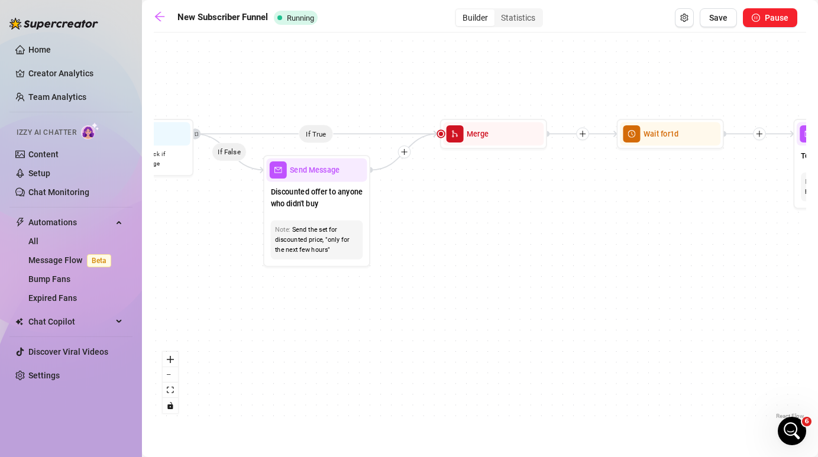
drag, startPoint x: 775, startPoint y: 216, endPoint x: 442, endPoint y: 215, distance: 332.6
click at [442, 215] on div "If True If True If True If False If False If False If True If False Merge Merge…" at bounding box center [480, 230] width 653 height 384
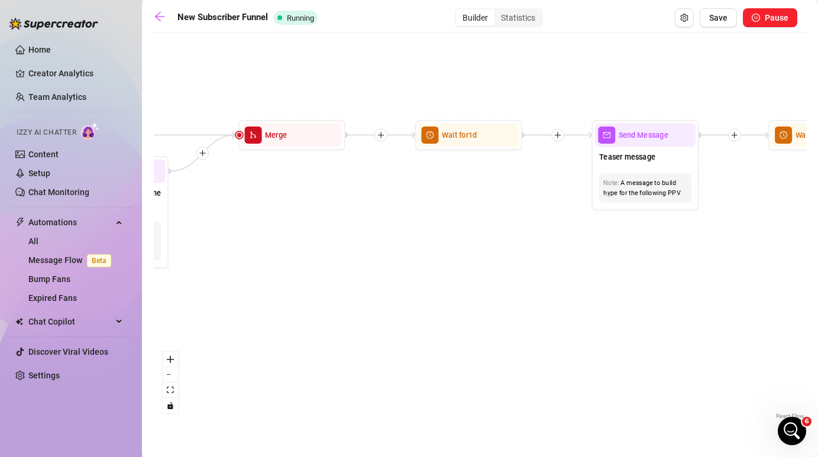
drag, startPoint x: 569, startPoint y: 262, endPoint x: 392, endPoint y: 262, distance: 176.9
click at [392, 262] on div "If True If True If True If False If False If False If True If False Merge Merge…" at bounding box center [480, 230] width 653 height 384
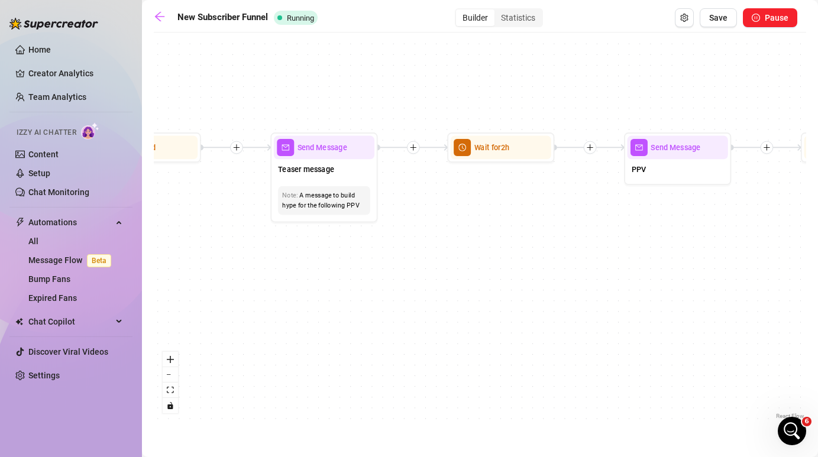
drag, startPoint x: 737, startPoint y: 254, endPoint x: 314, endPoint y: 263, distance: 423.2
click at [315, 262] on div "If True If True If True If False If False If False If True If False Merge Merge…" at bounding box center [480, 230] width 653 height 384
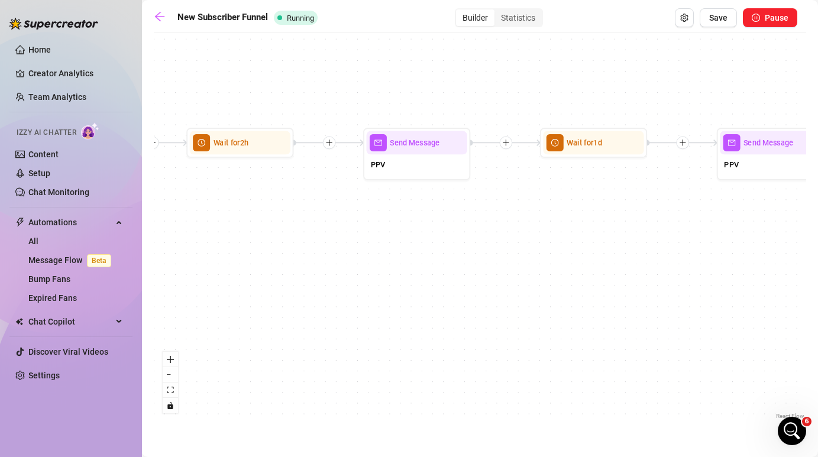
drag, startPoint x: 672, startPoint y: 267, endPoint x: 198, endPoint y: 257, distance: 473.5
click at [198, 257] on div "If True If True If True If False If False If False If True If False Merge Merge…" at bounding box center [480, 230] width 653 height 384
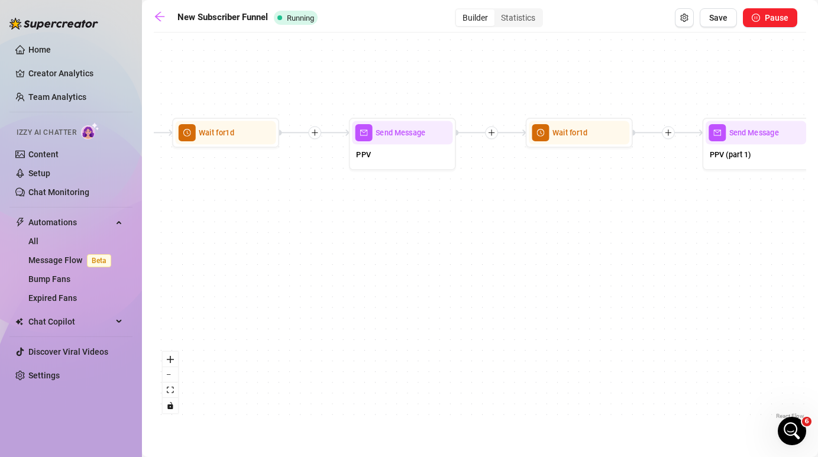
click at [614, 267] on div "If True If True If True If False If False If False If True If False Merge Merge…" at bounding box center [480, 230] width 653 height 384
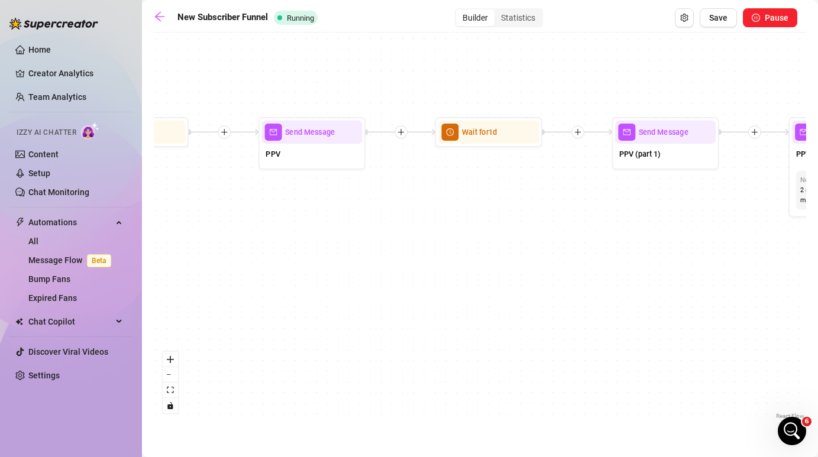
drag, startPoint x: 569, startPoint y: 265, endPoint x: 394, endPoint y: 266, distance: 175.2
click at [394, 265] on div "If True If True If True If False If False If False If True If False Merge Merge…" at bounding box center [480, 230] width 653 height 384
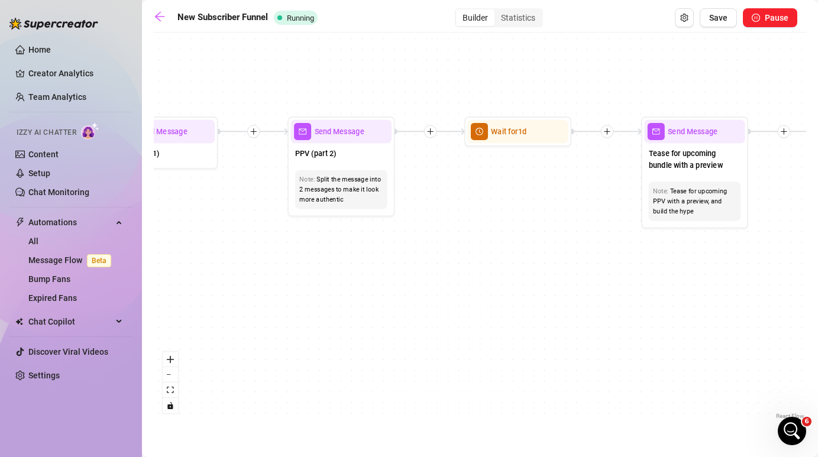
drag, startPoint x: 757, startPoint y: 293, endPoint x: 343, endPoint y: 292, distance: 414.8
click at [343, 292] on div "If True If True If True If False If False If False If True If False Merge Merge…" at bounding box center [480, 230] width 653 height 384
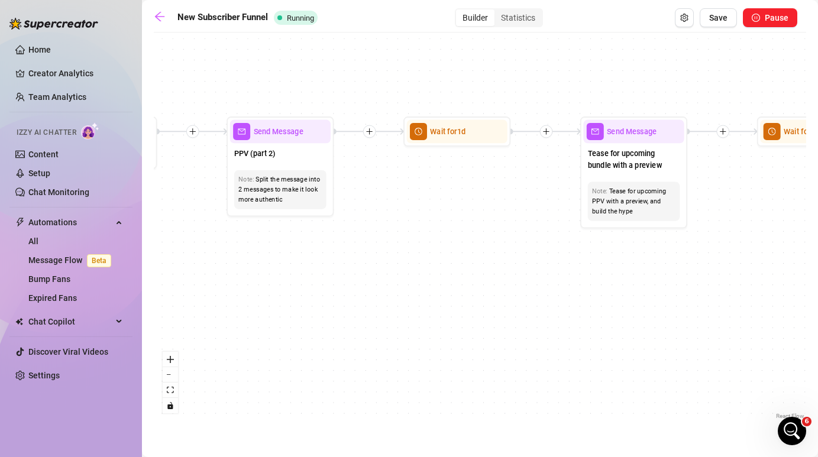
drag, startPoint x: 662, startPoint y: 337, endPoint x: 272, endPoint y: 344, distance: 390.0
click at [273, 343] on div "If True If True If True If False If False If False If True If False Merge Merge…" at bounding box center [480, 230] width 653 height 384
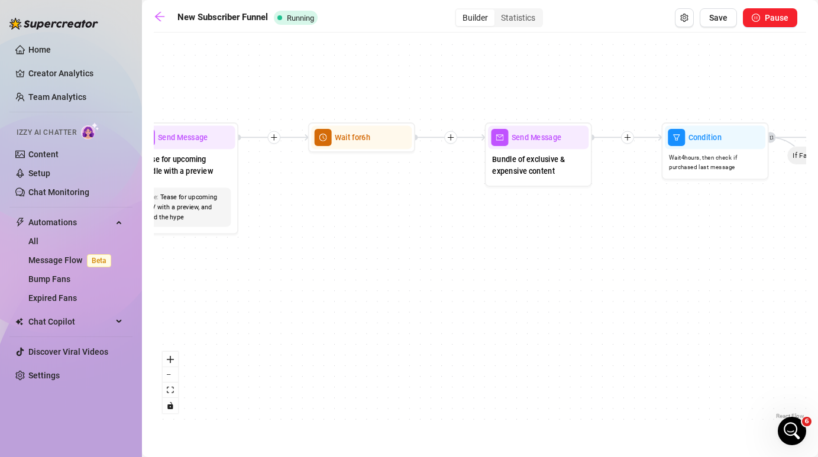
drag, startPoint x: 723, startPoint y: 341, endPoint x: 276, endPoint y: 330, distance: 446.9
click at [277, 330] on div "If True If True If True If False If False If False If True If False Merge Merge…" at bounding box center [480, 230] width 653 height 384
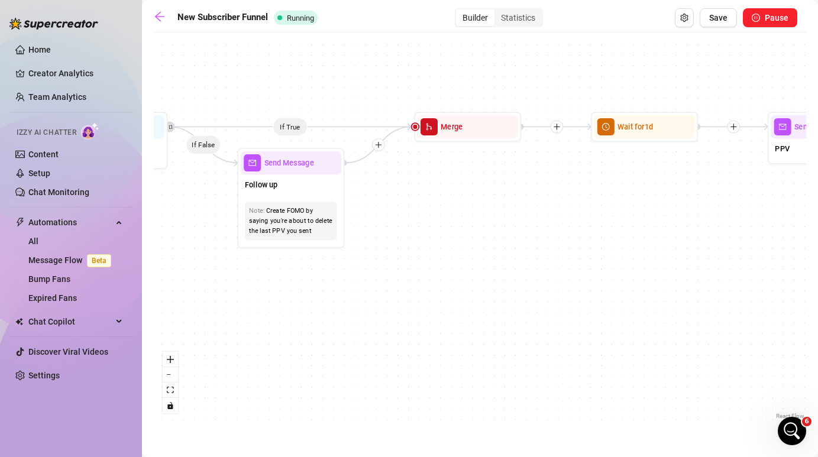
drag, startPoint x: 751, startPoint y: 273, endPoint x: 407, endPoint y: 273, distance: 343.8
click at [407, 273] on div "If True If True If True If False If False If False If True If False Merge Merge…" at bounding box center [480, 230] width 653 height 384
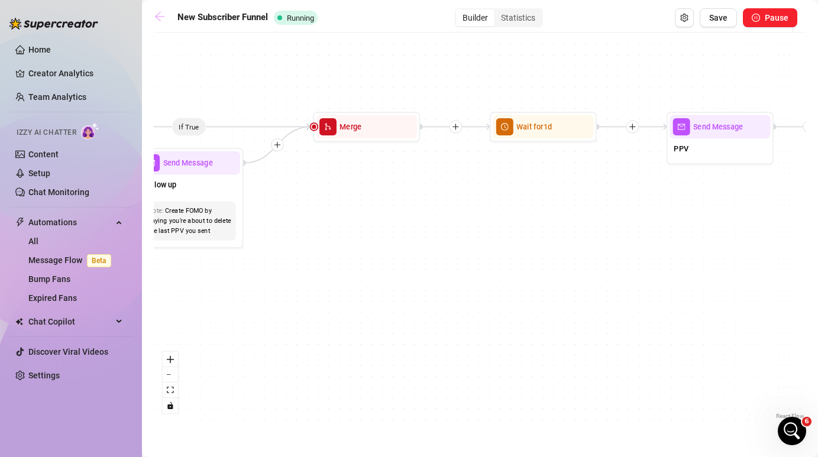
click at [159, 20] on icon "arrow-left" at bounding box center [159, 16] width 9 height 9
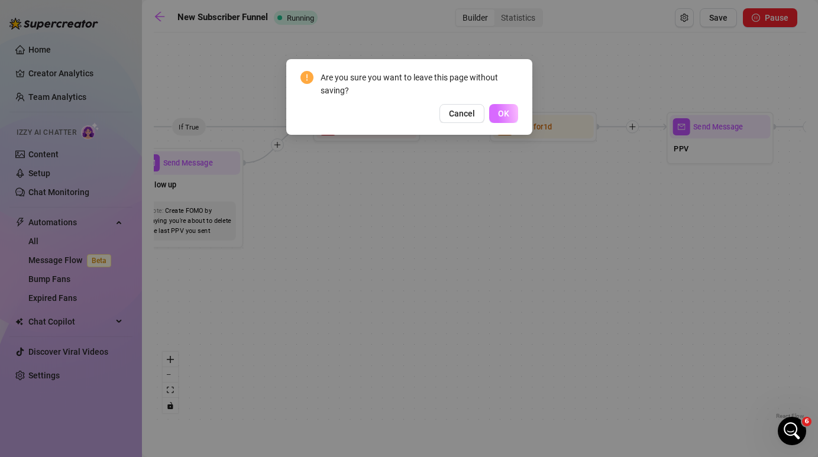
click at [505, 111] on span "OK" at bounding box center [503, 113] width 11 height 9
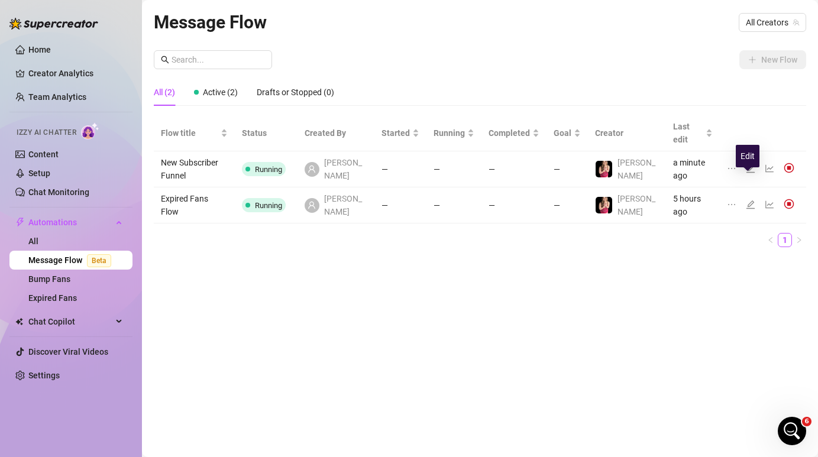
click at [747, 200] on icon "edit" at bounding box center [750, 204] width 9 height 9
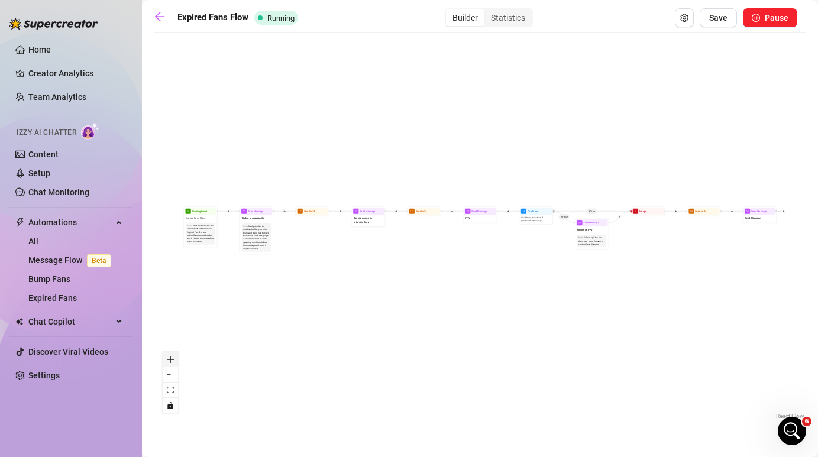
click at [170, 359] on icon "zoom in" at bounding box center [170, 359] width 7 height 7
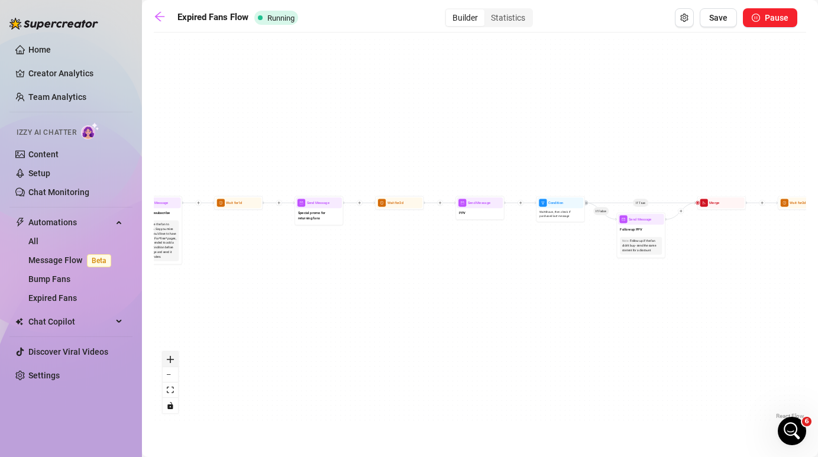
click at [170, 359] on icon "zoom in" at bounding box center [170, 359] width 7 height 7
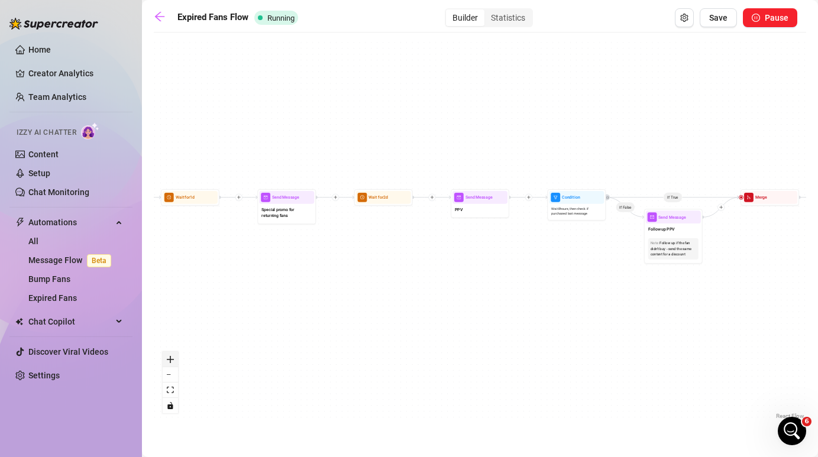
click at [170, 359] on icon "zoom in" at bounding box center [170, 359] width 7 height 7
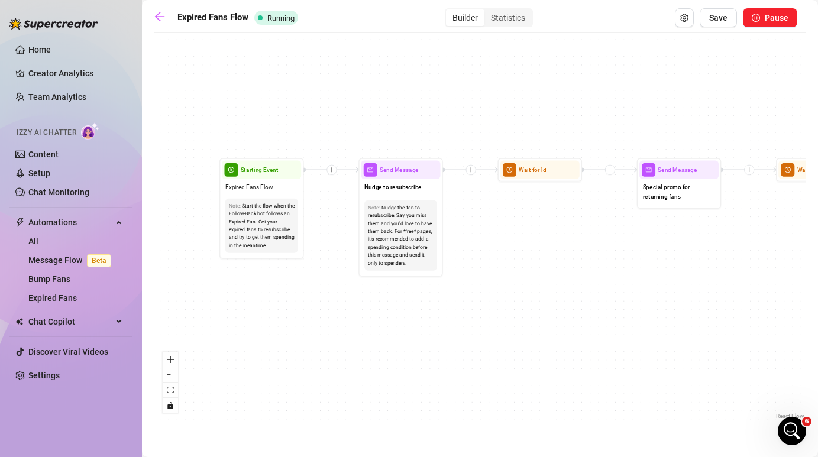
drag, startPoint x: 227, startPoint y: 312, endPoint x: 758, endPoint y: 298, distance: 531.0
click at [754, 298] on div "If True If False Send Message Send Message Wait for 2d Merge Send Message Follo…" at bounding box center [480, 230] width 653 height 384
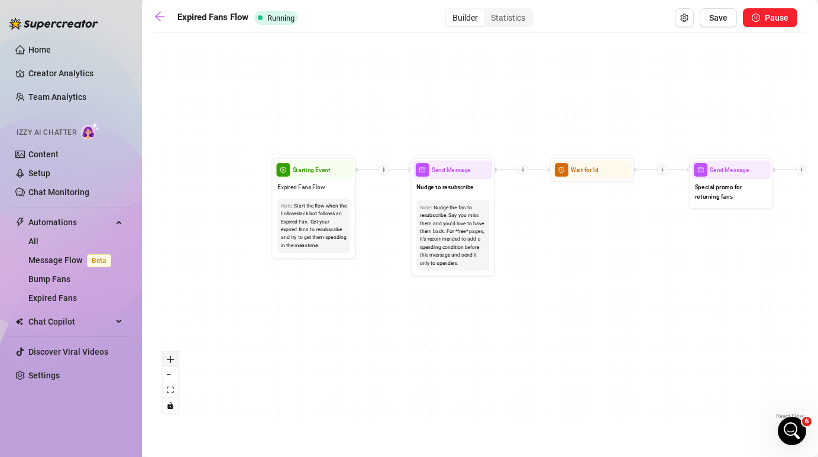
click at [167, 360] on icon "zoom in" at bounding box center [170, 359] width 7 height 7
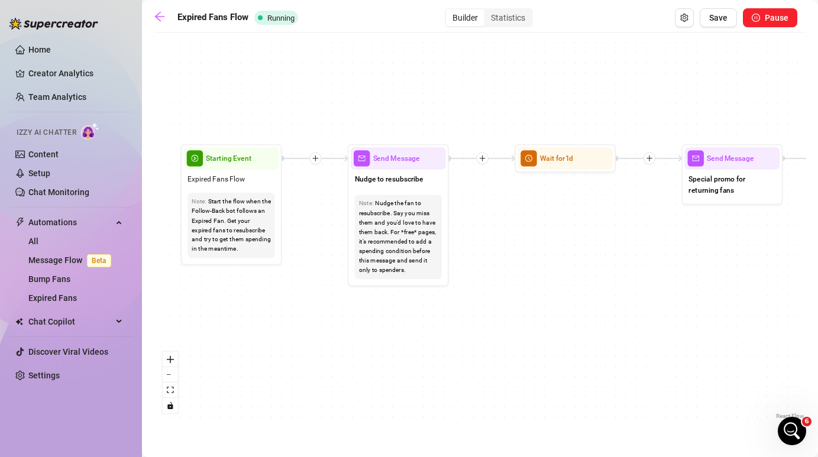
drag, startPoint x: 653, startPoint y: 319, endPoint x: 604, endPoint y: 320, distance: 49.1
click at [604, 320] on div "If True If False Send Message Send Message Wait for 2d Merge Send Message Follo…" at bounding box center [480, 230] width 653 height 384
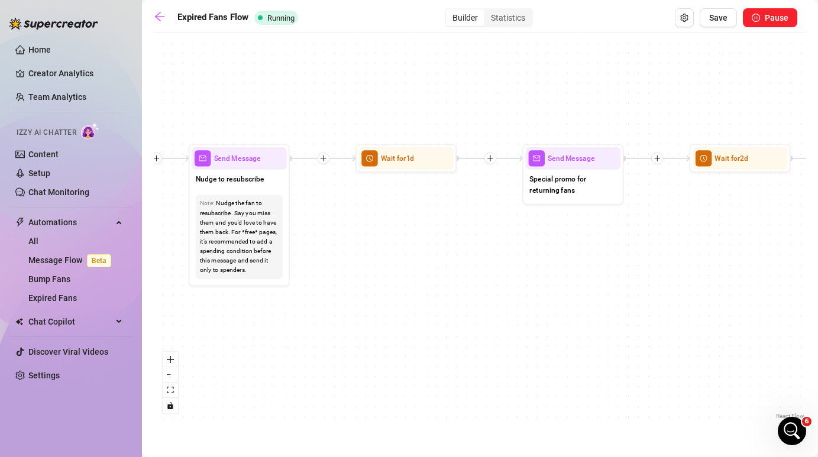
drag, startPoint x: 798, startPoint y: 301, endPoint x: 465, endPoint y: 298, distance: 332.6
click at [465, 298] on div "If True If False Send Message Send Message Wait for 2d Merge Send Message Follo…" at bounding box center [480, 230] width 653 height 384
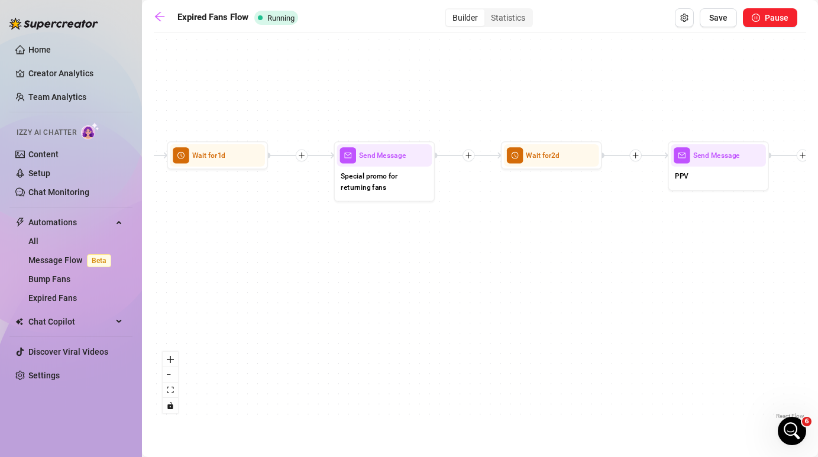
drag, startPoint x: 684, startPoint y: 320, endPoint x: 431, endPoint y: 321, distance: 252.7
click at [432, 320] on div "If True If False Send Message Send Message Wait for 2d Merge Send Message Follo…" at bounding box center [480, 230] width 653 height 384
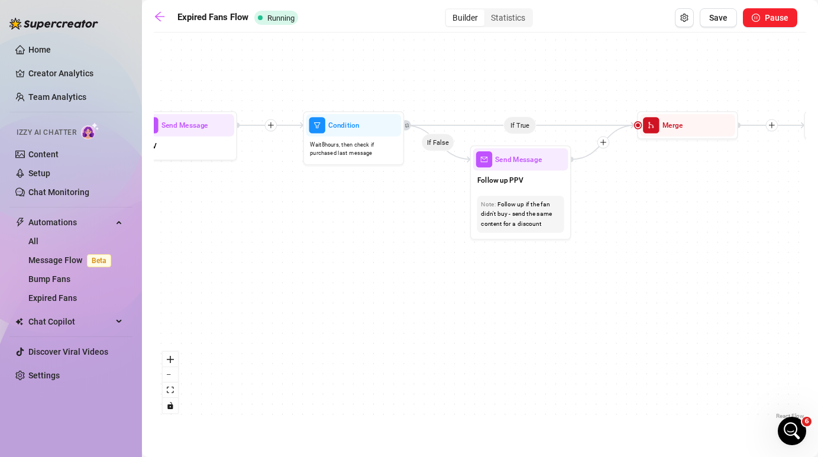
drag, startPoint x: 640, startPoint y: 348, endPoint x: 818, endPoint y: 359, distance: 178.4
click at [818, 356] on html "Home Creator Analytics Team Analytics Izzy AI Chatter Content Setup Chat Monito…" at bounding box center [409, 228] width 818 height 457
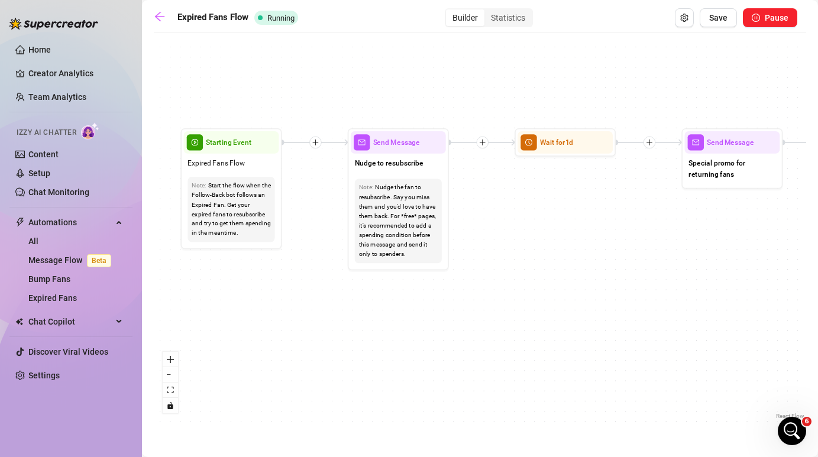
drag, startPoint x: 446, startPoint y: 372, endPoint x: 826, endPoint y: 353, distance: 380.4
click at [818, 353] on html "Home Creator Analytics Team Analytics Izzy AI Chatter Content Setup Chat Monito…" at bounding box center [409, 228] width 818 height 457
click at [158, 13] on icon "arrow-left" at bounding box center [160, 17] width 12 height 12
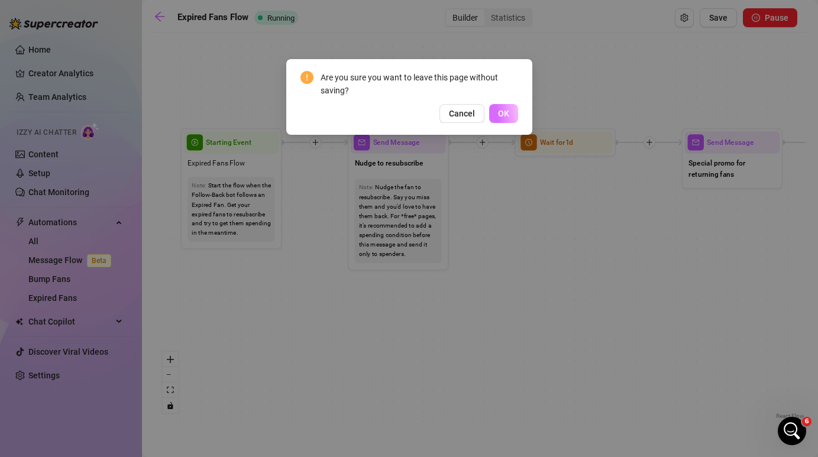
click at [512, 117] on button "OK" at bounding box center [503, 113] width 29 height 19
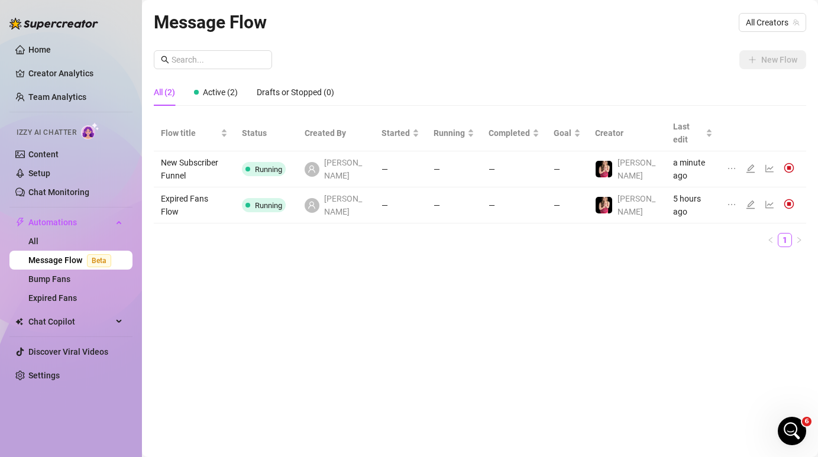
click at [771, 33] on div "Message Flow All Creators" at bounding box center [480, 22] width 653 height 28
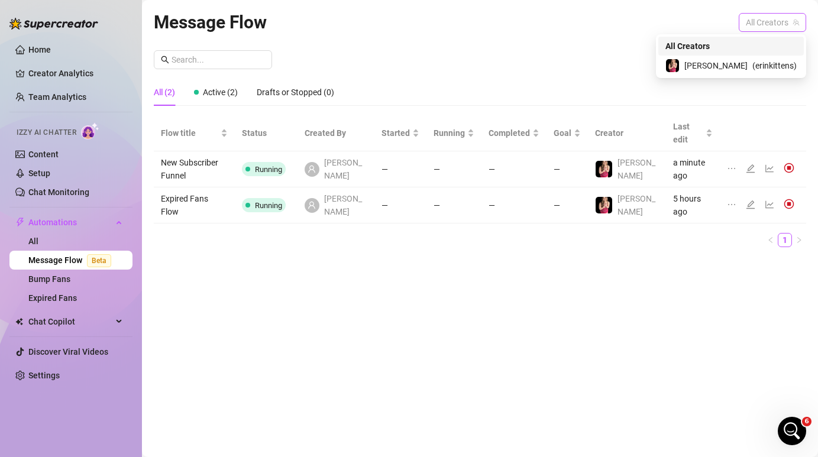
click at [771, 27] on span "All Creators" at bounding box center [772, 23] width 53 height 18
click at [762, 67] on span "( erinkittens )" at bounding box center [775, 65] width 44 height 13
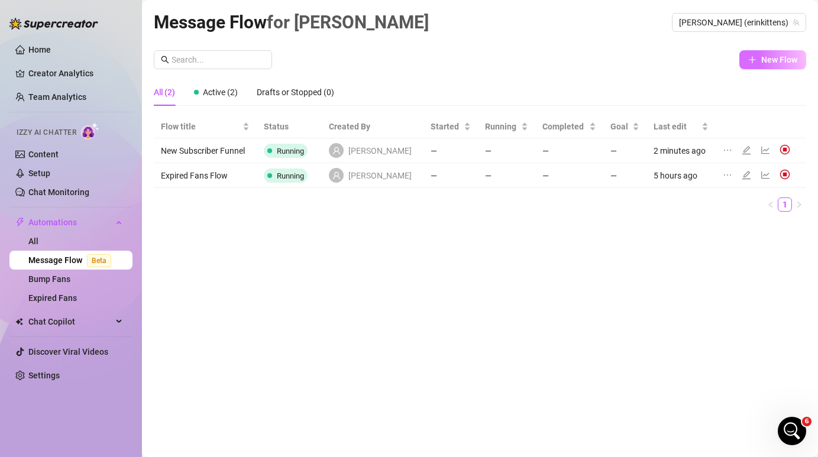
click at [776, 57] on span "New Flow" at bounding box center [780, 59] width 36 height 9
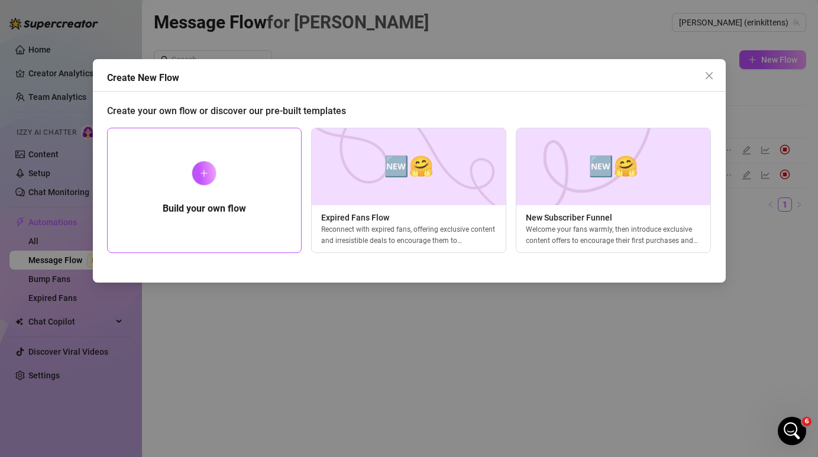
click at [192, 193] on div "Build your own flow" at bounding box center [204, 190] width 195 height 125
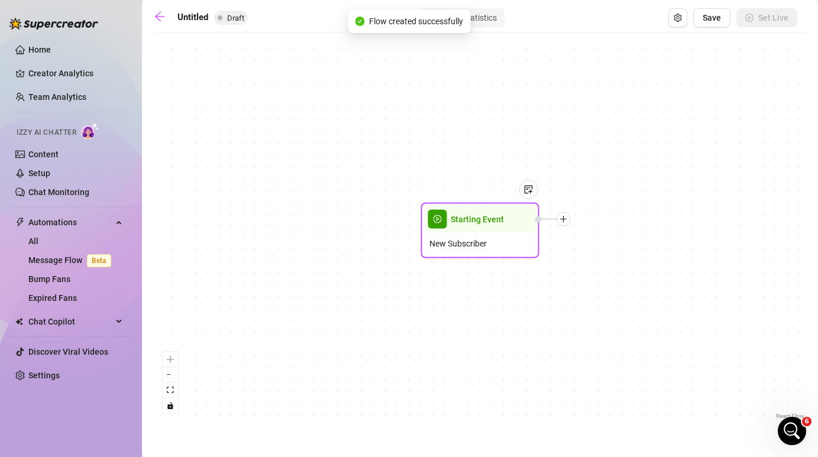
click at [465, 247] on span "New Subscriber" at bounding box center [458, 243] width 57 height 13
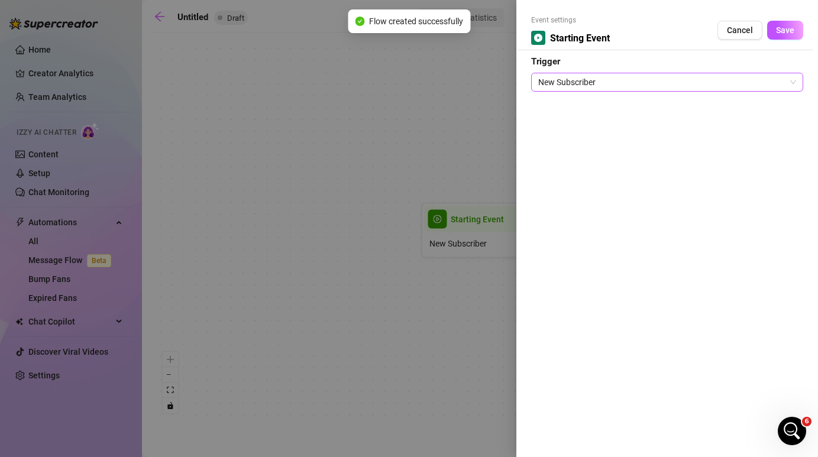
click at [636, 86] on span "New Subscriber" at bounding box center [667, 82] width 258 height 18
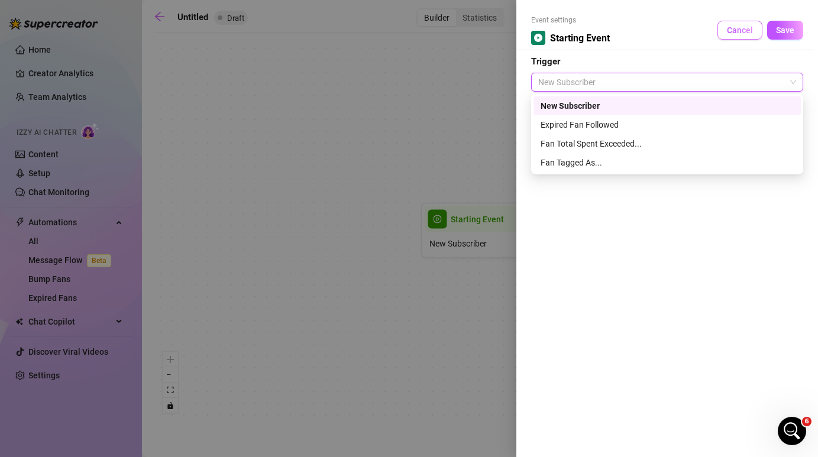
click at [737, 25] on span "Cancel" at bounding box center [740, 29] width 26 height 9
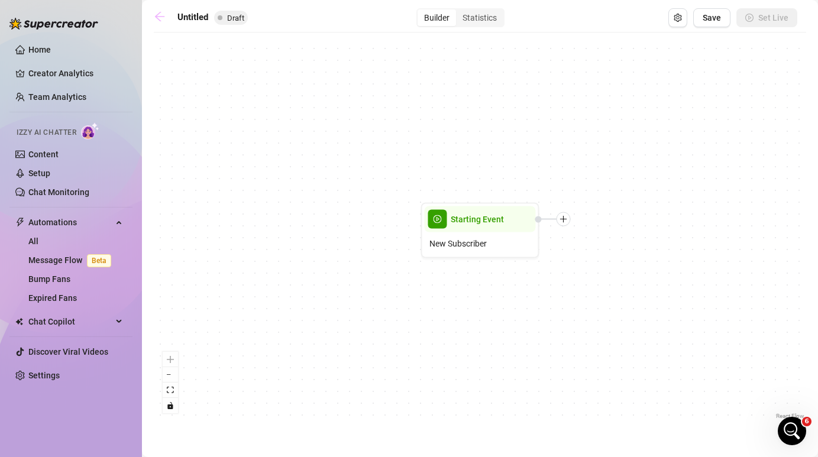
click at [165, 16] on icon "arrow-left" at bounding box center [160, 17] width 12 height 12
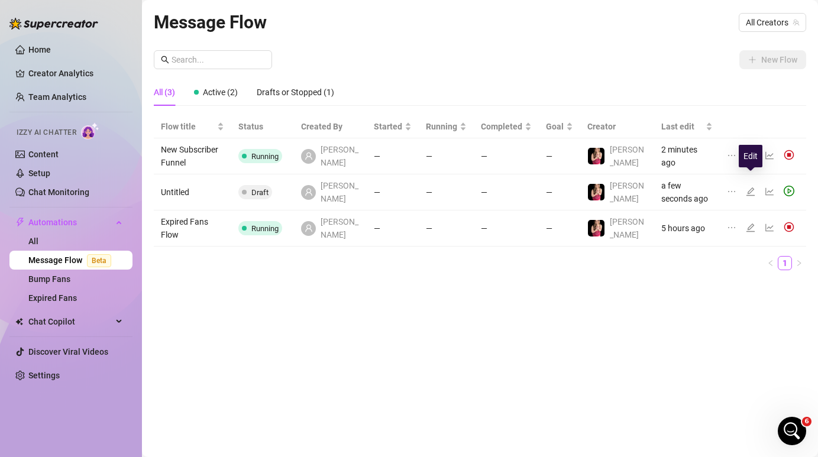
click at [749, 188] on icon "edit" at bounding box center [751, 192] width 8 height 8
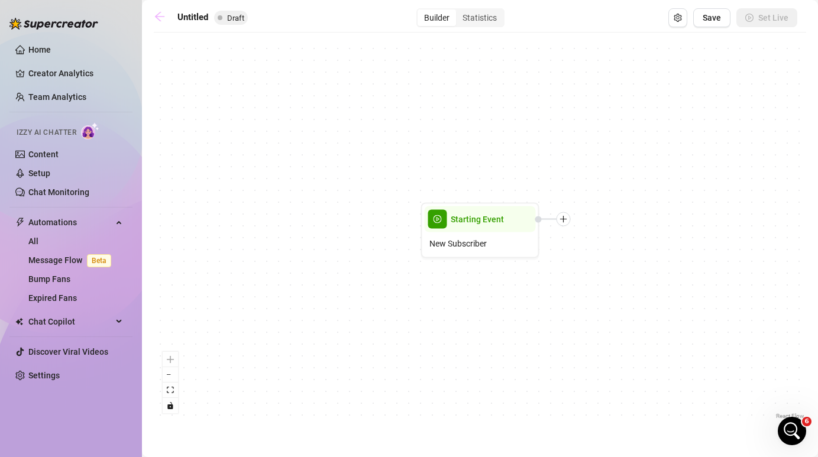
click at [162, 22] on link at bounding box center [163, 18] width 18 height 14
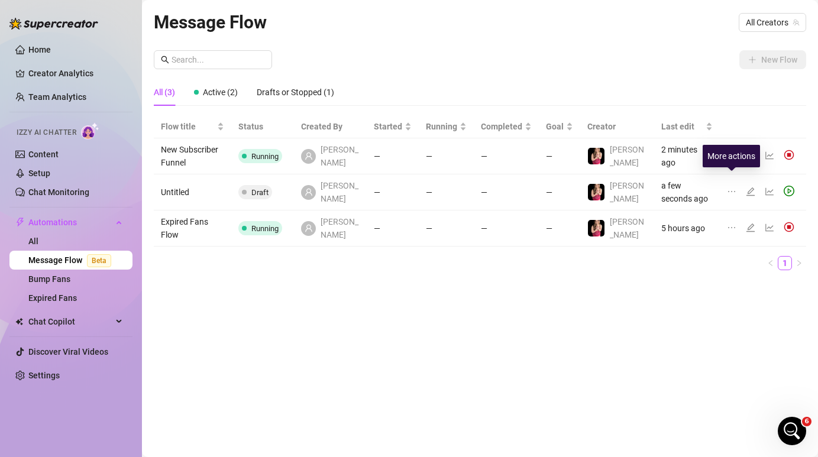
click at [733, 187] on icon "ellipsis" at bounding box center [731, 191] width 9 height 9
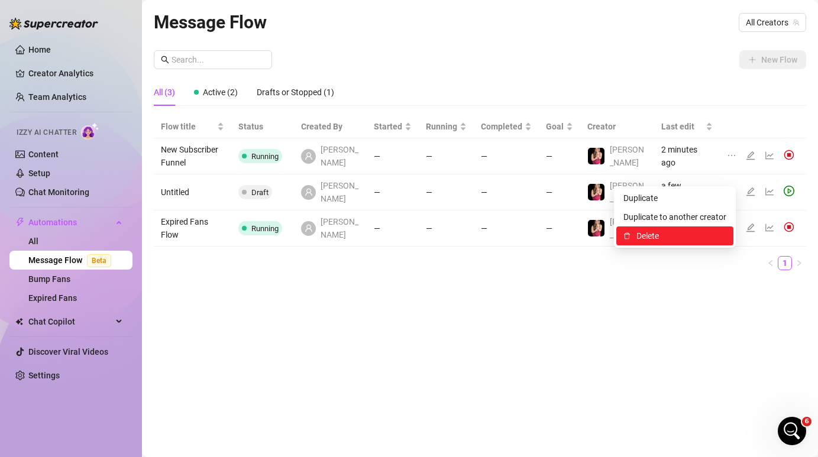
click at [680, 236] on span "Delete" at bounding box center [682, 236] width 90 height 13
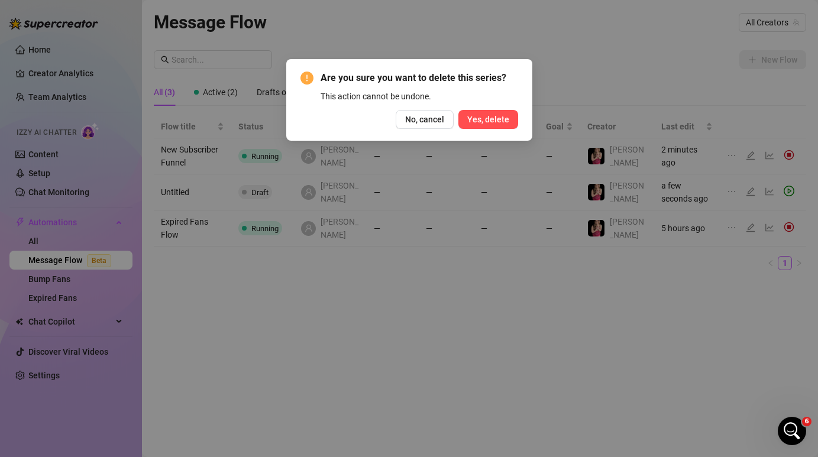
click at [493, 123] on span "Yes, delete" at bounding box center [488, 119] width 42 height 9
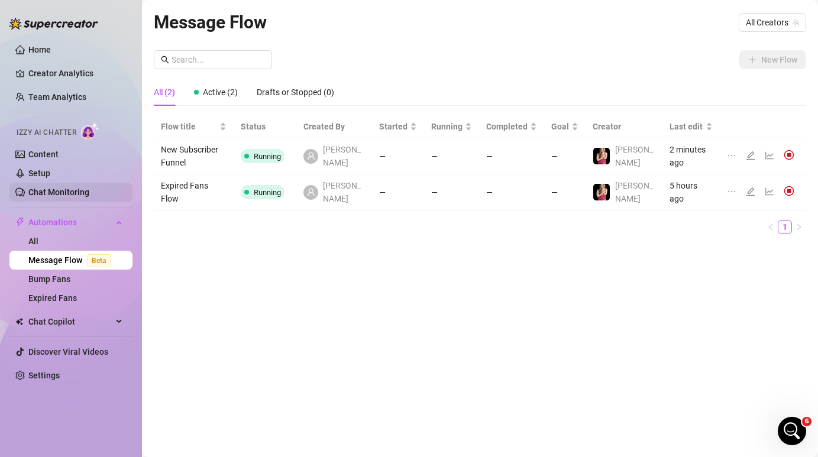
click at [76, 192] on link "Chat Monitoring" at bounding box center [58, 192] width 61 height 9
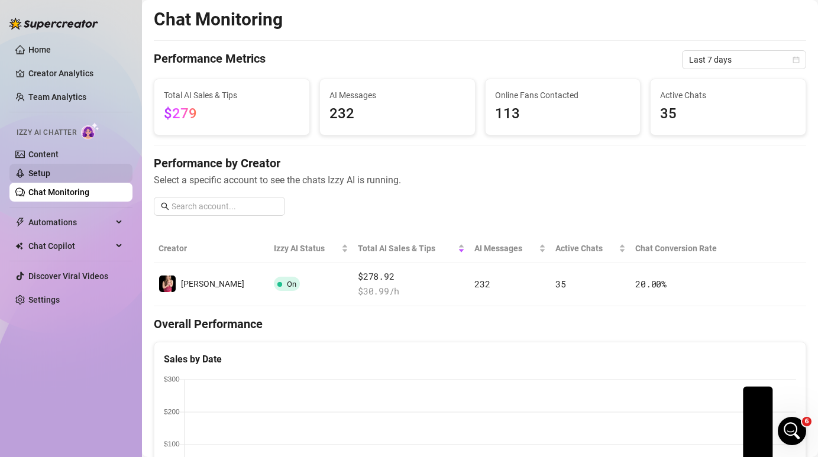
click at [50, 176] on link "Setup" at bounding box center [39, 173] width 22 height 9
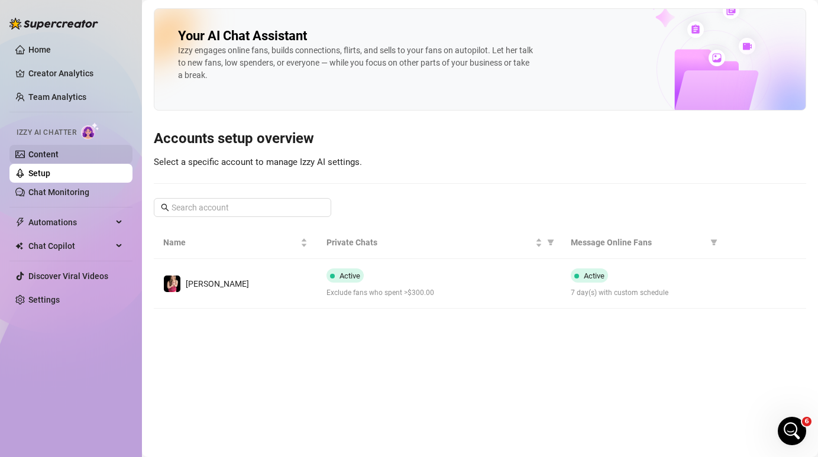
click at [59, 159] on link "Content" at bounding box center [43, 154] width 30 height 9
